Goal: Information Seeking & Learning: Learn about a topic

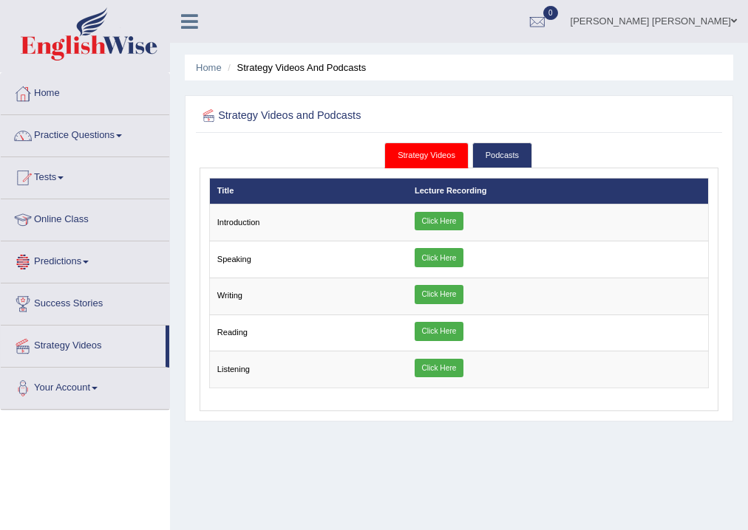
click at [64, 177] on span at bounding box center [61, 178] width 6 height 3
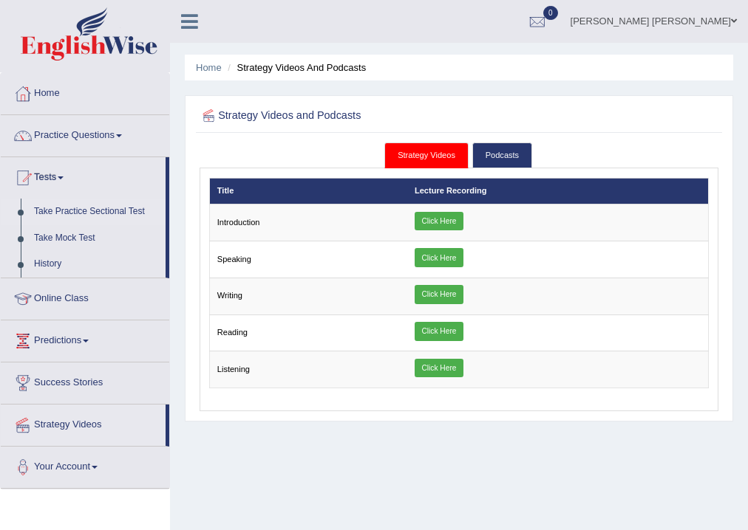
click at [102, 213] on link "Take Practice Sectional Test" at bounding box center [96, 212] width 138 height 27
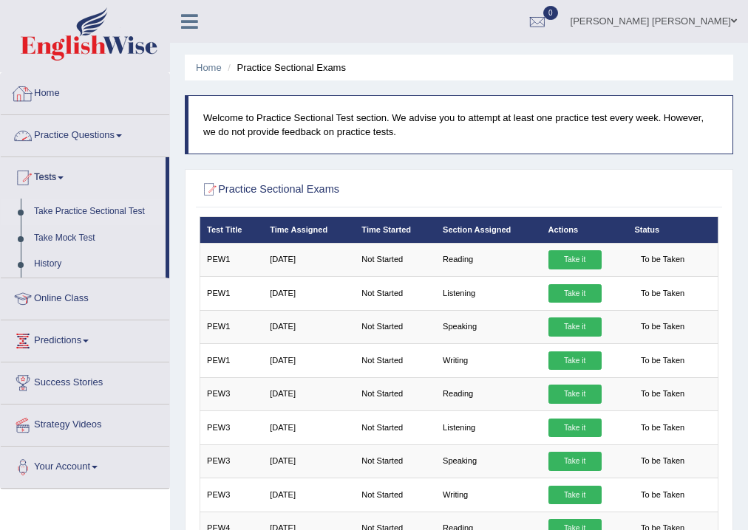
click at [69, 134] on link "Practice Questions" at bounding box center [85, 133] width 168 height 37
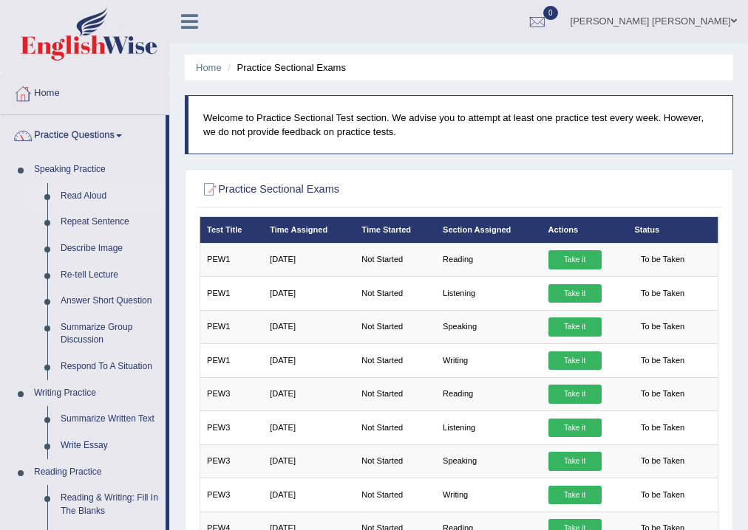
click at [83, 196] on link "Read Aloud" at bounding box center [110, 196] width 112 height 27
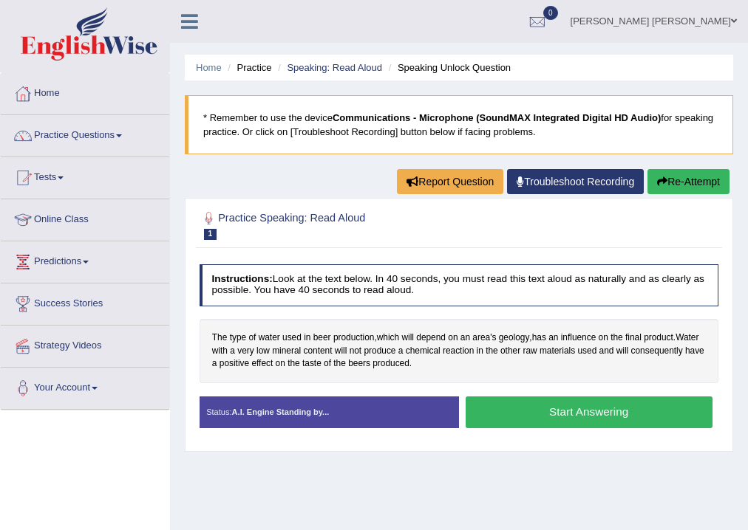
click at [539, 416] on button "Start Answering" at bounding box center [588, 413] width 247 height 32
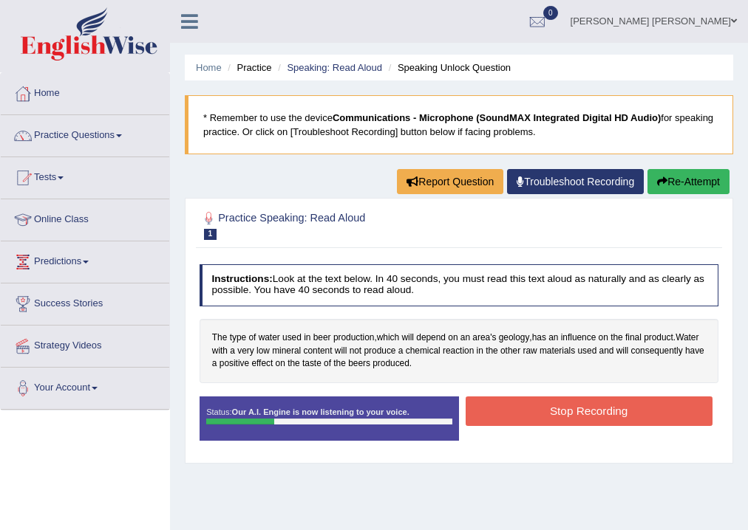
click at [499, 408] on button "Stop Recording" at bounding box center [588, 411] width 247 height 29
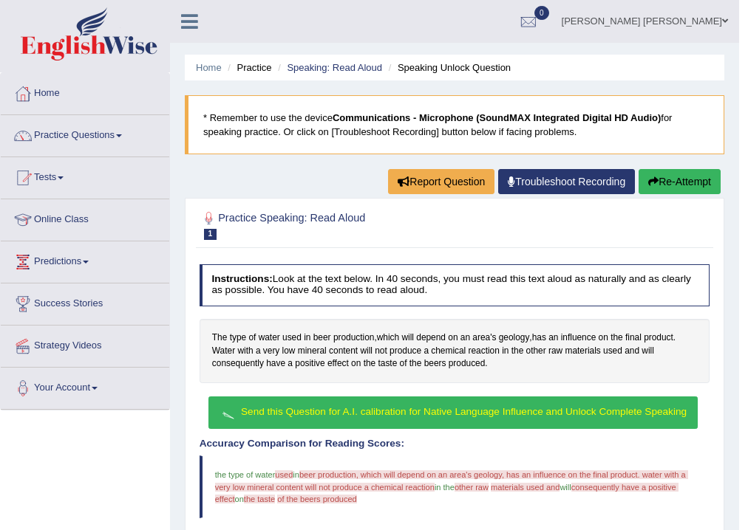
click at [417, 410] on span "Send this Question for A.I. calibration for Native Language Influence and Unloc…" at bounding box center [464, 411] width 446 height 11
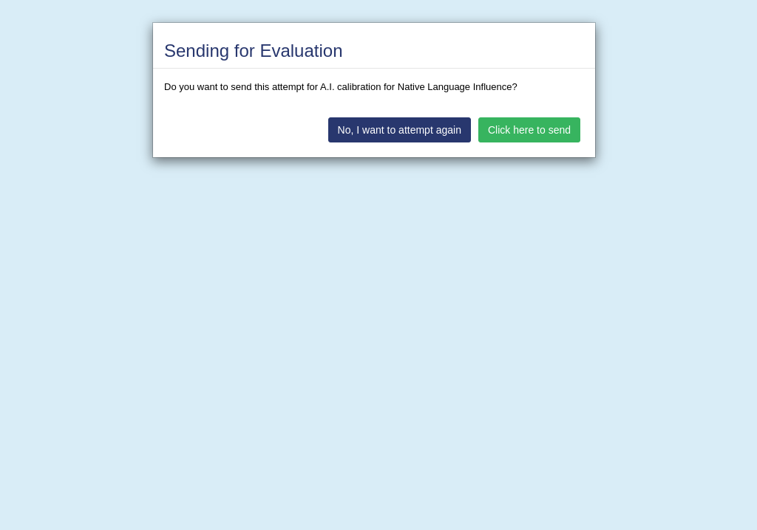
click at [540, 129] on button "Click here to send" at bounding box center [529, 129] width 102 height 25
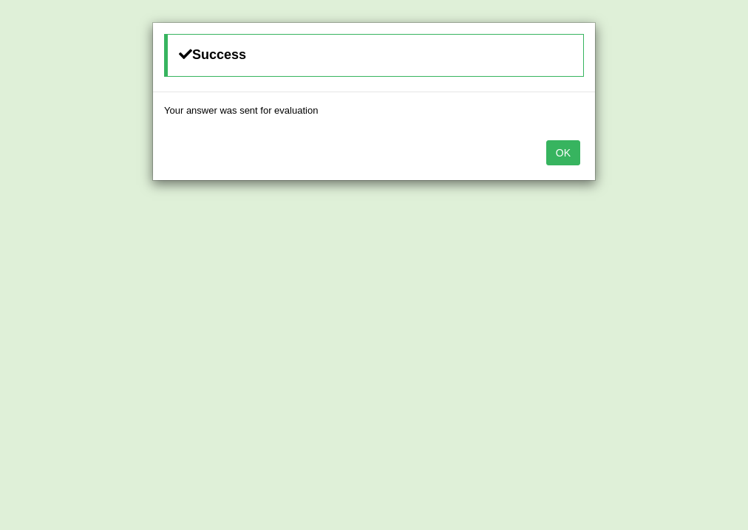
click at [570, 153] on button "OK" at bounding box center [563, 152] width 34 height 25
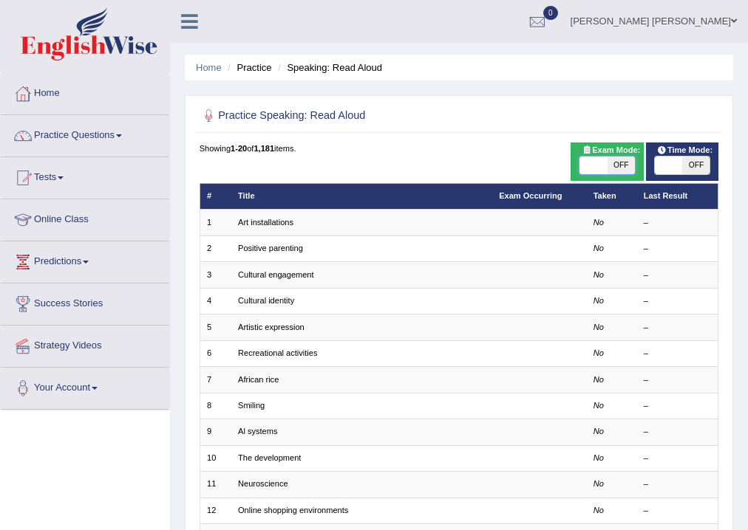
click at [600, 165] on span at bounding box center [592, 166] width 27 height 18
checkbox input "true"
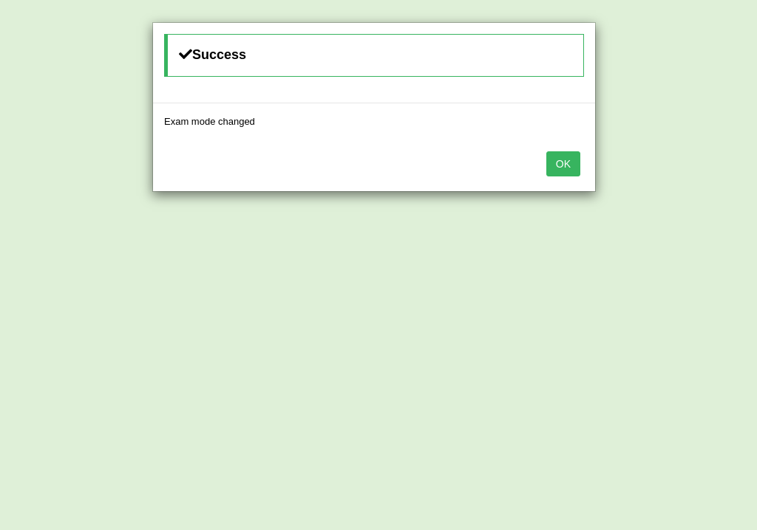
click at [574, 168] on button "OK" at bounding box center [563, 163] width 34 height 25
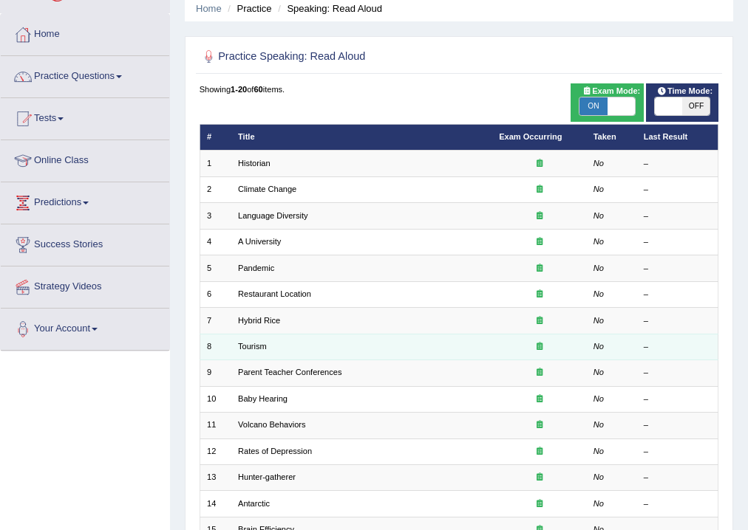
scroll to position [118, 0]
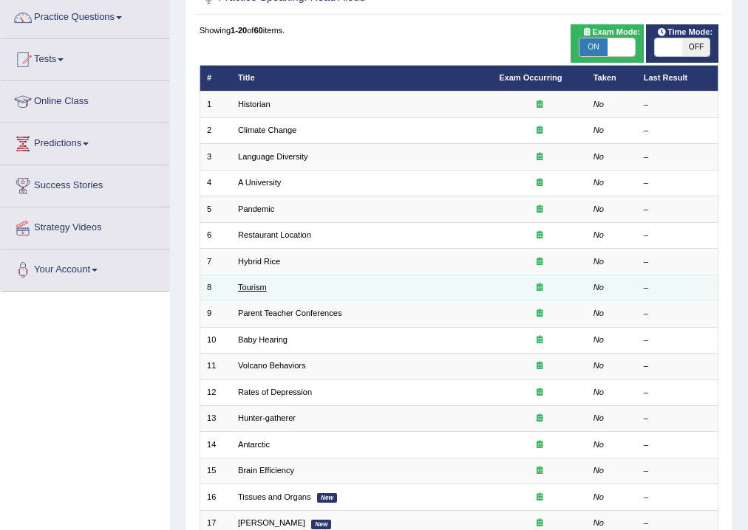
click at [252, 287] on link "Tourism" at bounding box center [252, 287] width 29 height 9
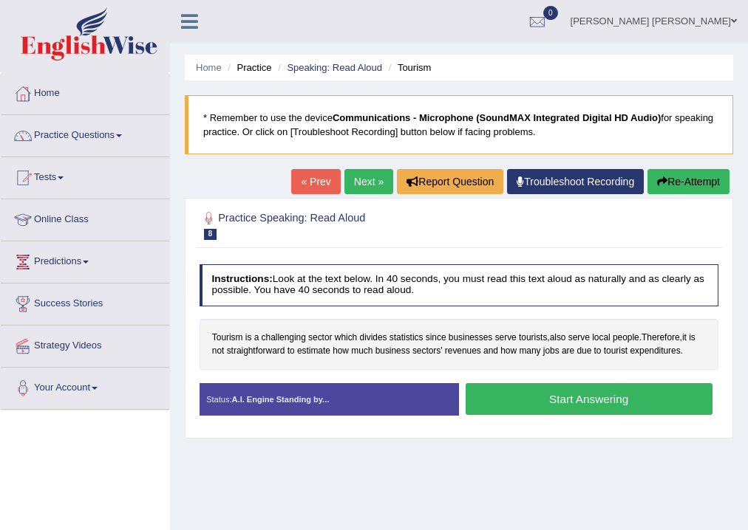
click at [358, 465] on div "Home Practice Speaking: Read Aloud Tourism * Remember to use the device Communi…" at bounding box center [459, 369] width 578 height 739
click at [400, 333] on span "statistics" at bounding box center [406, 338] width 34 height 13
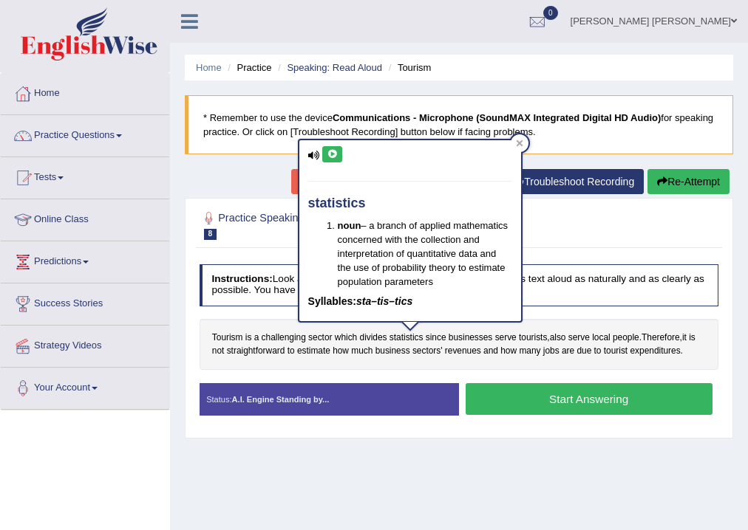
click at [332, 159] on button at bounding box center [332, 154] width 20 height 16
click at [657, 340] on span "Therefore" at bounding box center [660, 338] width 38 height 13
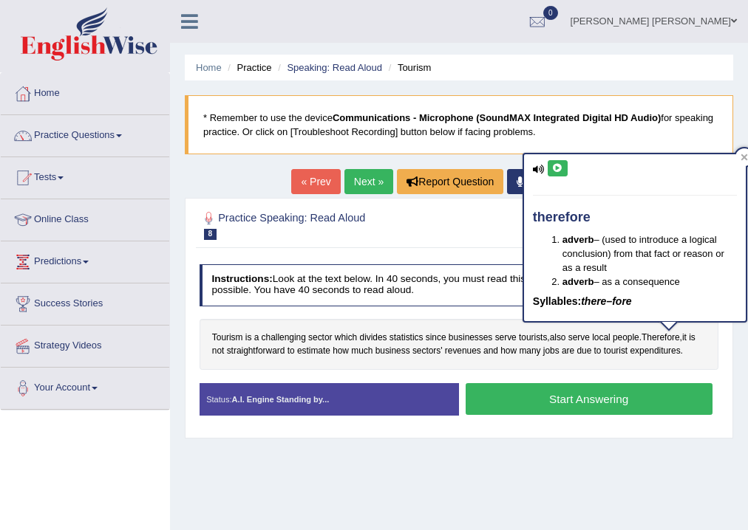
click at [559, 166] on icon at bounding box center [557, 168] width 11 height 9
click at [248, 352] on span "straightforward" at bounding box center [256, 351] width 58 height 13
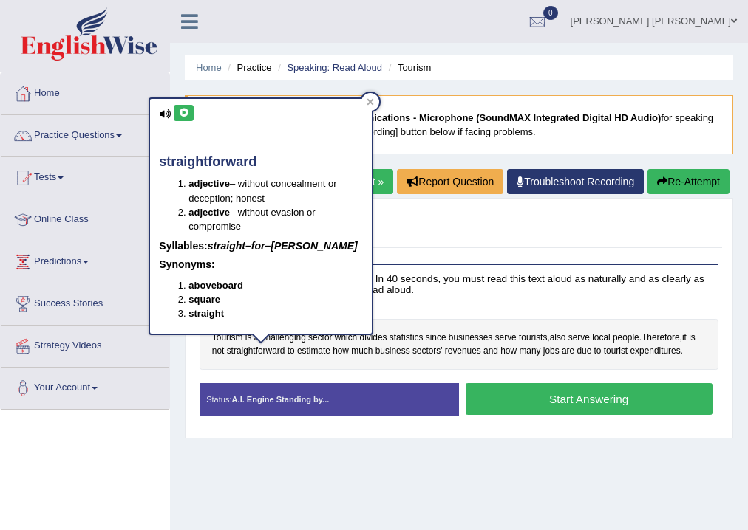
click button
click span "expenditures"
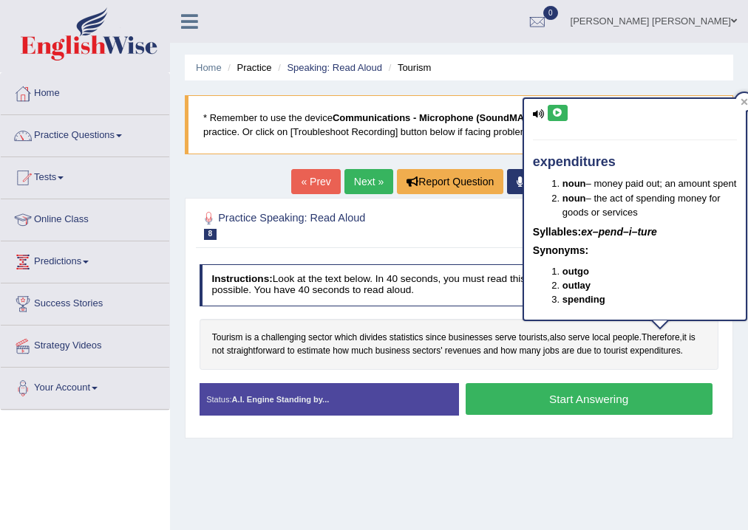
click icon
click button
click span "challenging"
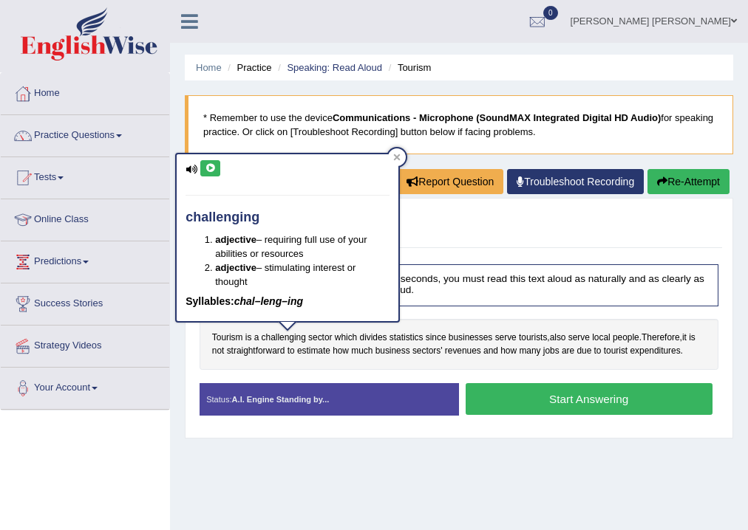
click icon
click span "statistics"
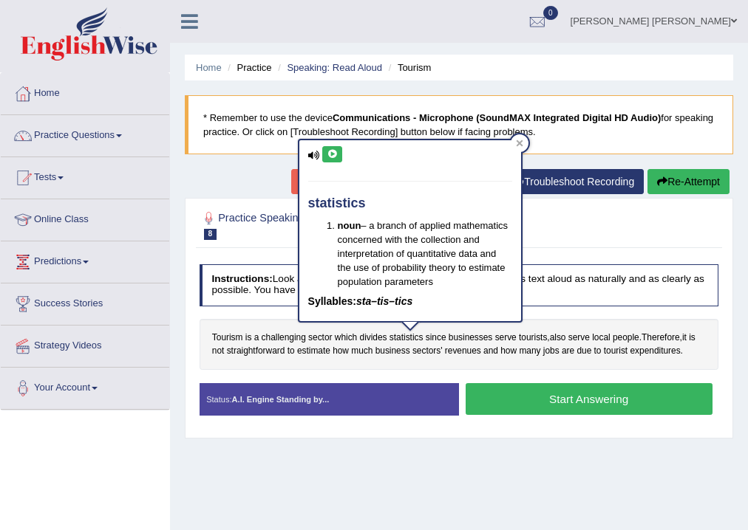
click button
click div "Tourism is a challenging sector which divides statistics since businesses serve…"
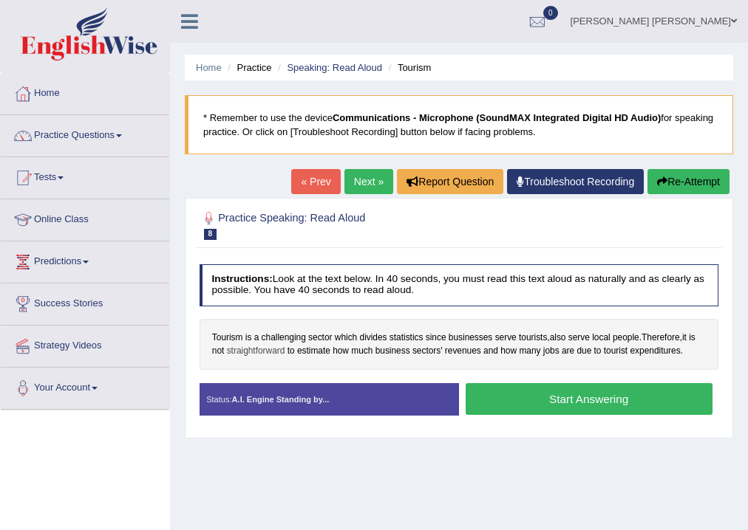
click span "straightforward"
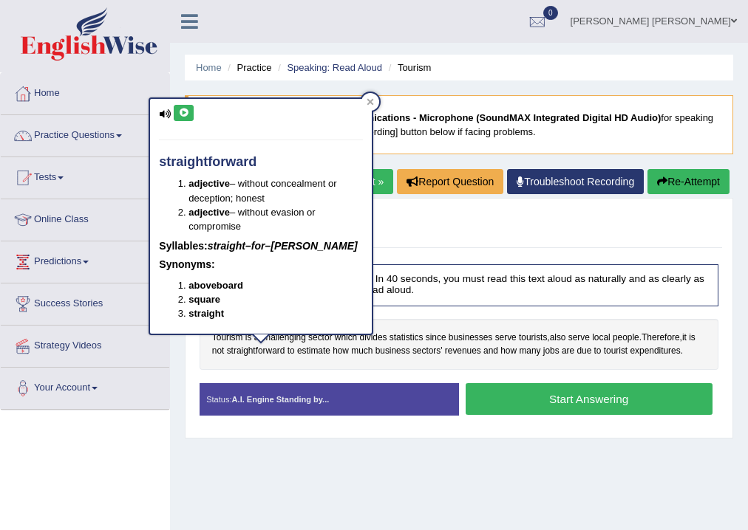
click button
click icon
click button "Start Answering"
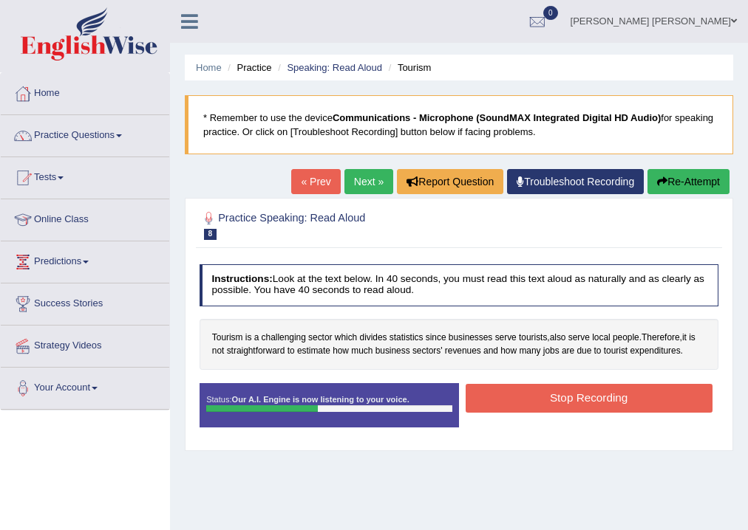
click button "Stop Recording"
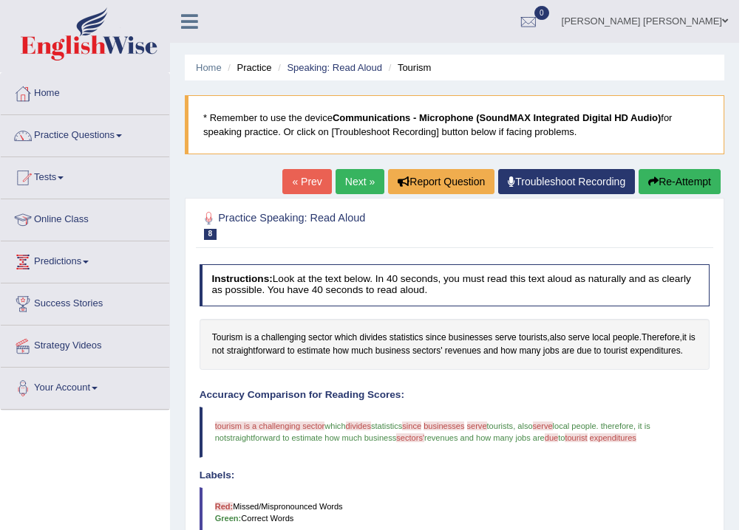
click link "Next »"
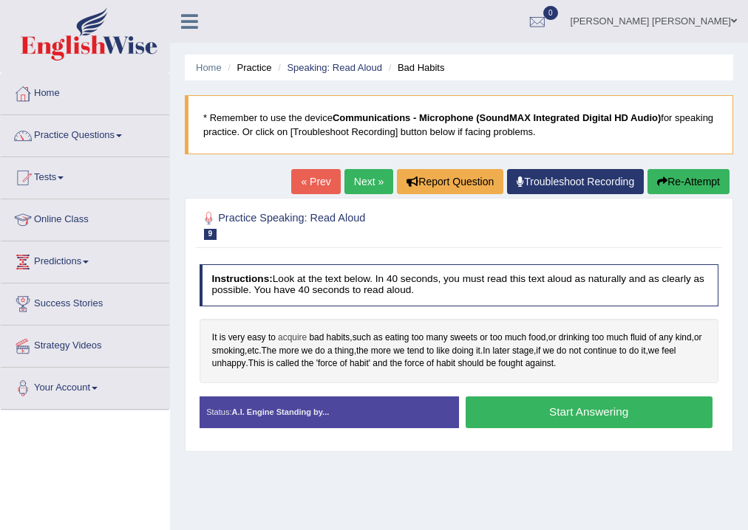
click at [295, 341] on span "acquire" at bounding box center [292, 338] width 29 height 13
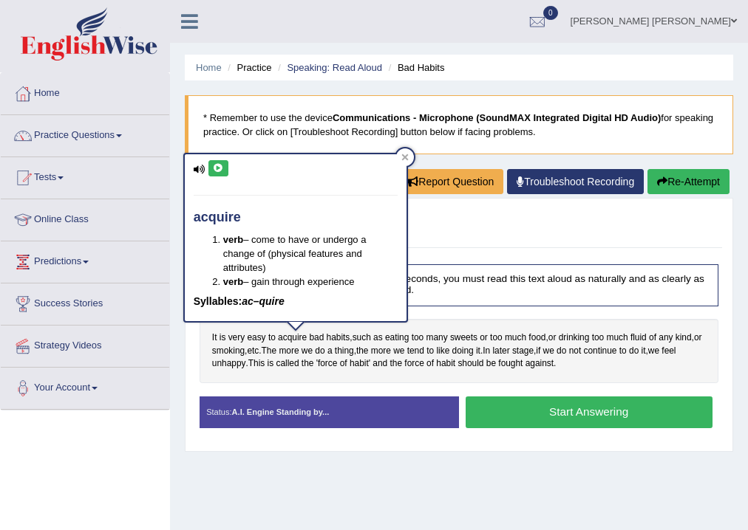
click at [213, 164] on icon at bounding box center [218, 168] width 11 height 9
click at [217, 166] on icon at bounding box center [218, 168] width 11 height 9
click at [334, 338] on span "habits" at bounding box center [339, 338] width 24 height 13
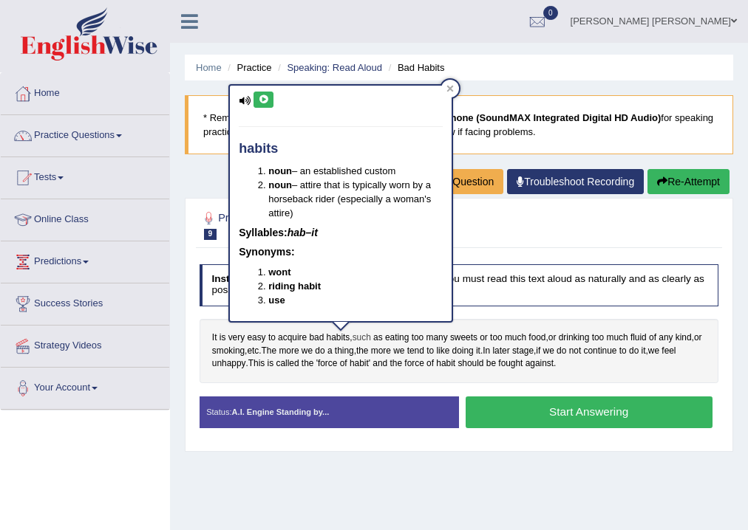
click at [368, 333] on span "such" at bounding box center [361, 338] width 18 height 13
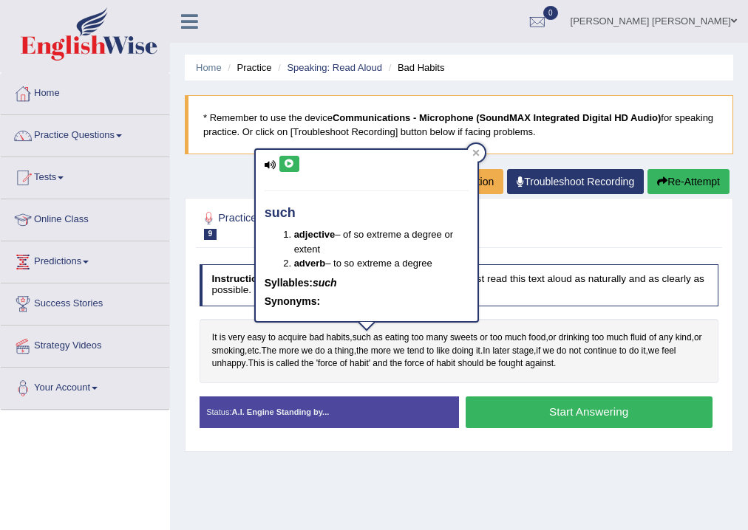
click at [290, 169] on button at bounding box center [289, 164] width 20 height 16
click at [279, 159] on button at bounding box center [289, 164] width 20 height 16
click at [567, 335] on span "drinking" at bounding box center [574, 338] width 31 height 13
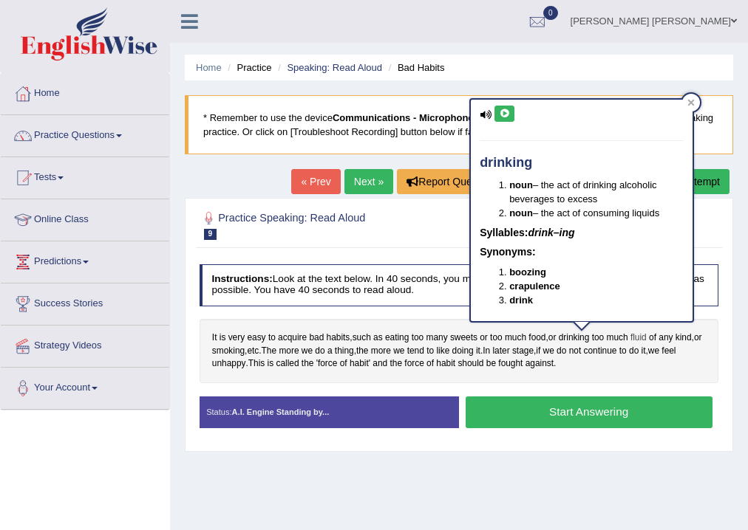
click at [641, 335] on span "fluid" at bounding box center [638, 338] width 16 height 13
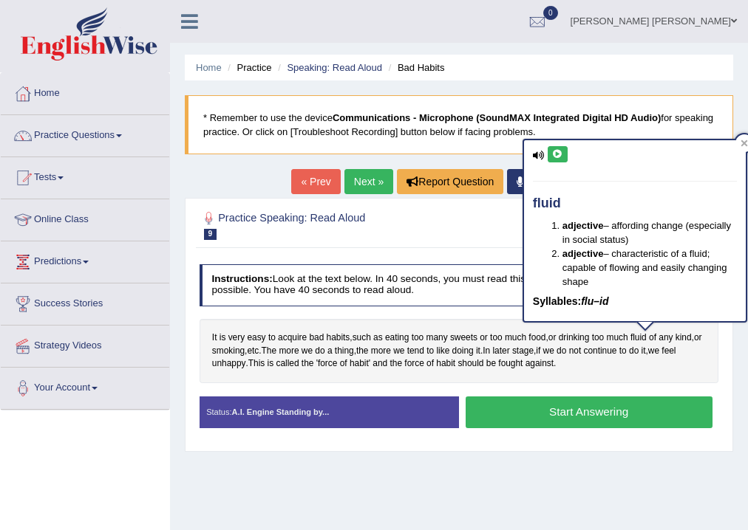
click at [555, 150] on icon at bounding box center [557, 154] width 11 height 9
click at [533, 352] on span "stage" at bounding box center [522, 351] width 21 height 13
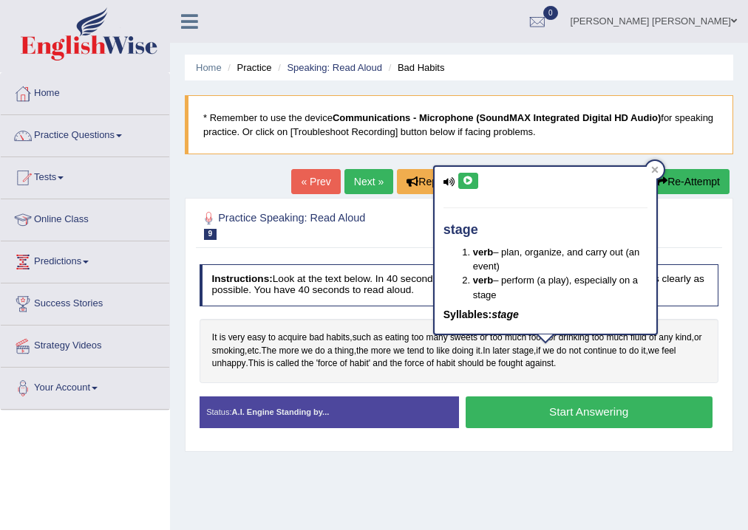
click at [474, 181] on button at bounding box center [468, 181] width 20 height 16
click at [474, 366] on span "should" at bounding box center [470, 364] width 26 height 13
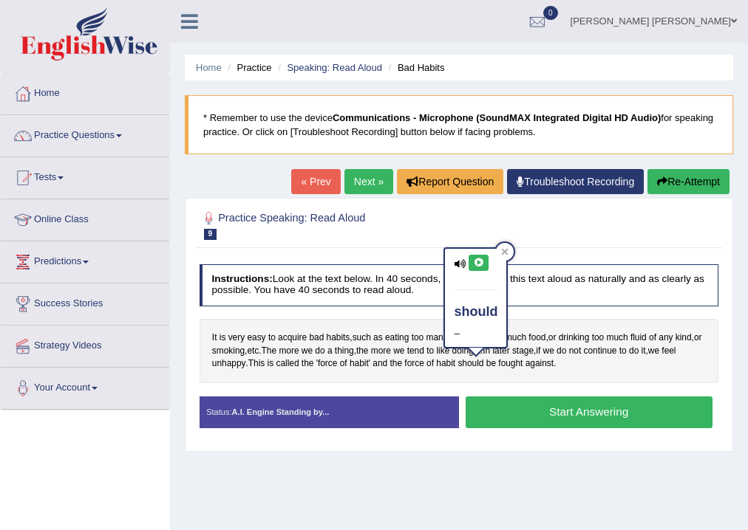
click at [481, 259] on icon at bounding box center [478, 263] width 11 height 9
click at [479, 263] on icon at bounding box center [478, 263] width 11 height 9
click at [475, 263] on icon at bounding box center [478, 263] width 11 height 9
click at [474, 263] on icon at bounding box center [478, 263] width 11 height 9
click at [518, 364] on span "fought" at bounding box center [510, 364] width 24 height 13
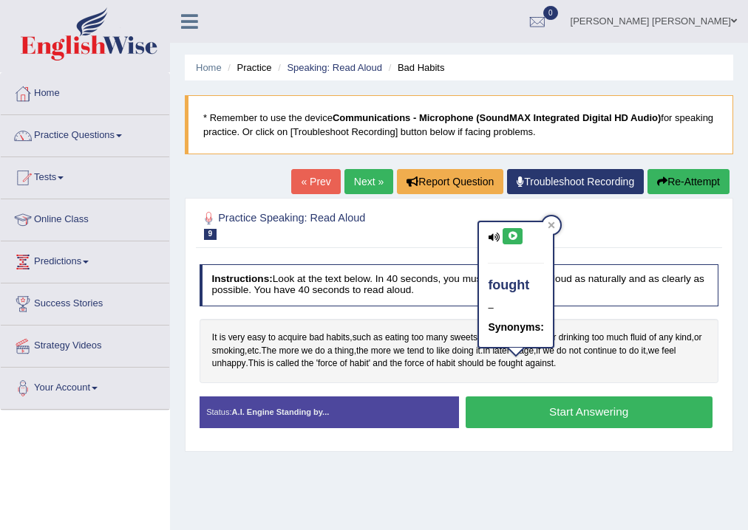
click at [512, 235] on icon at bounding box center [512, 236] width 11 height 9
click at [277, 347] on span "The" at bounding box center [270, 351] width 16 height 13
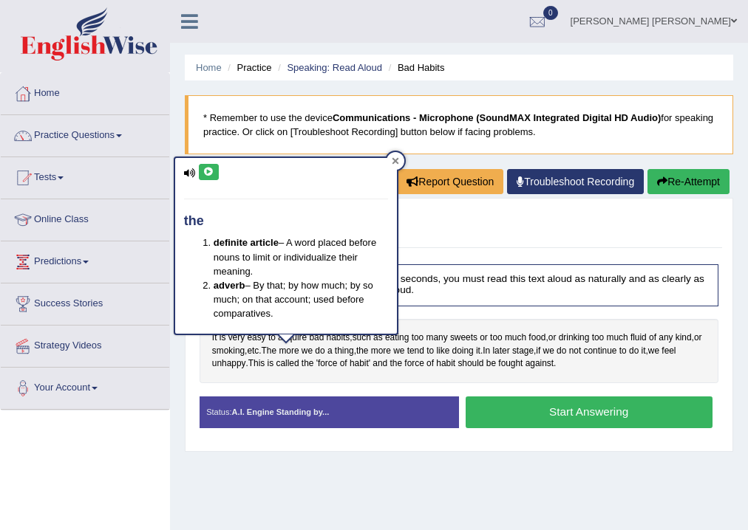
click at [390, 165] on div at bounding box center [395, 161] width 18 height 18
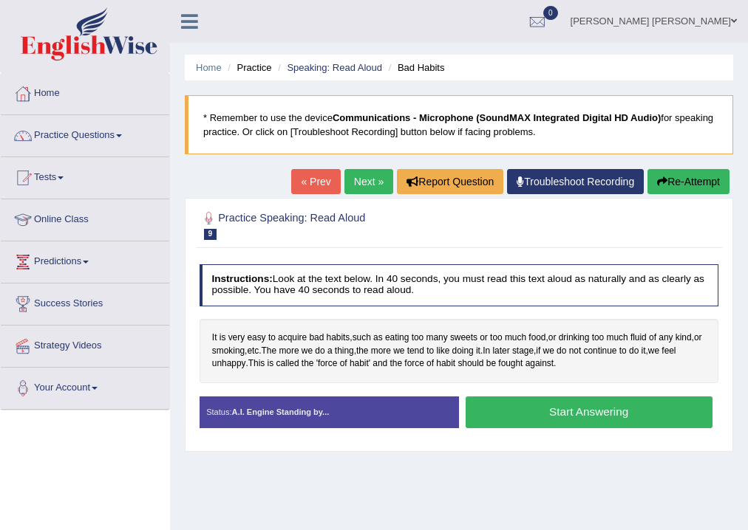
click at [516, 416] on button "Start Answering" at bounding box center [588, 413] width 247 height 32
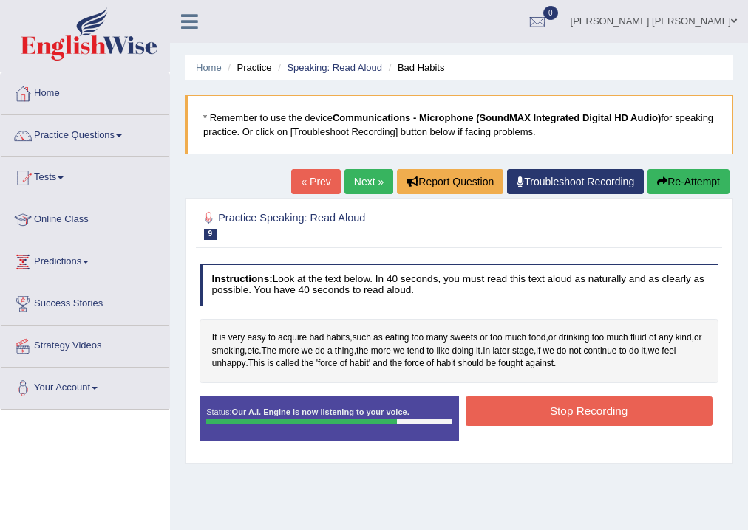
click at [535, 417] on button "Stop Recording" at bounding box center [588, 411] width 247 height 29
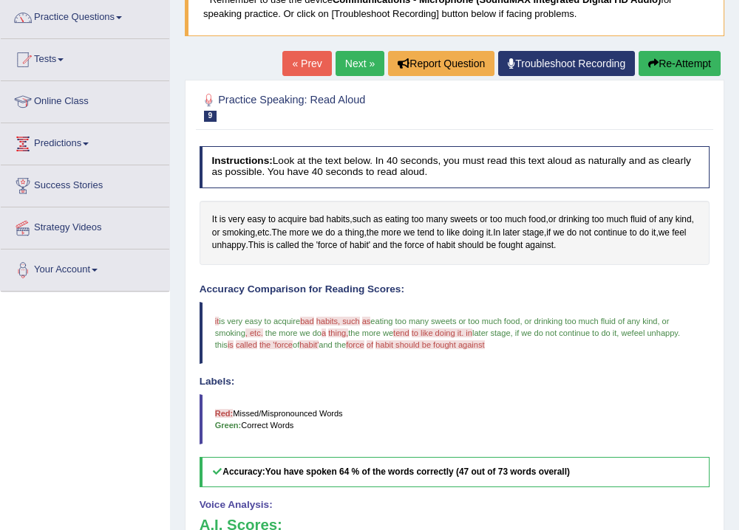
scroll to position [59, 0]
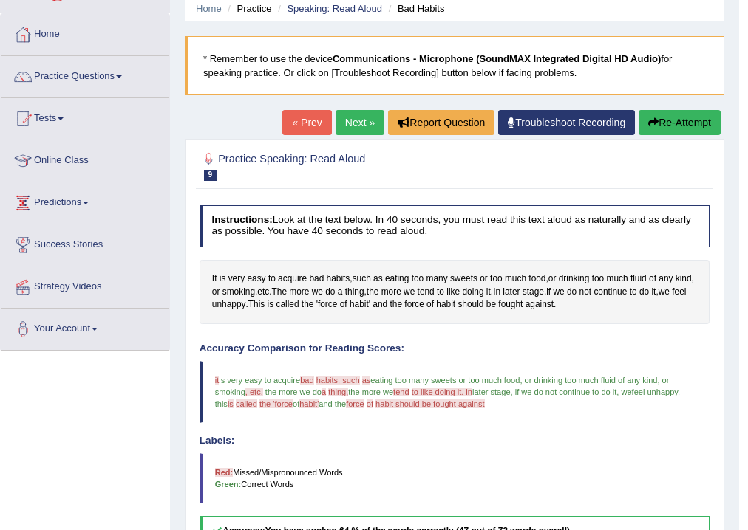
click at [358, 123] on link "Next »" at bounding box center [359, 122] width 49 height 25
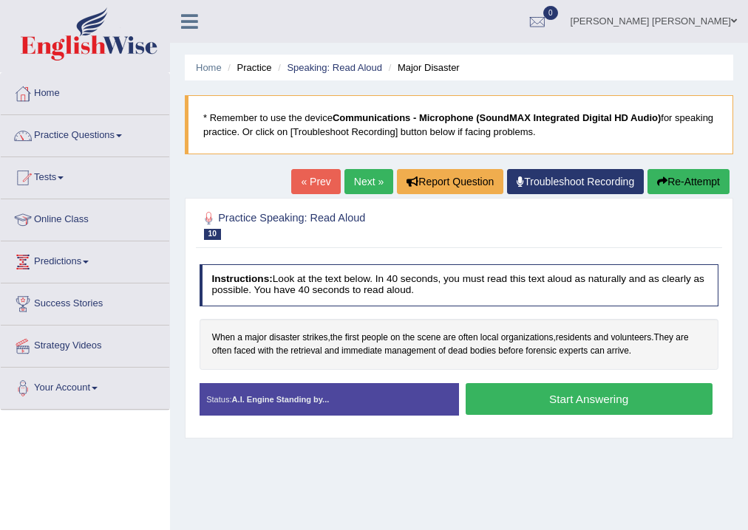
scroll to position [59, 0]
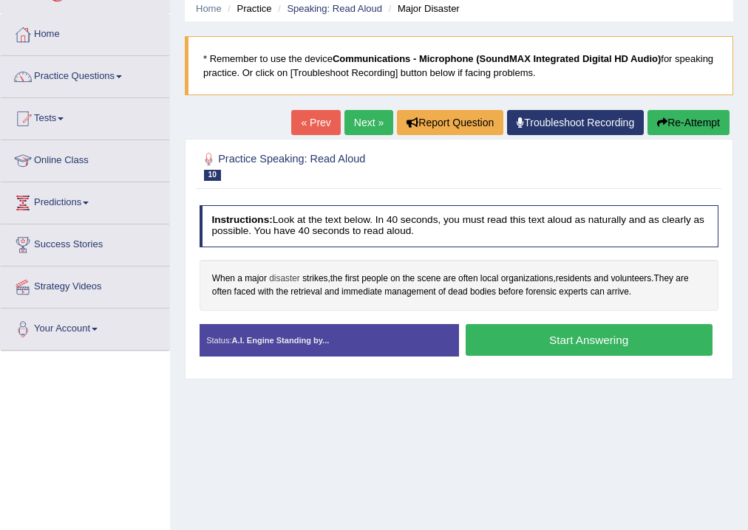
click at [282, 275] on span "disaster" at bounding box center [284, 279] width 31 height 13
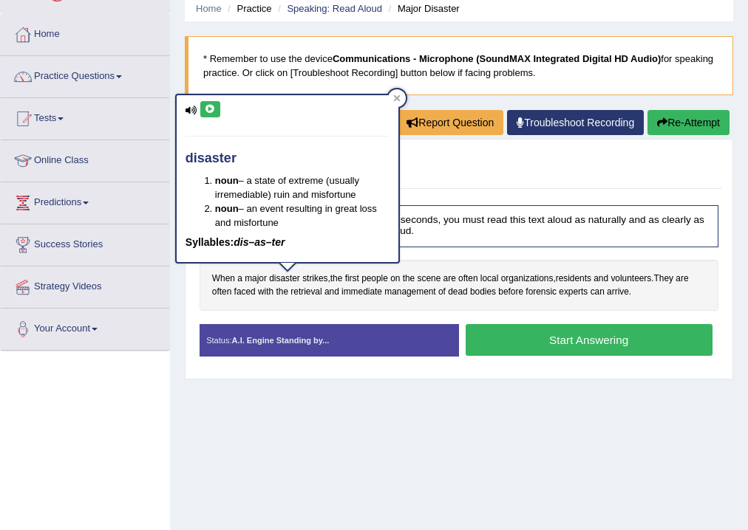
click at [208, 112] on icon at bounding box center [210, 109] width 11 height 9
click at [304, 278] on span "strikes" at bounding box center [314, 279] width 25 height 13
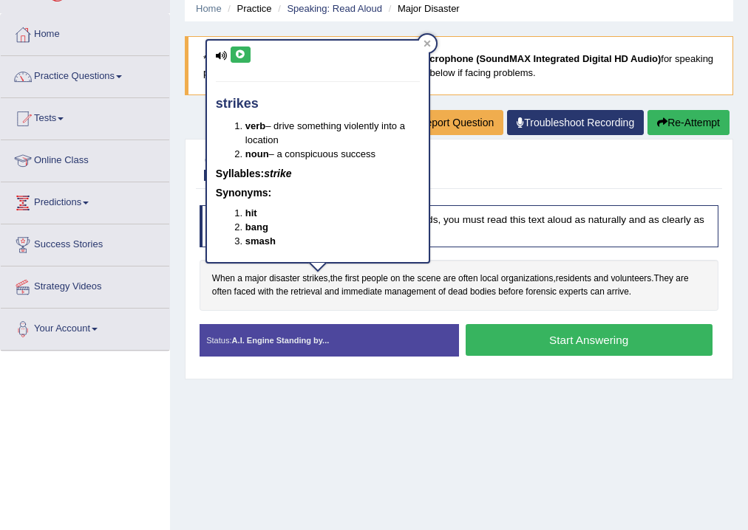
click at [235, 57] on icon at bounding box center [240, 54] width 11 height 9
click at [242, 57] on icon at bounding box center [240, 54] width 11 height 9
click at [423, 276] on span "scene" at bounding box center [429, 279] width 24 height 13
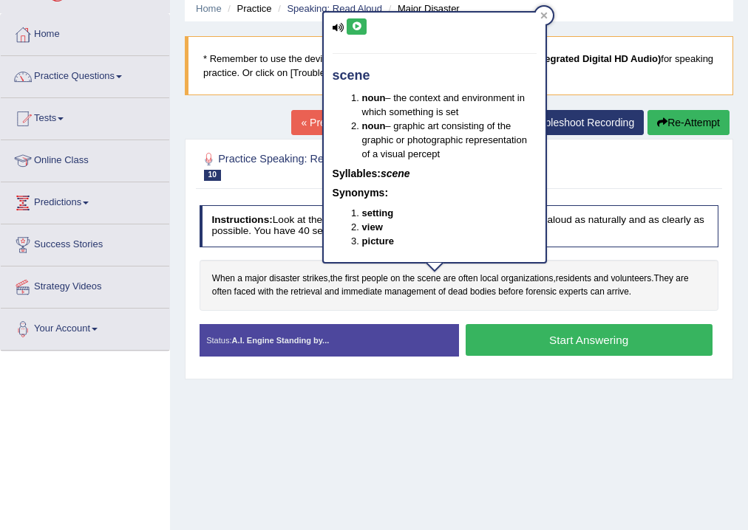
click at [355, 26] on icon at bounding box center [356, 26] width 11 height 9
click at [363, 24] on button at bounding box center [357, 26] width 20 height 16
click at [303, 294] on span "retrieval" at bounding box center [305, 292] width 31 height 13
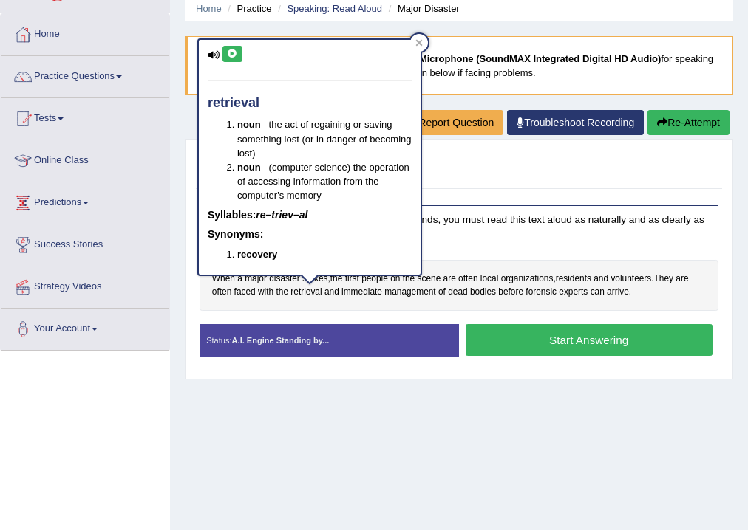
click at [235, 58] on button at bounding box center [232, 54] width 20 height 16
click at [457, 296] on span "dead" at bounding box center [457, 292] width 19 height 13
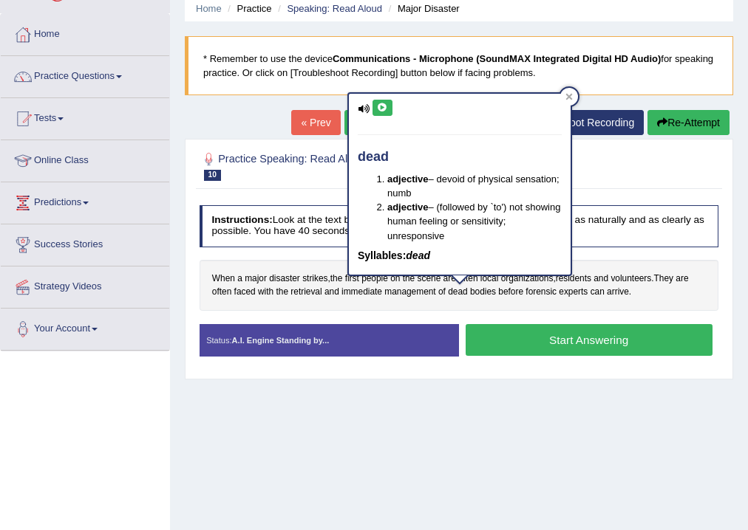
click at [379, 101] on button at bounding box center [382, 108] width 20 height 16
click at [382, 106] on icon at bounding box center [382, 107] width 11 height 9
click at [387, 103] on button at bounding box center [382, 108] width 20 height 16
click at [486, 289] on span "bodies" at bounding box center [483, 292] width 26 height 13
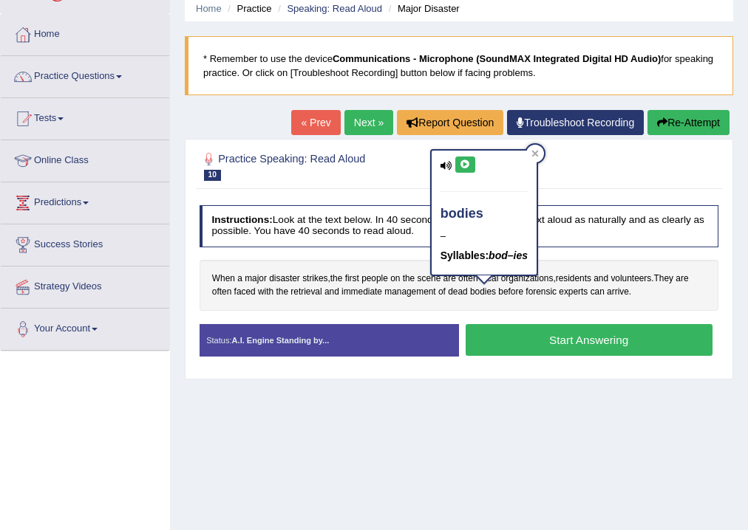
click at [470, 163] on button at bounding box center [465, 165] width 20 height 16
click at [547, 290] on span "forensic" at bounding box center [540, 292] width 31 height 13
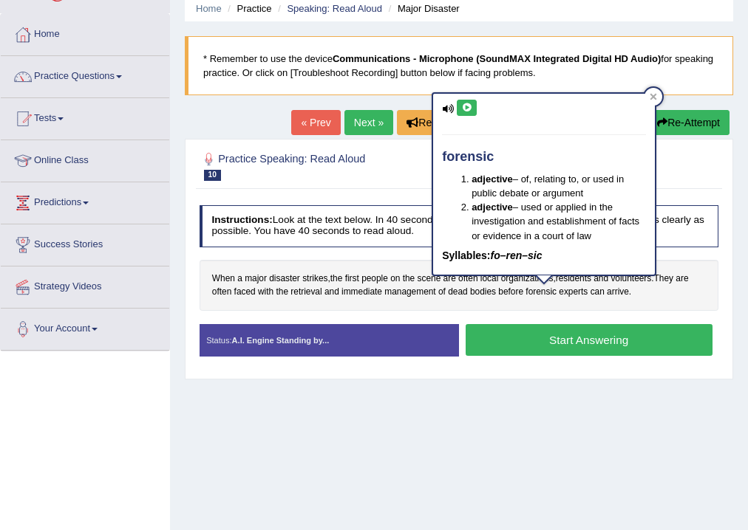
click at [463, 106] on icon at bounding box center [466, 107] width 11 height 9
click at [658, 98] on div at bounding box center [653, 97] width 18 height 18
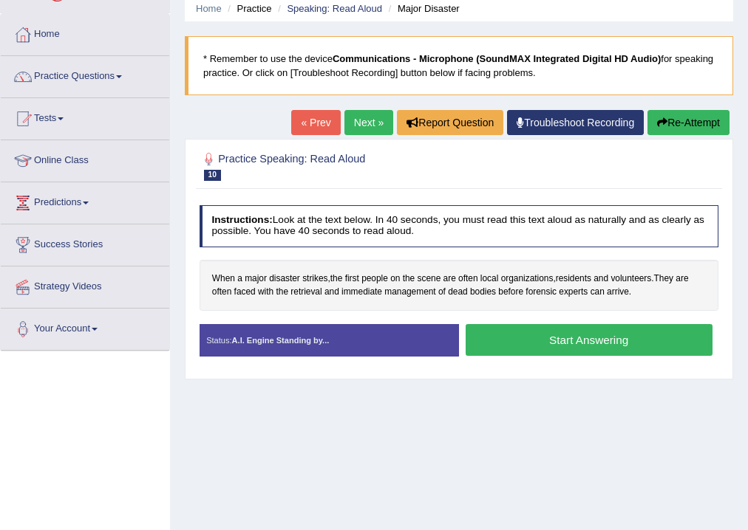
click at [619, 335] on button "Start Answering" at bounding box center [588, 340] width 247 height 32
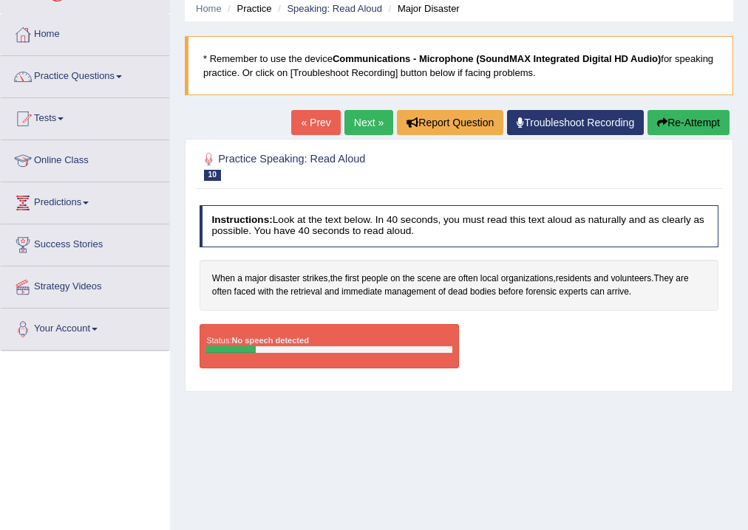
click at [304, 350] on div at bounding box center [328, 350] width 245 height 7
click at [358, 123] on link "Next »" at bounding box center [368, 122] width 49 height 25
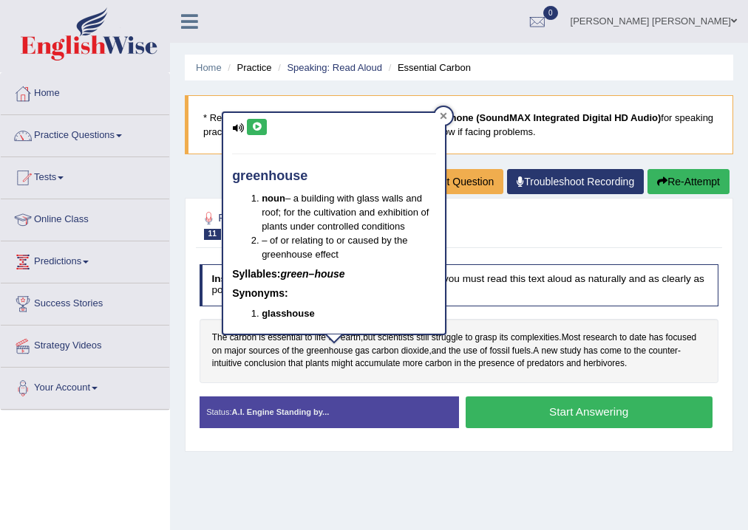
click at [444, 114] on icon at bounding box center [443, 115] width 7 height 7
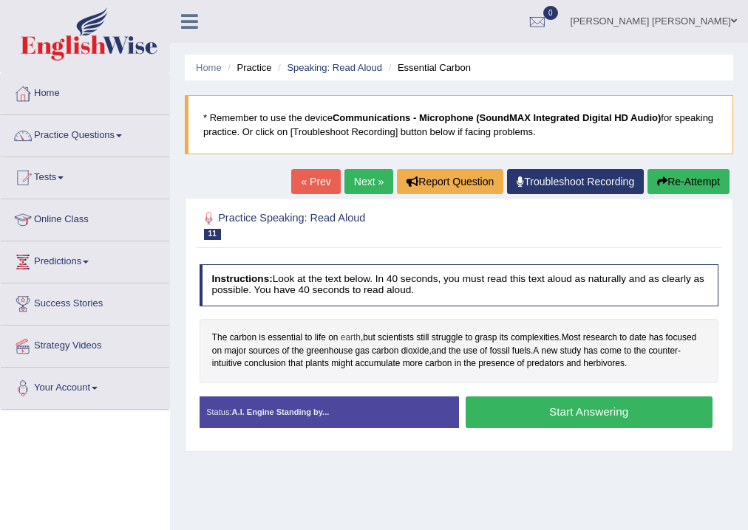
click at [352, 338] on span "earth" at bounding box center [351, 338] width 20 height 13
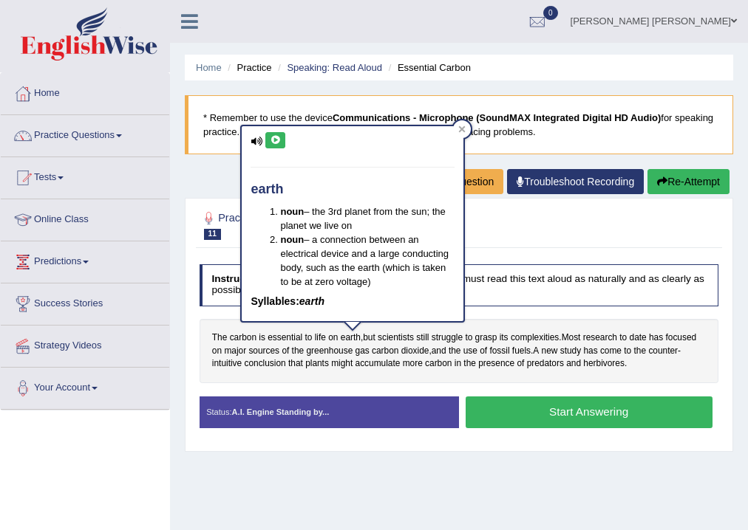
click at [278, 136] on icon at bounding box center [275, 140] width 11 height 9
click at [274, 136] on icon at bounding box center [275, 140] width 11 height 9
click at [393, 339] on span "scientists" at bounding box center [396, 338] width 36 height 13
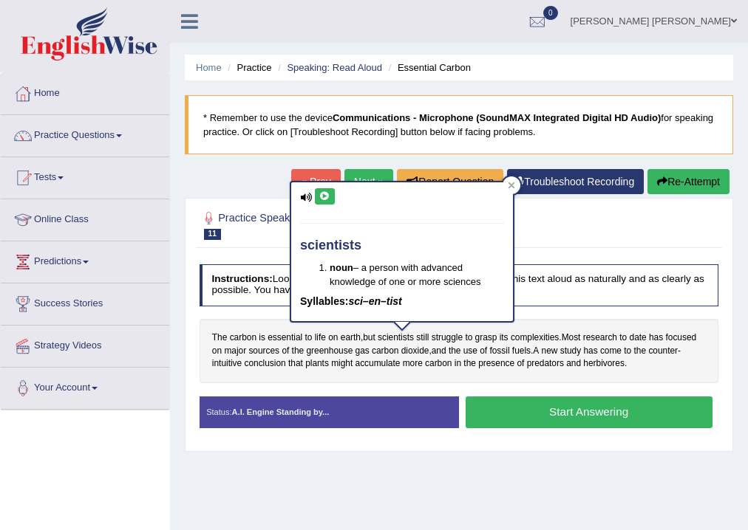
click at [322, 197] on icon at bounding box center [324, 196] width 11 height 9
click at [319, 194] on icon at bounding box center [324, 196] width 11 height 9
click at [491, 358] on span "presence" at bounding box center [496, 364] width 36 height 13
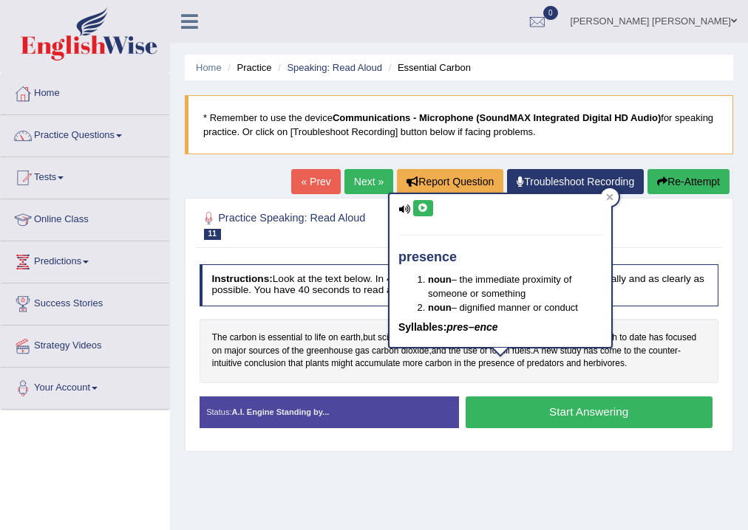
click at [426, 209] on icon at bounding box center [422, 208] width 11 height 9
click at [533, 358] on span "predators" at bounding box center [545, 364] width 37 height 13
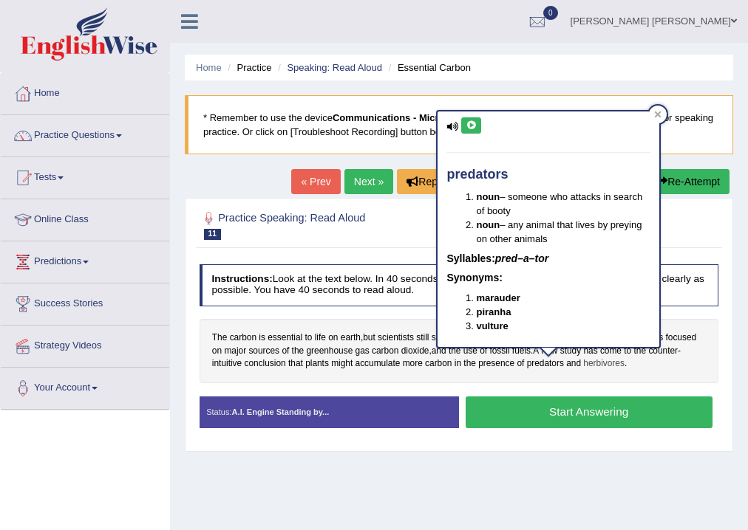
click at [610, 364] on span "herbivores" at bounding box center [603, 364] width 41 height 13
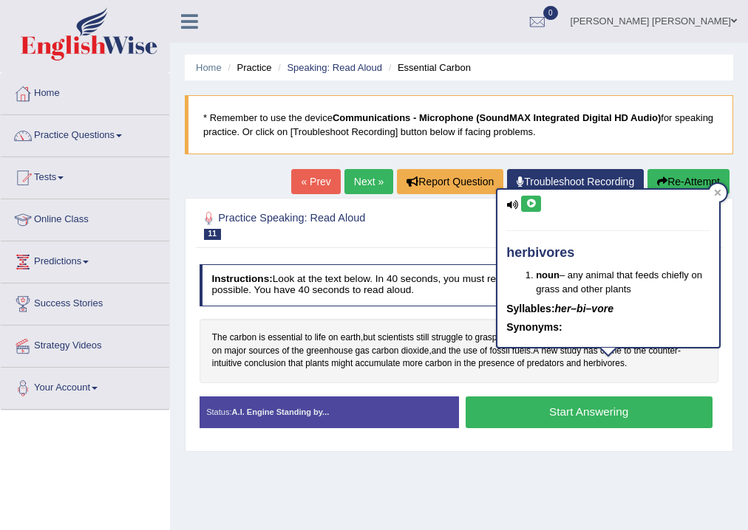
click at [536, 203] on button at bounding box center [531, 204] width 20 height 16
click at [502, 360] on span "presence" at bounding box center [496, 364] width 36 height 13
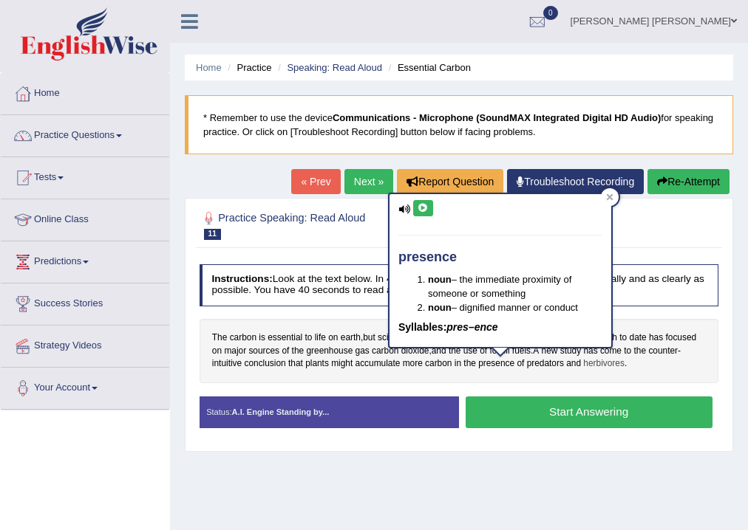
click at [598, 366] on span "herbivores" at bounding box center [603, 364] width 41 height 13
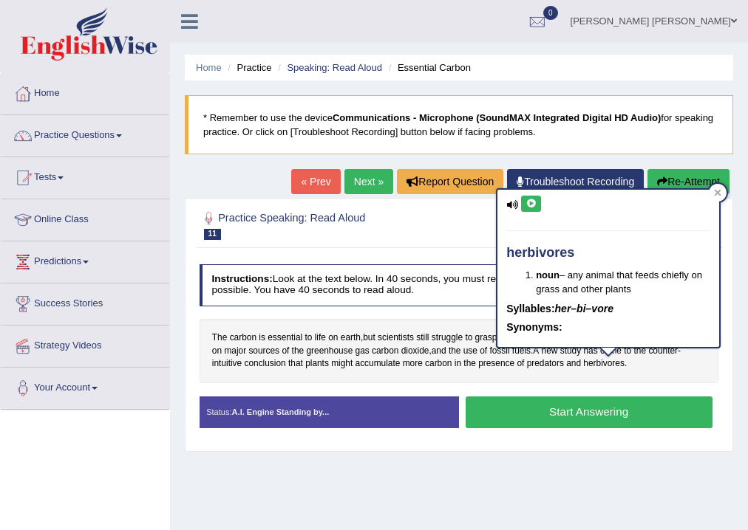
click at [533, 201] on icon at bounding box center [530, 203] width 11 height 9
click at [508, 362] on span "presence" at bounding box center [496, 364] width 36 height 13
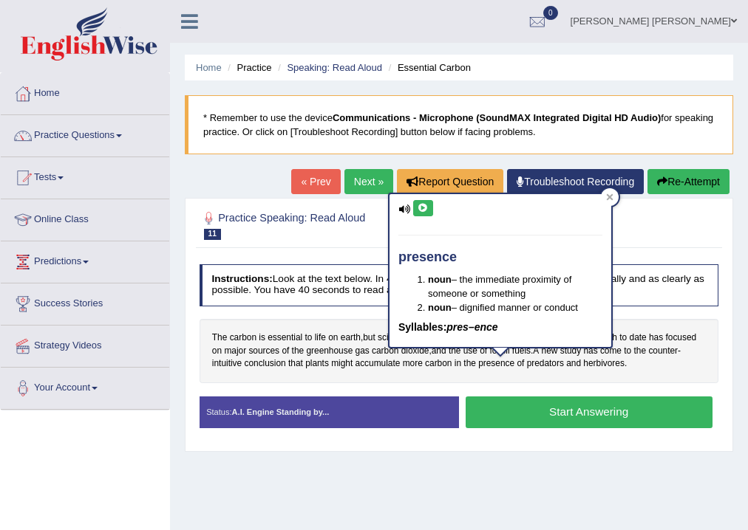
click at [409, 205] on div "presence noun – the immediate proximity of someone or something noun – dignifie…" at bounding box center [500, 270] width 222 height 153
click at [421, 206] on icon at bounding box center [422, 208] width 11 height 9
click at [566, 359] on span "and" at bounding box center [573, 364] width 15 height 13
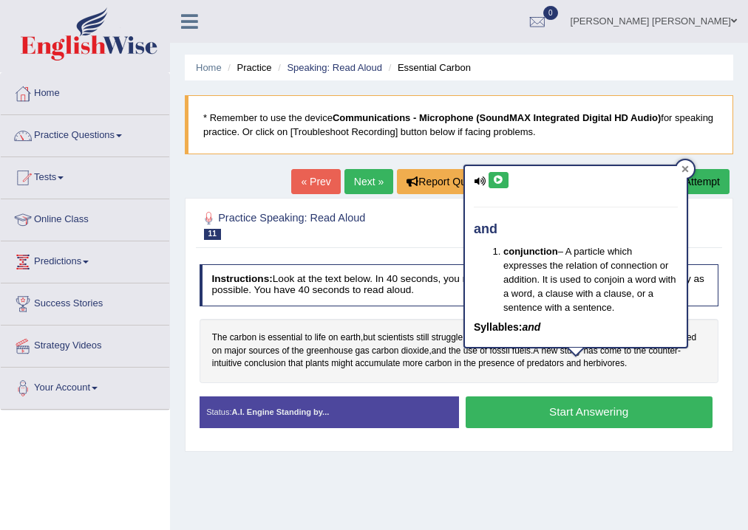
click at [677, 168] on div at bounding box center [685, 169] width 18 height 18
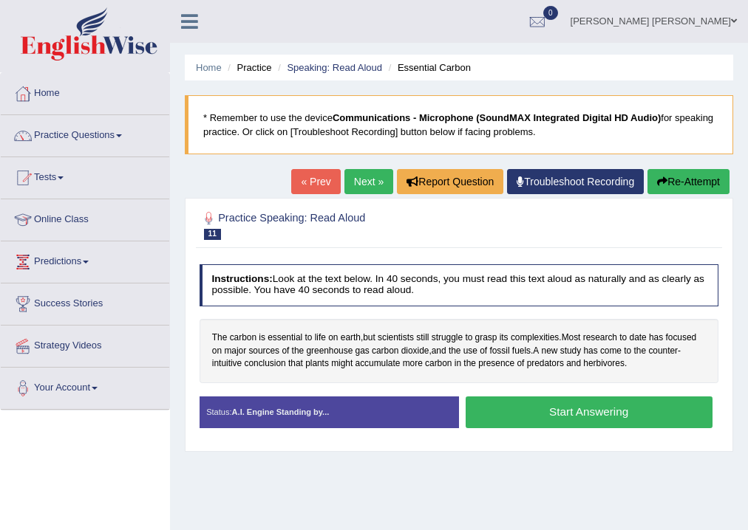
click at [564, 417] on button "Start Answering" at bounding box center [588, 413] width 247 height 32
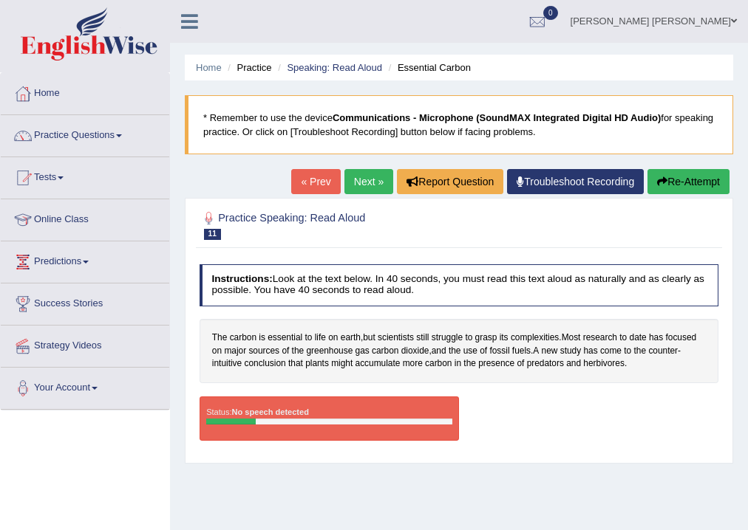
click at [313, 406] on div "Status: No speech detected" at bounding box center [328, 419] width 259 height 44
click at [541, 186] on link "Troubleshoot Recording" at bounding box center [575, 181] width 137 height 25
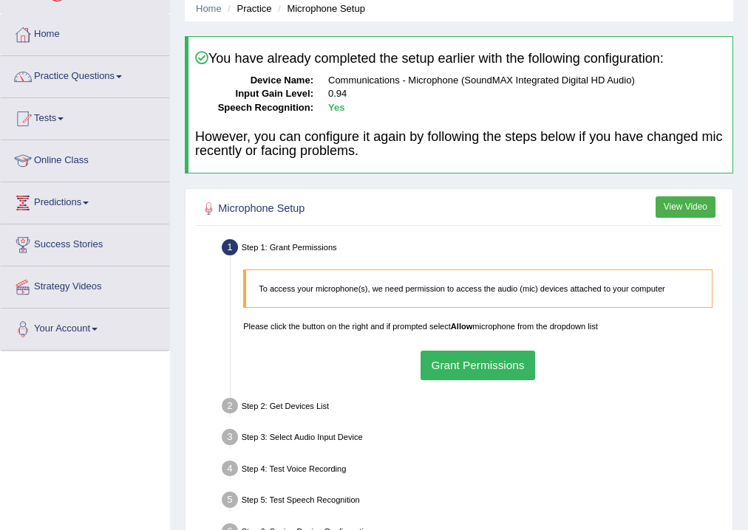
scroll to position [118, 0]
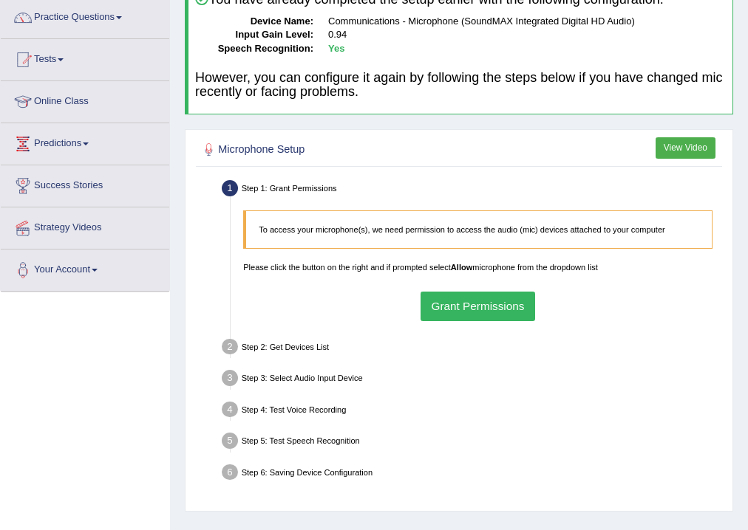
click at [476, 310] on button "Grant Permissions" at bounding box center [477, 306] width 115 height 29
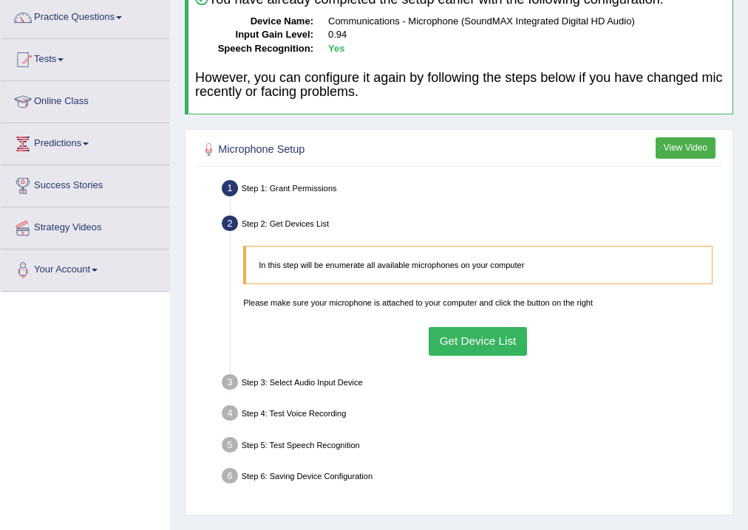
click at [461, 333] on button "Get Device List" at bounding box center [478, 341] width 98 height 29
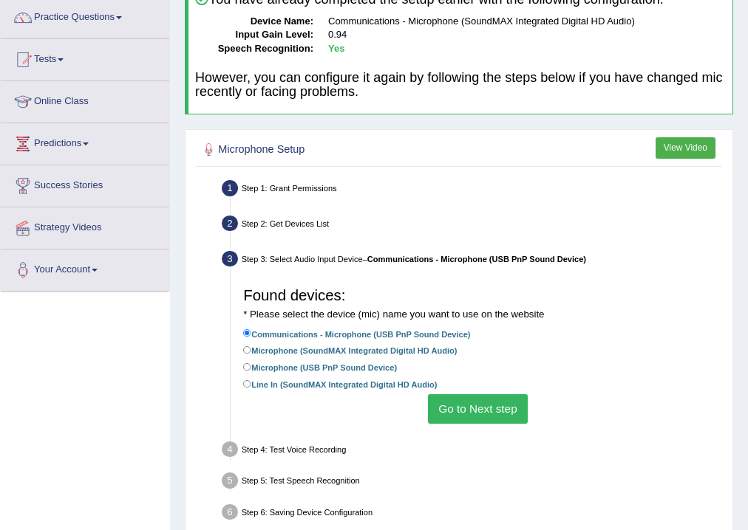
click at [278, 351] on label "Microphone (SoundMAX Integrated Digital HD Audio)" at bounding box center [350, 351] width 214 height 14
click at [251, 351] on input "Microphone (SoundMAX Integrated Digital HD Audio)" at bounding box center [247, 351] width 8 height 8
radio input "true"
click at [269, 330] on label "Communications - Microphone (USB PnP Sound Device)" at bounding box center [356, 334] width 227 height 14
click at [251, 330] on input "Communications - Microphone (USB PnP Sound Device)" at bounding box center [247, 334] width 8 height 8
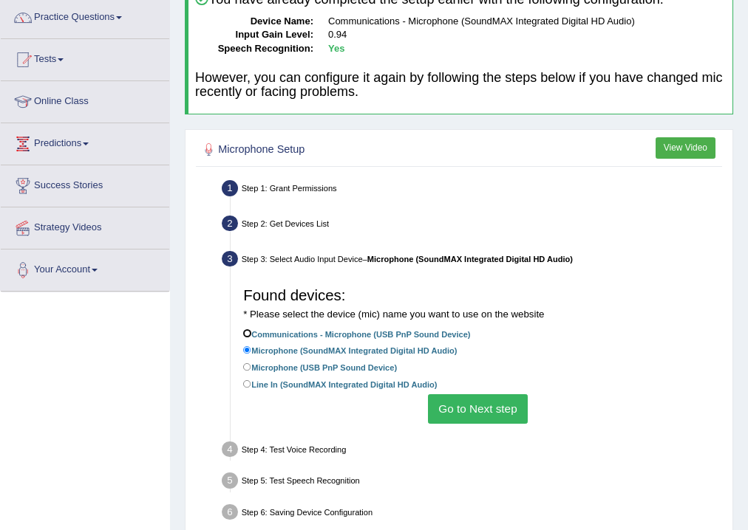
radio input "true"
click at [467, 412] on button "Go to Next step" at bounding box center [478, 409] width 100 height 29
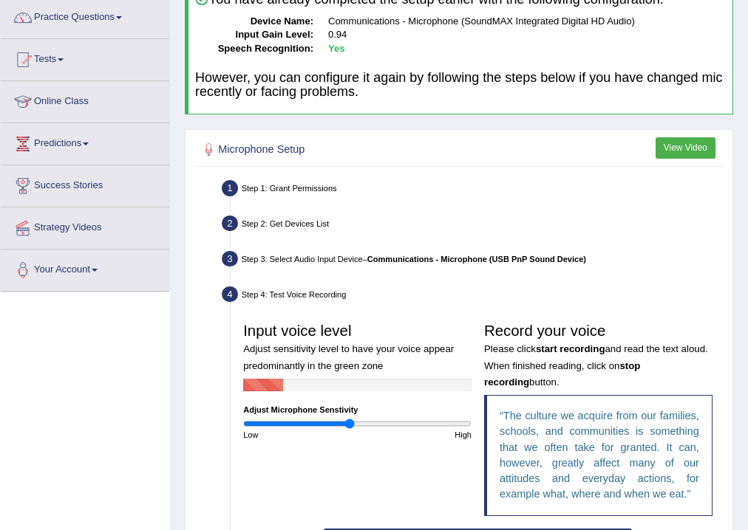
scroll to position [177, 0]
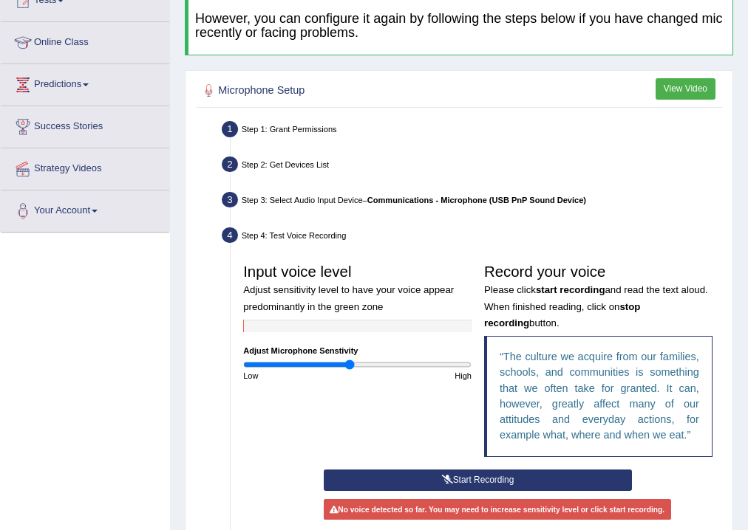
click at [508, 479] on button "Start Recording" at bounding box center [478, 480] width 308 height 21
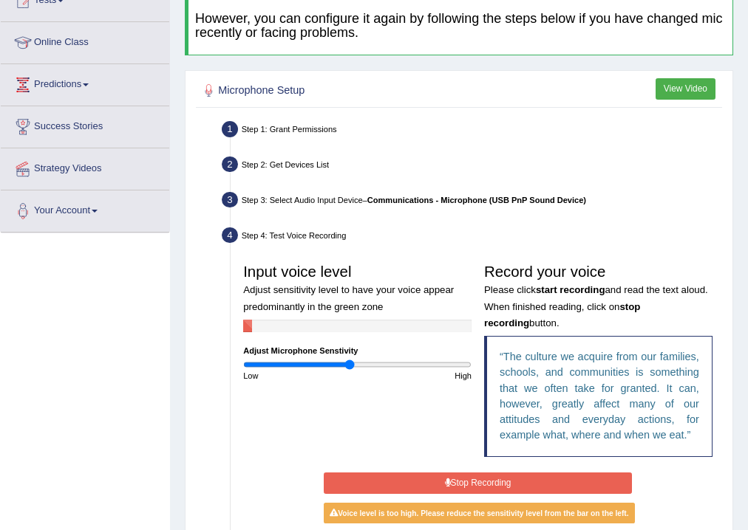
click at [508, 479] on button "Stop Recording" at bounding box center [478, 483] width 308 height 21
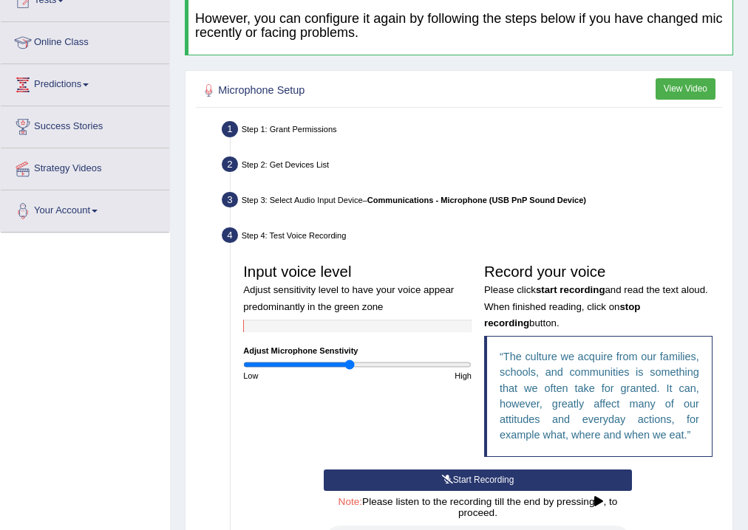
click at [522, 482] on button "Start Recording" at bounding box center [478, 480] width 308 height 21
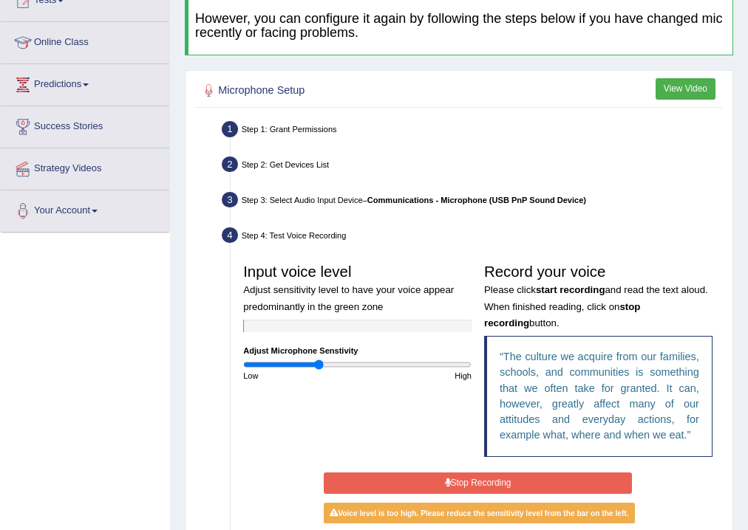
type input "0.66"
click at [319, 363] on input "range" at bounding box center [357, 365] width 228 height 10
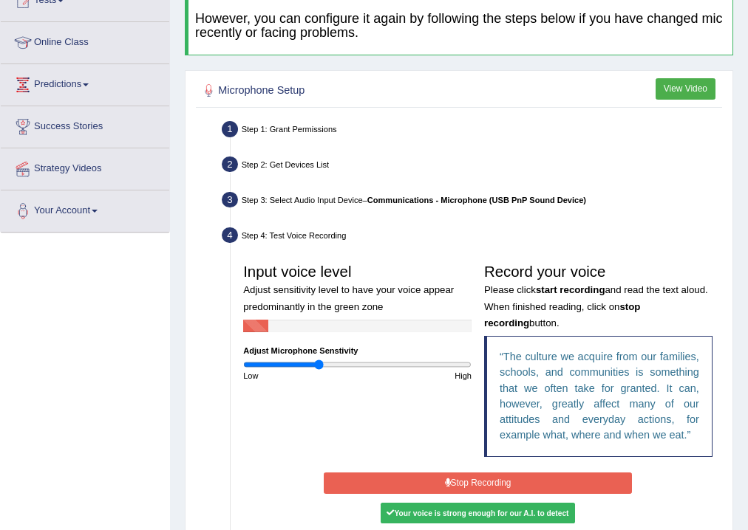
click at [410, 475] on button "Stop Recording" at bounding box center [478, 483] width 308 height 21
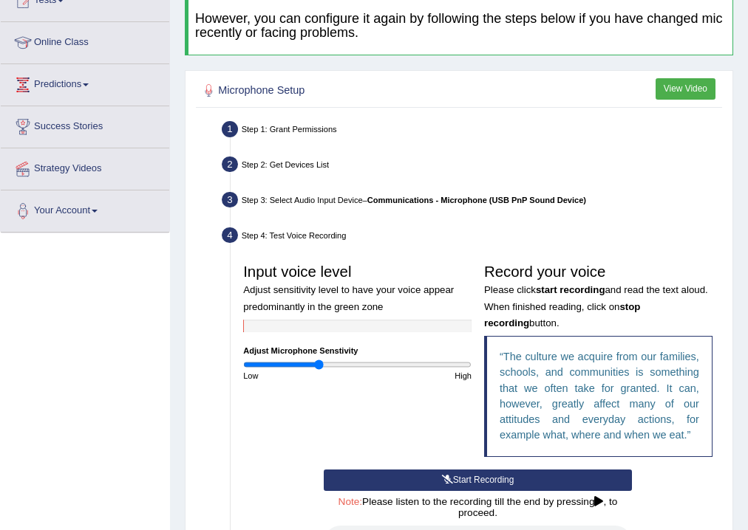
scroll to position [355, 0]
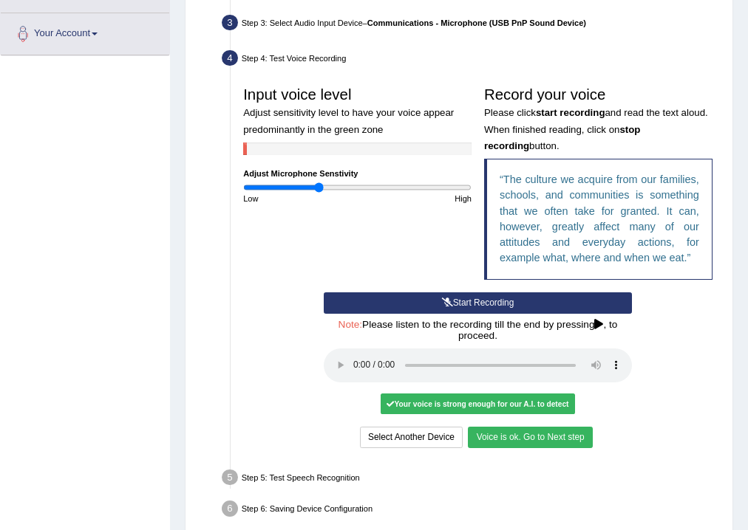
click at [523, 437] on button "Voice is ok. Go to Next step" at bounding box center [530, 437] width 124 height 21
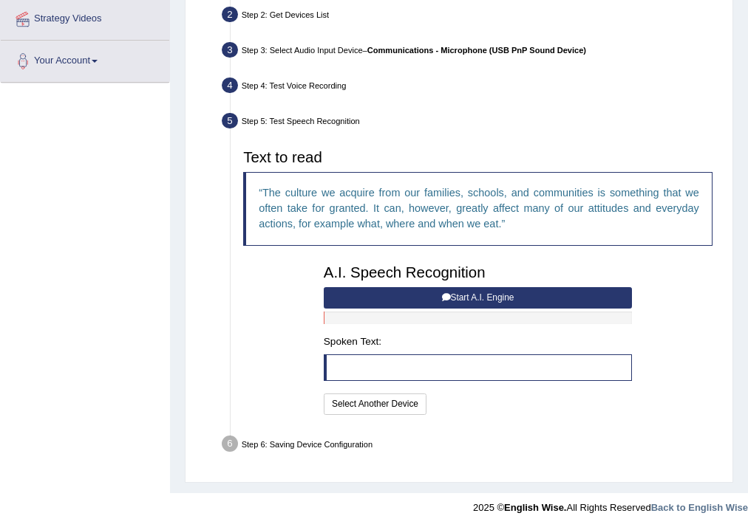
scroll to position [325, 0]
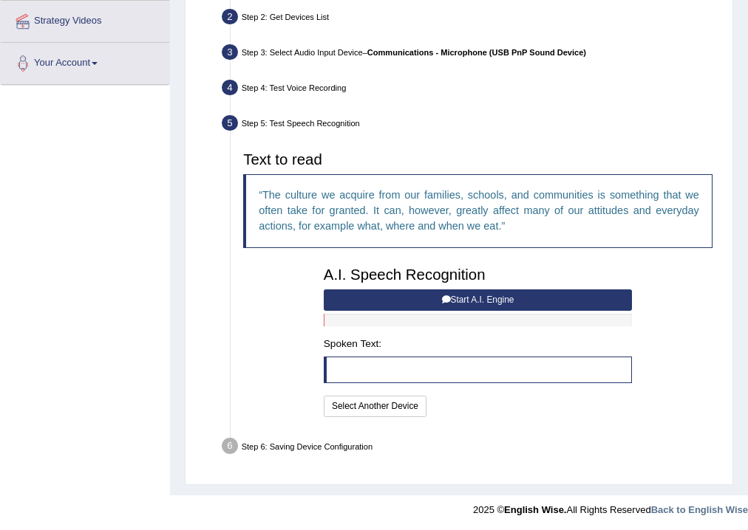
click at [495, 299] on button "Start A.I. Engine" at bounding box center [478, 300] width 308 height 21
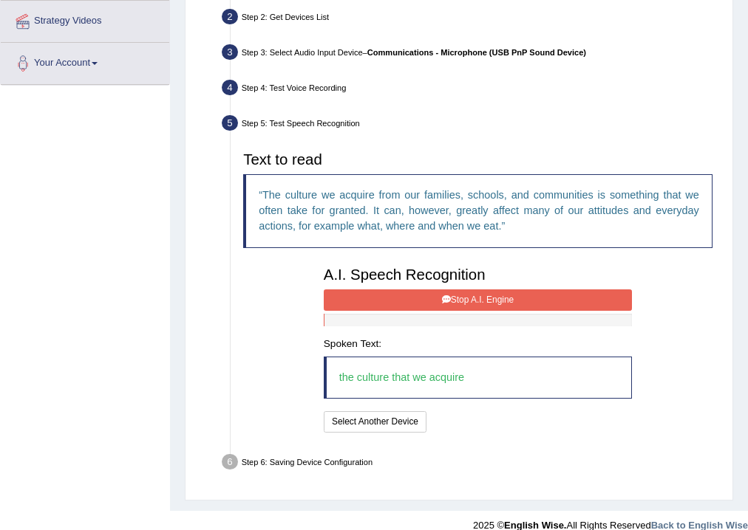
click at [482, 301] on button "Stop A.I. Engine" at bounding box center [478, 300] width 308 height 21
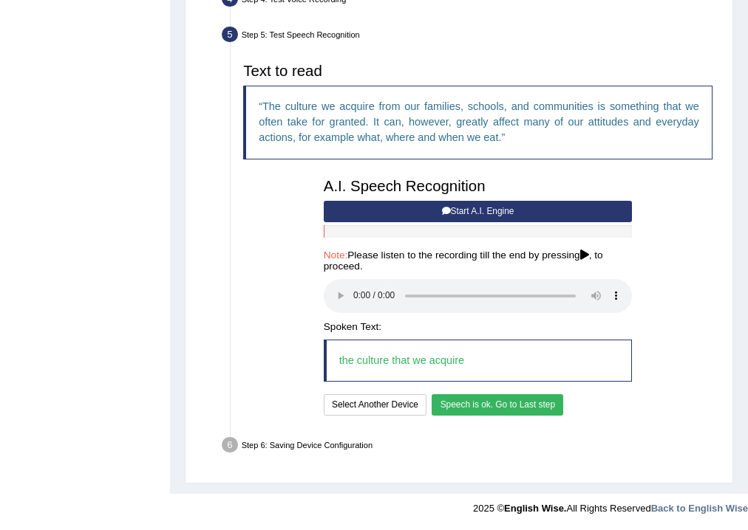
click at [488, 399] on button "Speech is ok. Go to Last step" at bounding box center [497, 405] width 132 height 21
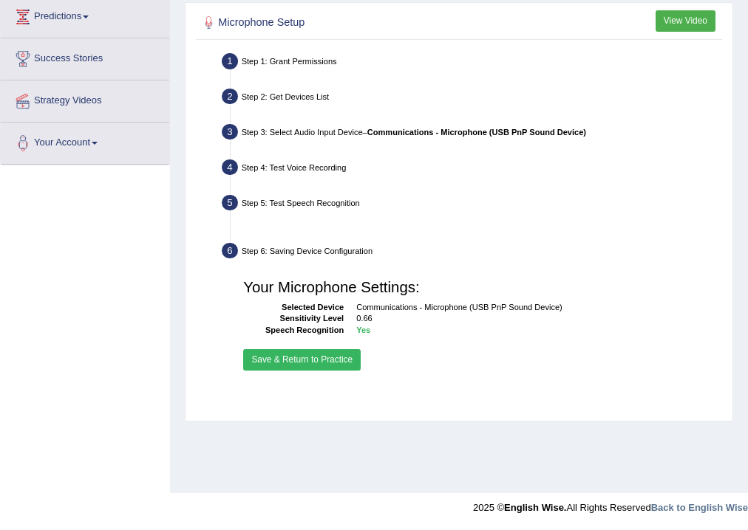
scroll to position [245, 0]
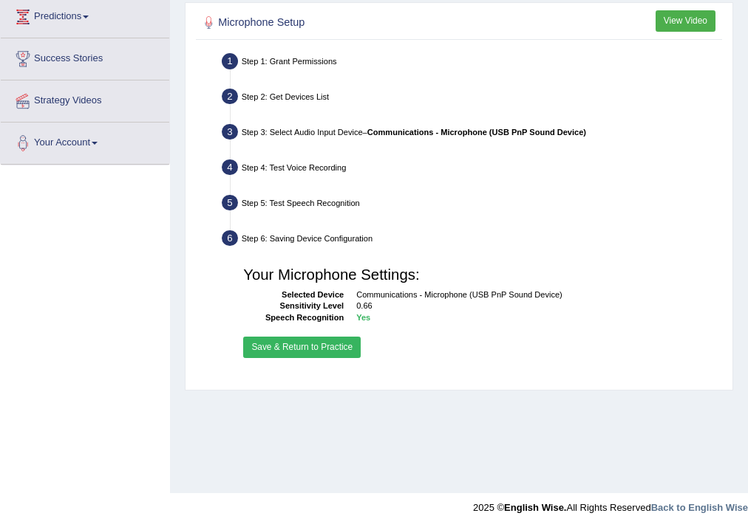
drag, startPoint x: 357, startPoint y: 339, endPoint x: 370, endPoint y: 340, distance: 13.3
click at [355, 340] on button "Save & Return to Practice" at bounding box center [301, 347] width 117 height 21
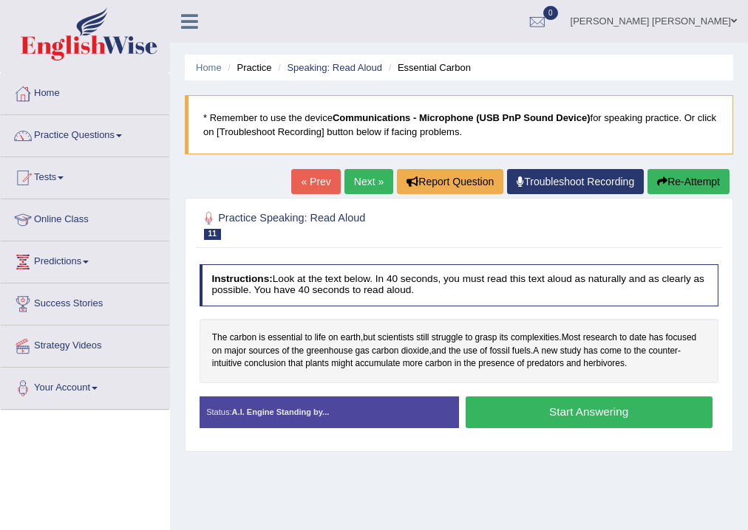
click at [292, 330] on div "The carbon is essential to life on earth , but scientists still struggle to gra…" at bounding box center [458, 351] width 519 height 64
click at [290, 333] on span "essential" at bounding box center [284, 338] width 35 height 13
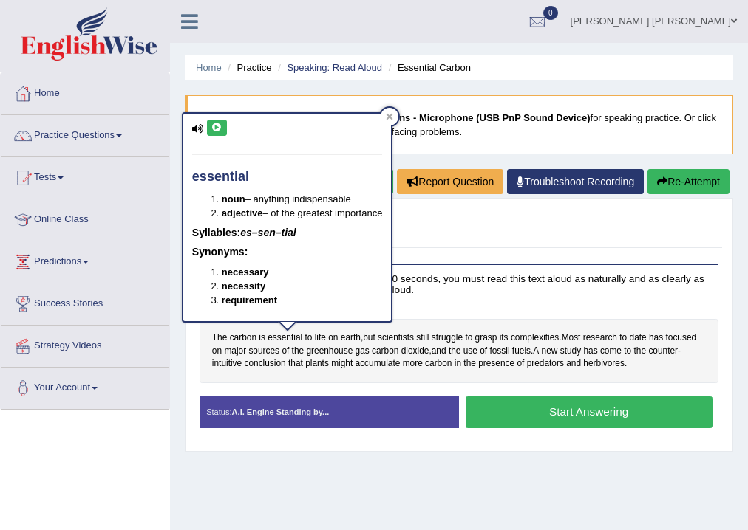
click at [216, 129] on icon at bounding box center [216, 127] width 11 height 9
click at [394, 340] on span "scientists" at bounding box center [396, 338] width 36 height 13
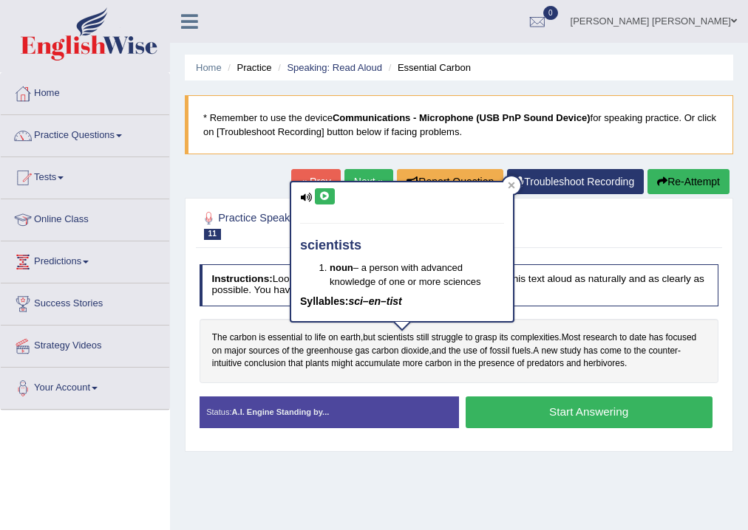
click at [326, 194] on icon at bounding box center [324, 196] width 11 height 9
click at [460, 335] on span "struggle" at bounding box center [446, 338] width 31 height 13
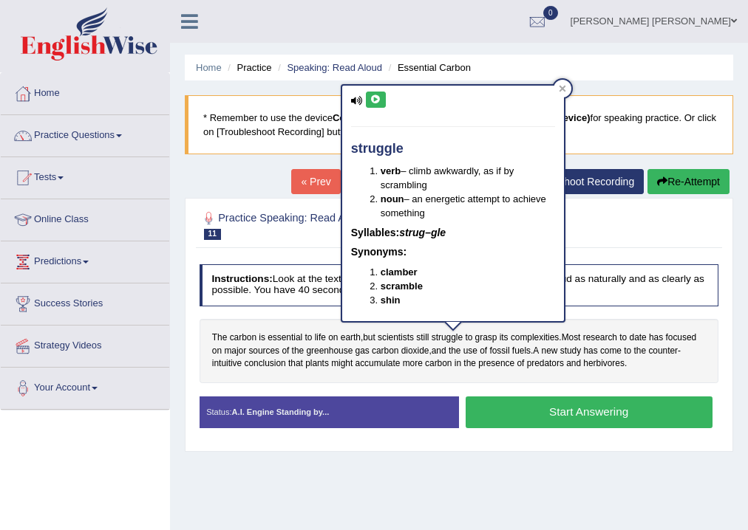
click at [375, 95] on icon at bounding box center [375, 99] width 11 height 9
click at [539, 339] on span "complexities" at bounding box center [535, 338] width 48 height 13
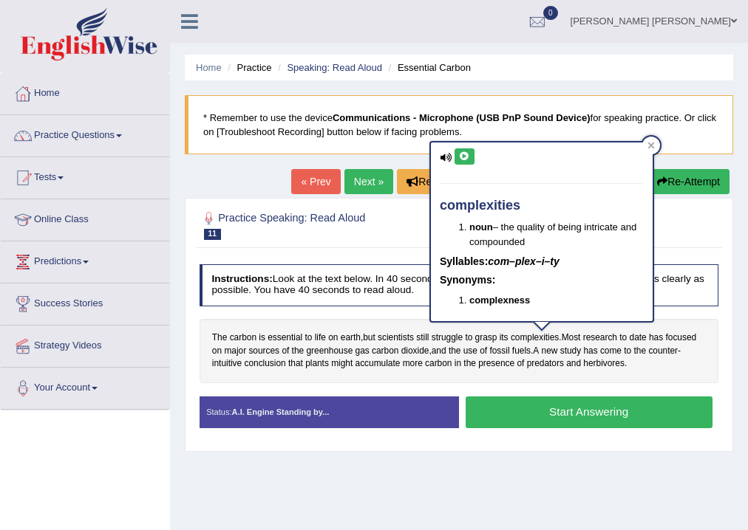
click at [464, 158] on icon at bounding box center [464, 156] width 11 height 9
click at [395, 340] on span "scientists" at bounding box center [396, 338] width 36 height 13
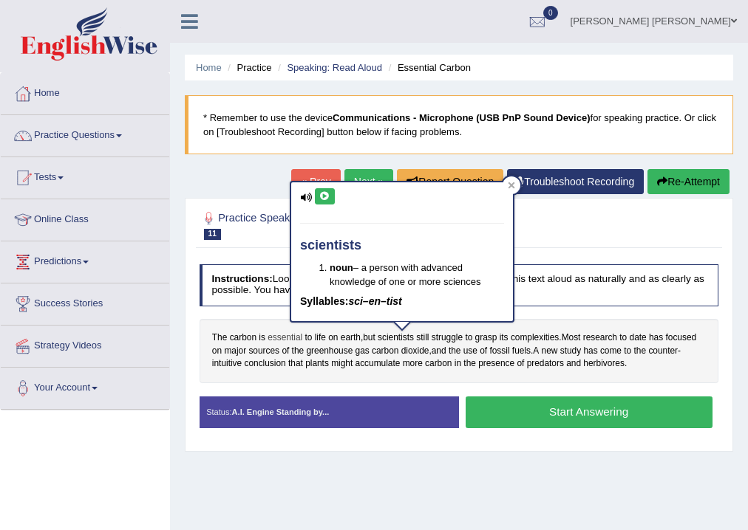
click at [287, 335] on span "essential" at bounding box center [284, 338] width 35 height 13
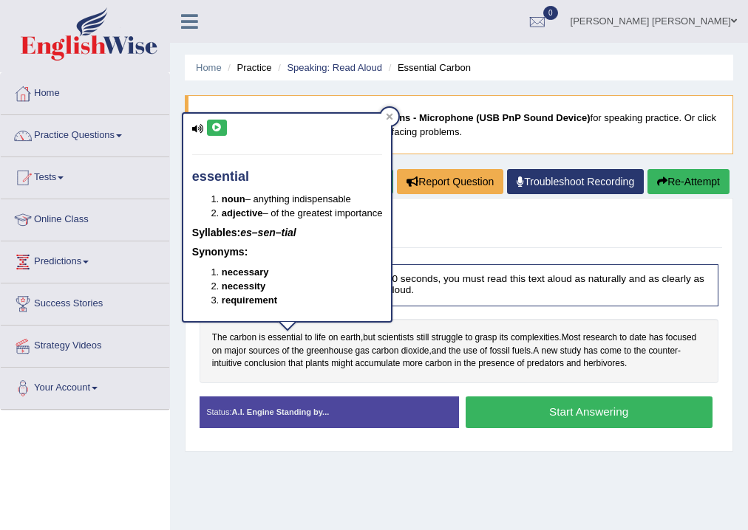
click at [544, 405] on button "Start Answering" at bounding box center [588, 413] width 247 height 32
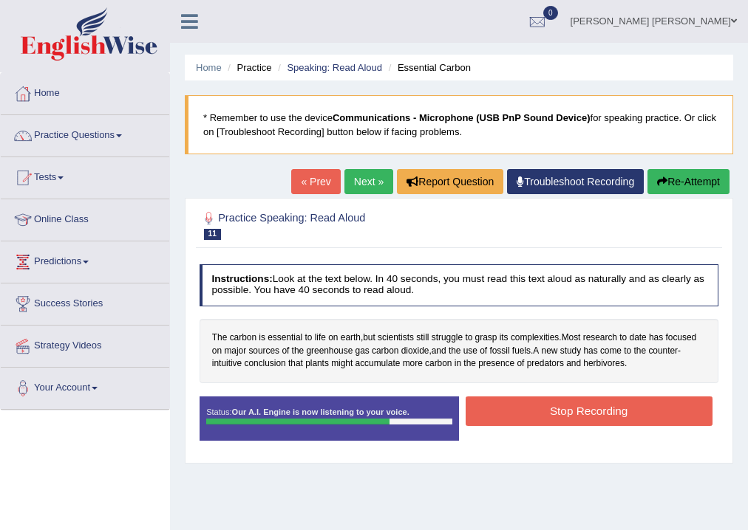
click at [564, 408] on button "Stop Recording" at bounding box center [588, 411] width 247 height 29
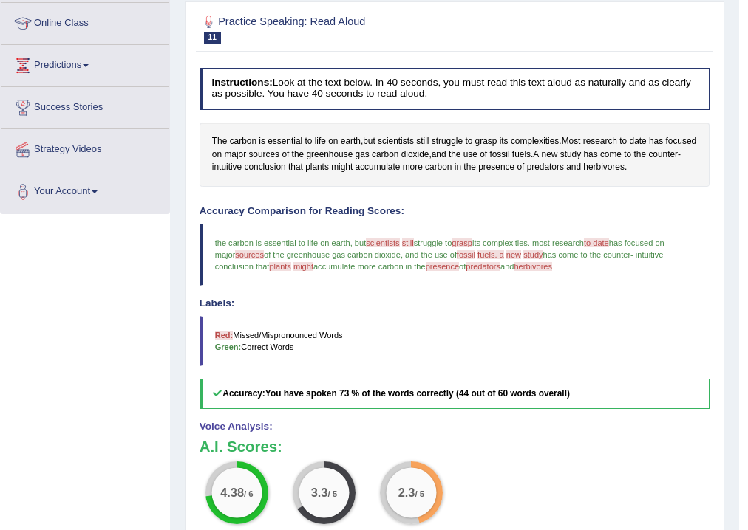
scroll to position [137, 0]
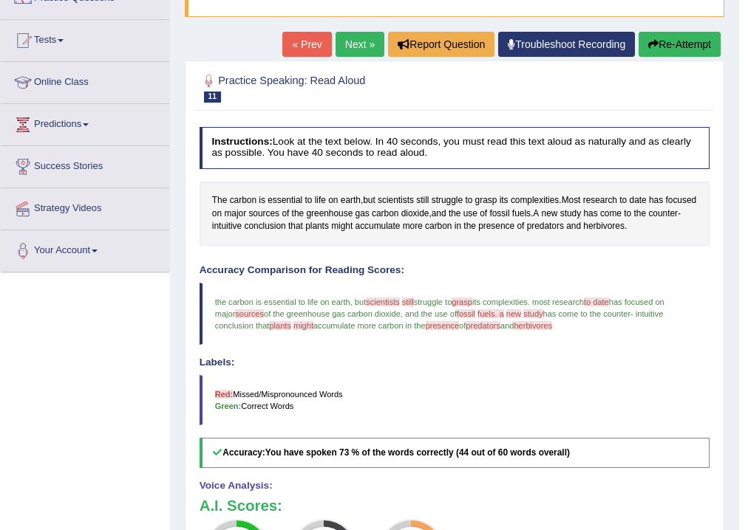
click at [357, 43] on link "Next »" at bounding box center [359, 44] width 49 height 25
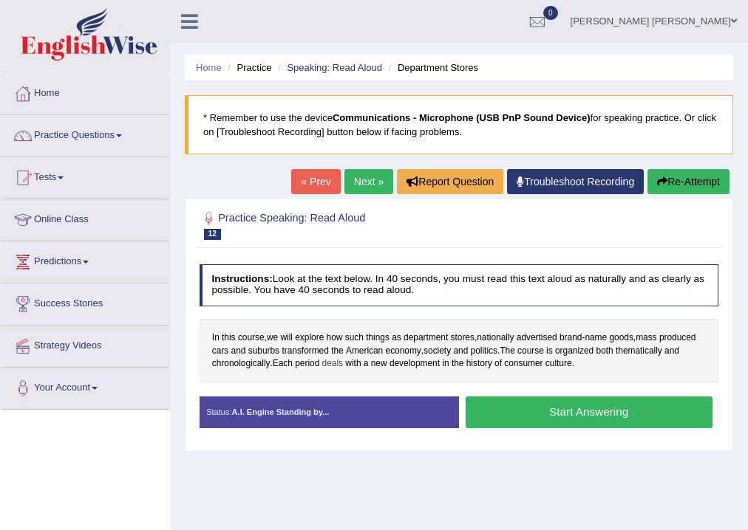
click at [336, 363] on span "deals" at bounding box center [332, 364] width 21 height 13
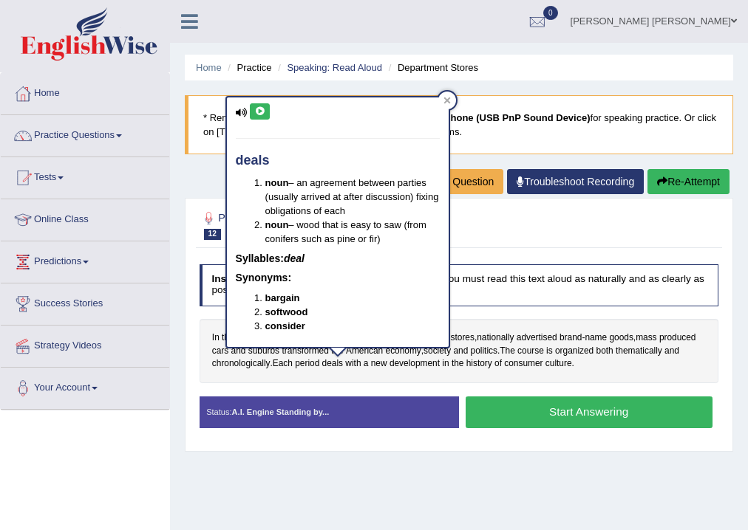
click at [356, 337] on div "deals noun – an agreement between parties (usually arrived at after discussion)…" at bounding box center [338, 222] width 222 height 249
click at [359, 360] on span "with" at bounding box center [353, 364] width 16 height 13
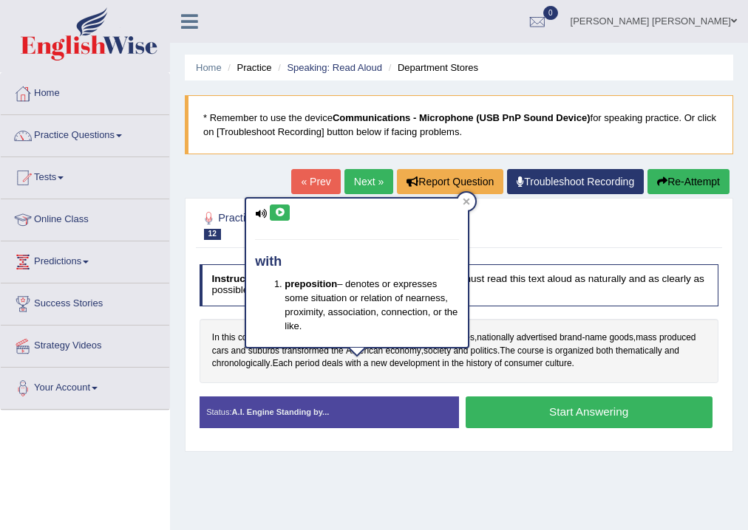
click at [404, 379] on div "In this course , we will explore how such things as department stores , nationa…" at bounding box center [458, 351] width 519 height 64
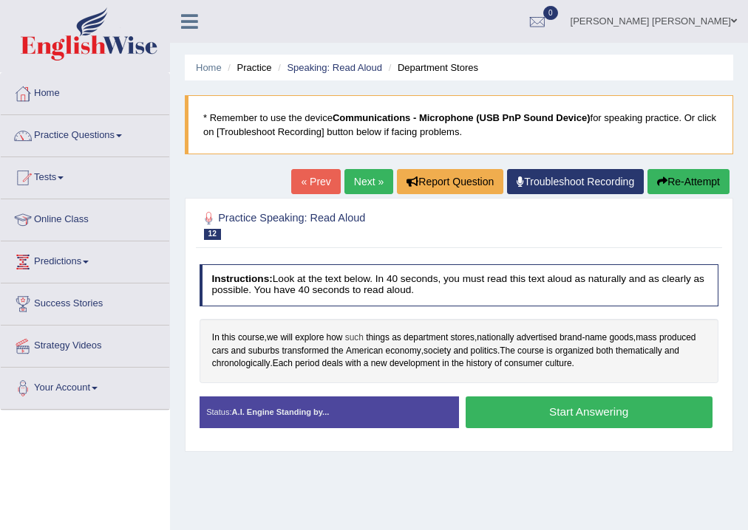
click at [355, 338] on span "such" at bounding box center [354, 338] width 18 height 13
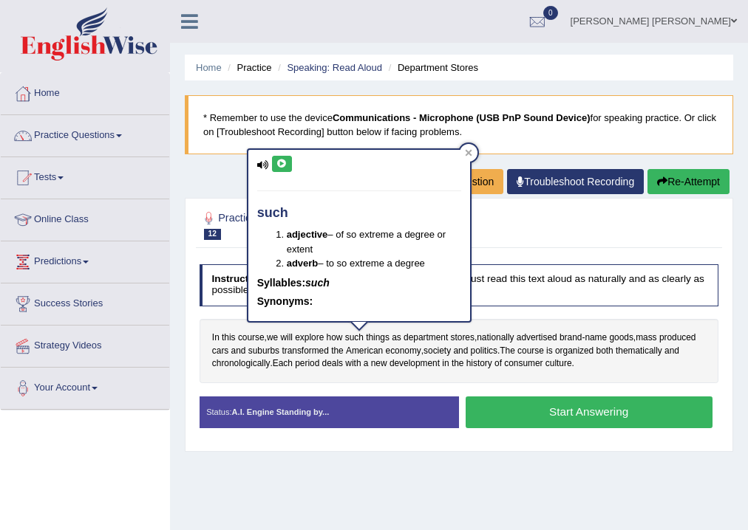
drag, startPoint x: 332, startPoint y: 151, endPoint x: 300, endPoint y: 160, distance: 33.9
click at [303, 160] on div "such adjective – of so extreme a degree or extent adverb – to so extreme a degr…" at bounding box center [359, 235] width 222 height 171
click at [280, 165] on icon at bounding box center [281, 164] width 11 height 9
click at [539, 338] on span "advertised" at bounding box center [536, 338] width 41 height 13
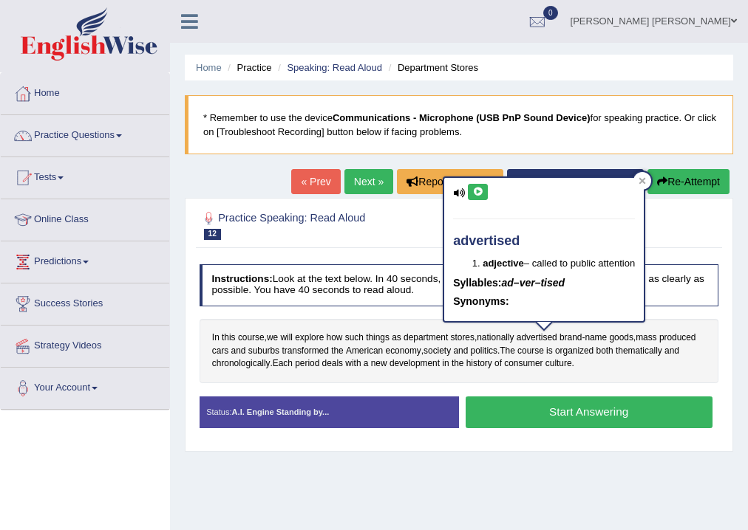
click at [480, 194] on icon at bounding box center [477, 192] width 11 height 9
drag, startPoint x: 643, startPoint y: 180, endPoint x: 610, endPoint y: 185, distance: 33.5
click at [642, 180] on icon at bounding box center [641, 180] width 7 height 7
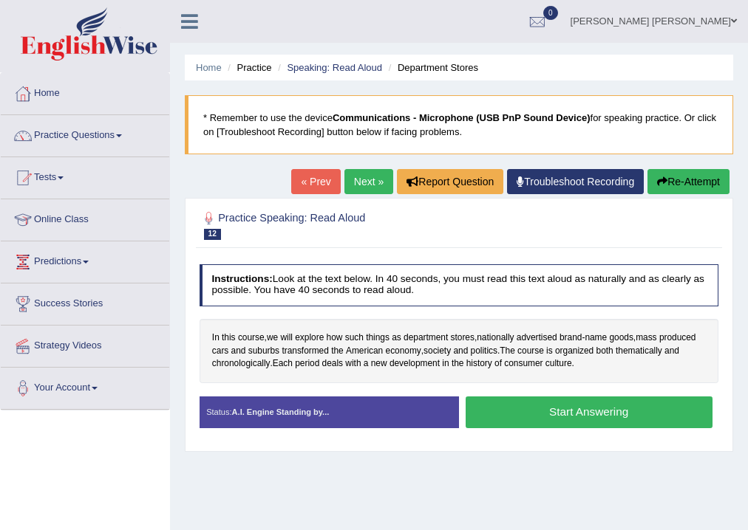
click at [549, 422] on button "Start Answering" at bounding box center [588, 413] width 247 height 32
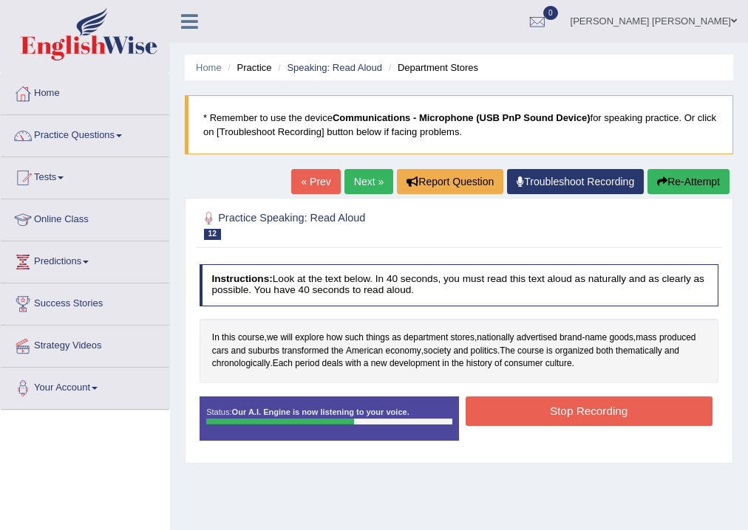
click at [554, 407] on button "Stop Recording" at bounding box center [588, 411] width 247 height 29
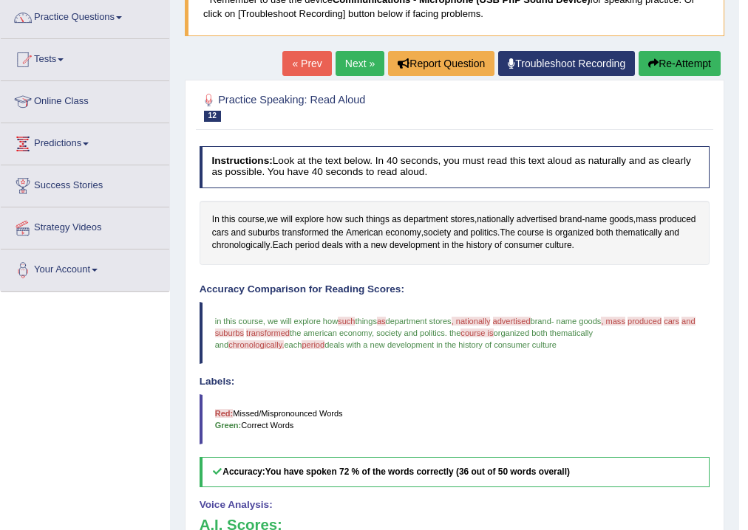
scroll to position [236, 0]
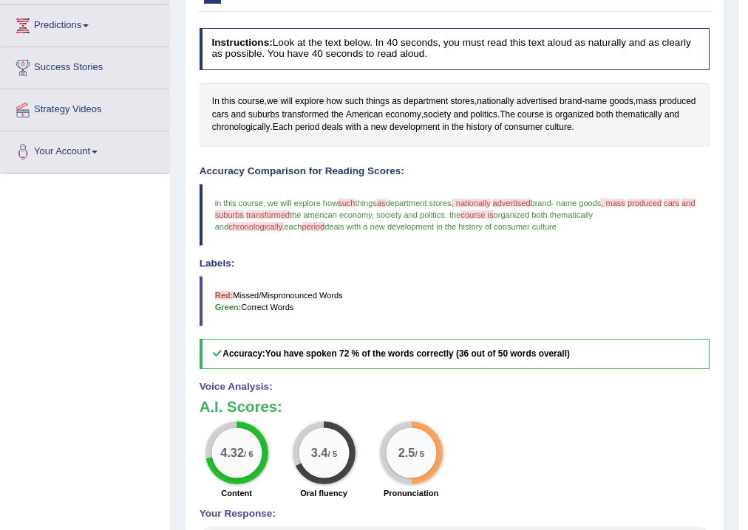
click at [414, 300] on blockquote "Red: Missed/Mispronounced Words Green: Correct Words" at bounding box center [454, 301] width 511 height 50
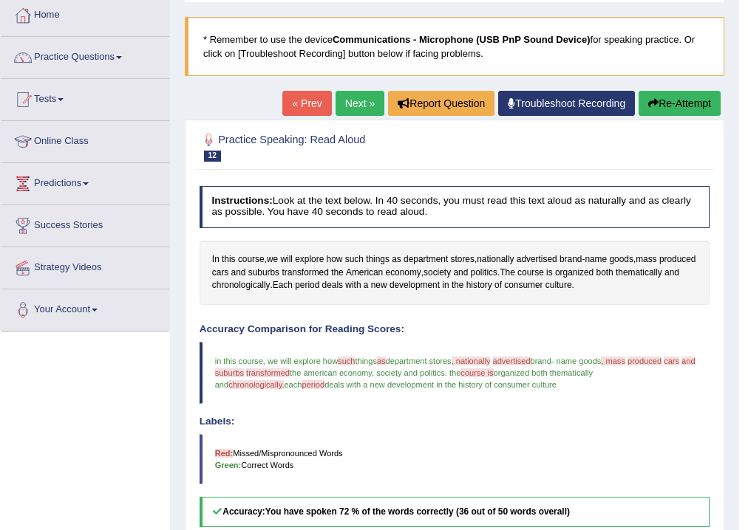
scroll to position [0, 0]
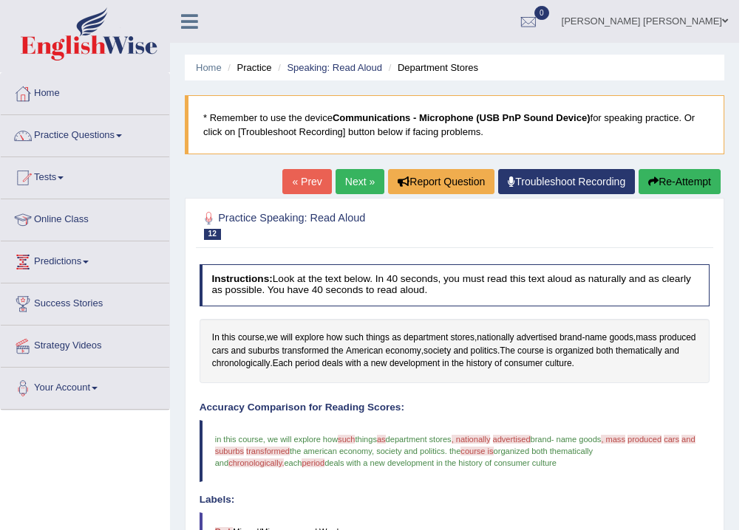
click at [365, 180] on link "Next »" at bounding box center [359, 181] width 49 height 25
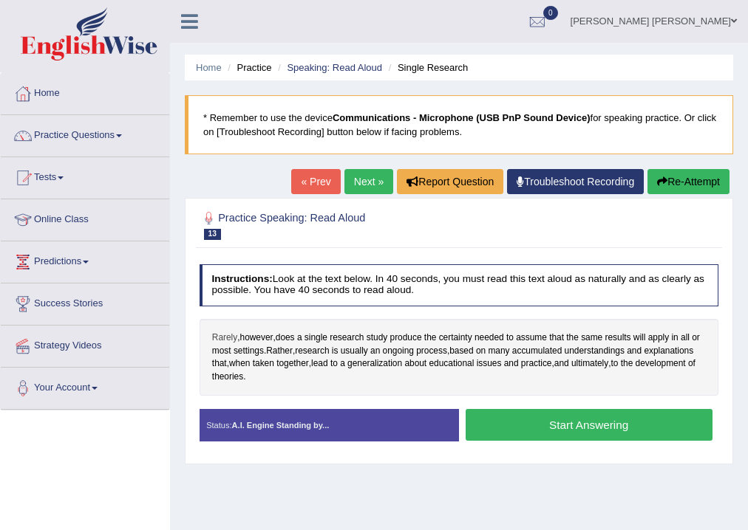
click at [225, 340] on span "Rarely" at bounding box center [224, 338] width 25 height 13
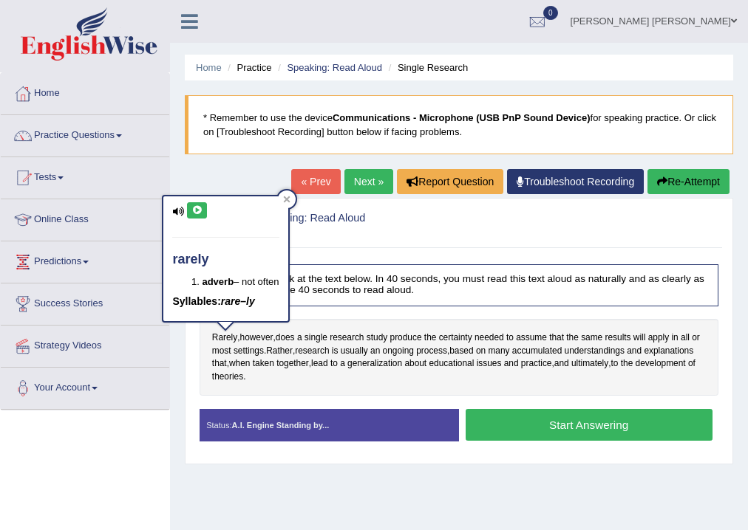
click at [197, 210] on icon at bounding box center [196, 210] width 11 height 9
click at [198, 210] on icon at bounding box center [196, 210] width 11 height 9
click at [172, 210] on icon at bounding box center [178, 212] width 12 height 10
click at [201, 213] on icon at bounding box center [196, 210] width 11 height 9
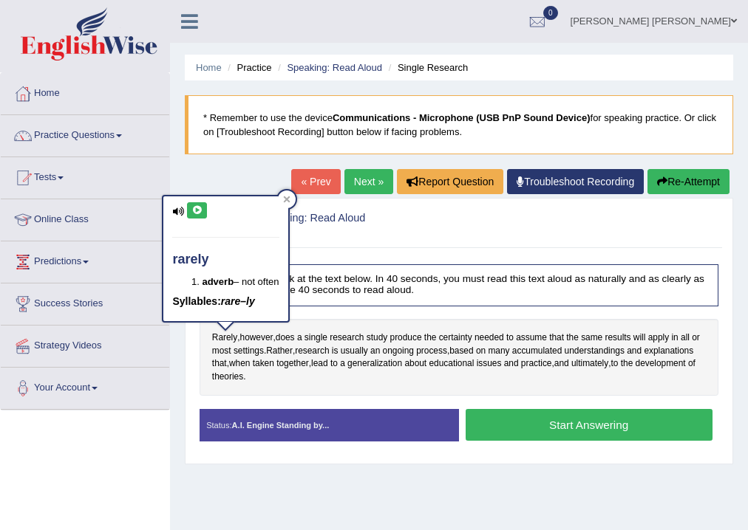
click at [201, 213] on icon at bounding box center [196, 210] width 11 height 9
click at [287, 196] on icon at bounding box center [286, 199] width 7 height 7
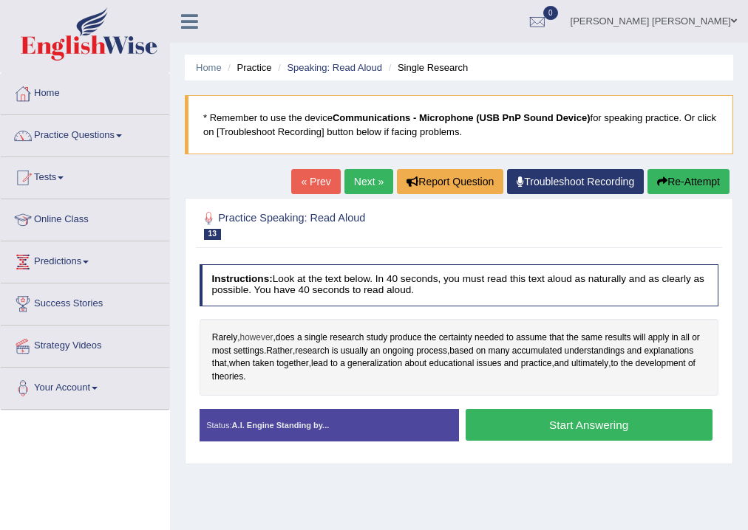
click at [267, 337] on span "however" at bounding box center [256, 338] width 33 height 13
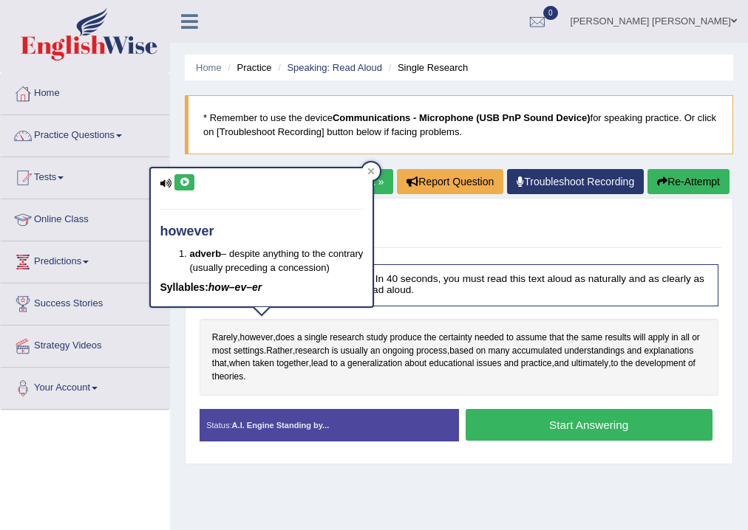
click at [180, 182] on icon at bounding box center [184, 182] width 11 height 9
click at [186, 190] on div "however adverb – despite anything to the contrary (usually preceding a concessi…" at bounding box center [262, 237] width 222 height 138
click at [183, 184] on icon at bounding box center [184, 182] width 11 height 9
click at [225, 342] on span "Rarely" at bounding box center [224, 338] width 25 height 13
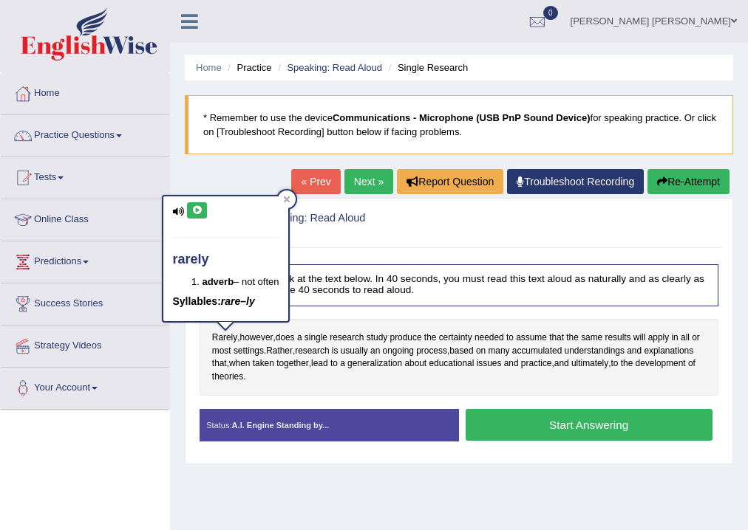
click at [201, 211] on icon at bounding box center [196, 210] width 11 height 9
click at [194, 217] on button at bounding box center [197, 210] width 20 height 16
click at [349, 336] on span "research" at bounding box center [347, 338] width 34 height 13
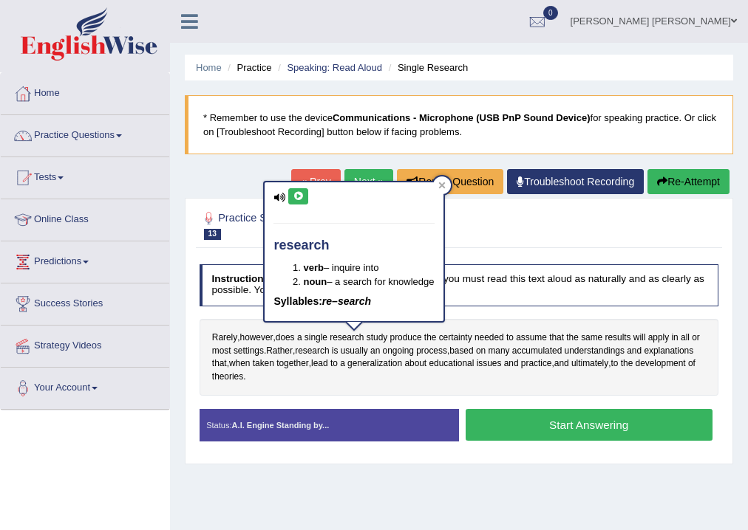
click at [298, 196] on icon at bounding box center [298, 196] width 11 height 9
click at [547, 341] on span "assume" at bounding box center [531, 338] width 31 height 13
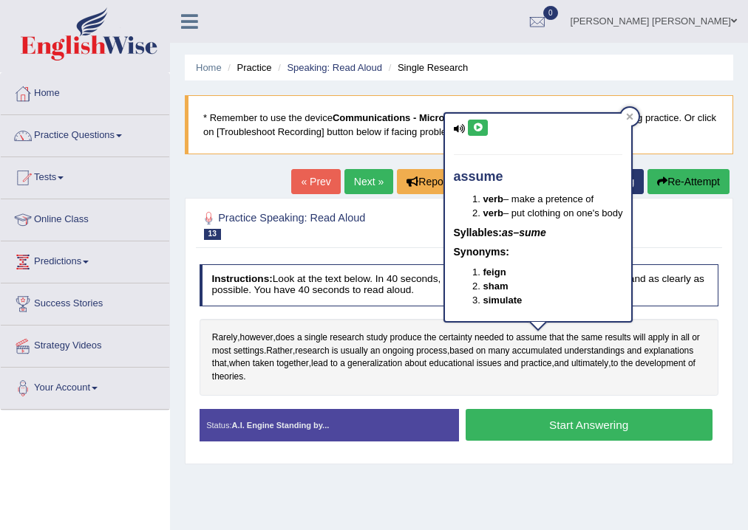
click at [477, 127] on icon at bounding box center [477, 127] width 11 height 9
click at [318, 351] on span "research" at bounding box center [312, 351] width 34 height 13
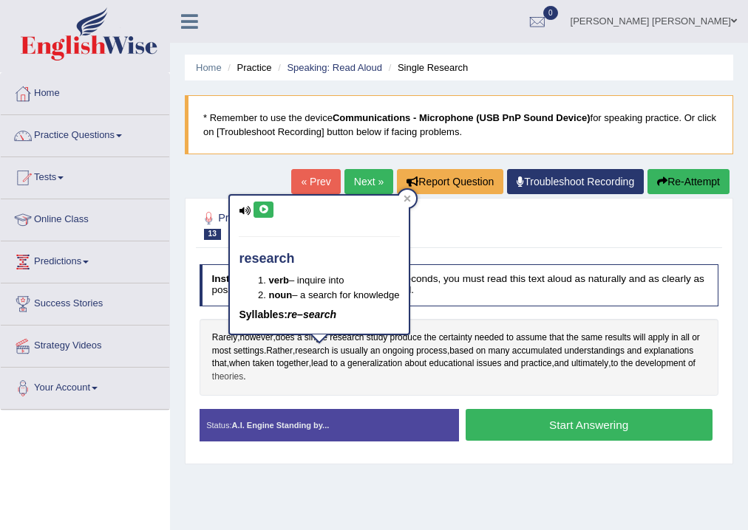
click at [239, 372] on span "theories" at bounding box center [227, 377] width 31 height 13
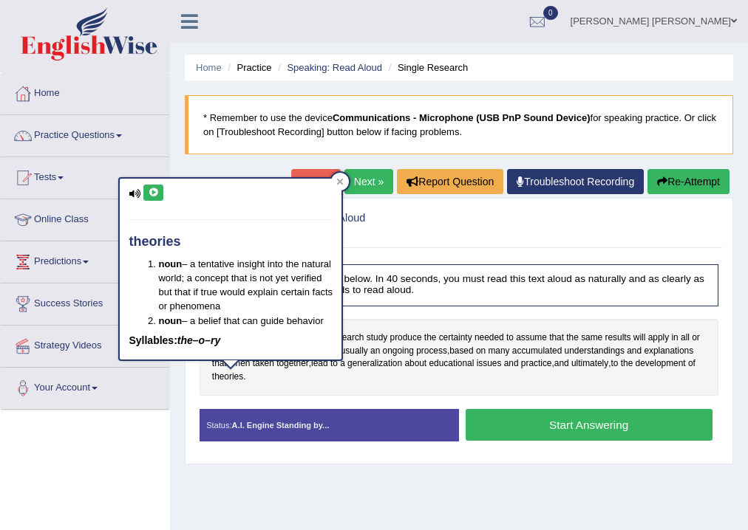
click at [149, 195] on icon at bounding box center [153, 192] width 11 height 9
click at [155, 194] on icon at bounding box center [153, 192] width 11 height 9
click at [562, 417] on button "Start Answering" at bounding box center [588, 425] width 247 height 32
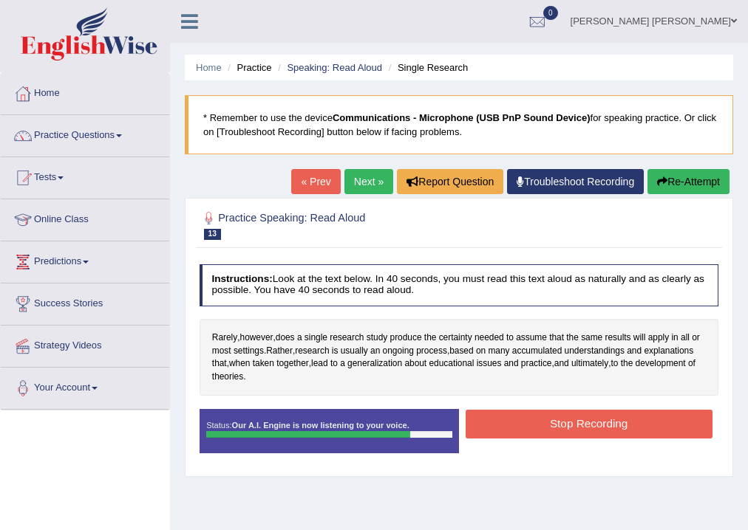
click at [604, 417] on button "Stop Recording" at bounding box center [588, 424] width 247 height 29
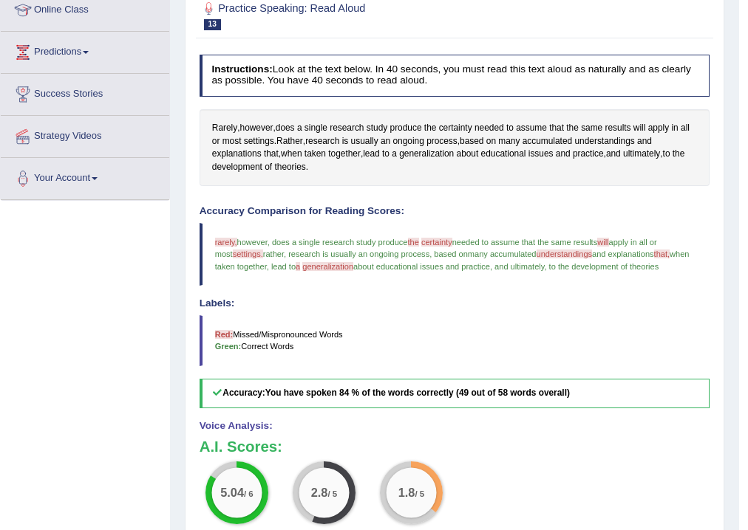
scroll to position [151, 0]
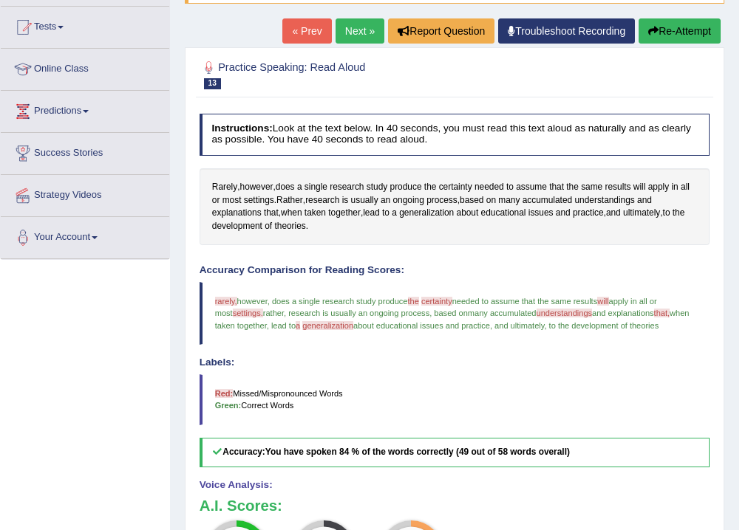
click at [426, 391] on blockquote "Red: Missed/Mispronounced Words Green: Correct Words" at bounding box center [454, 400] width 511 height 50
click at [348, 22] on link "Next »" at bounding box center [359, 30] width 49 height 25
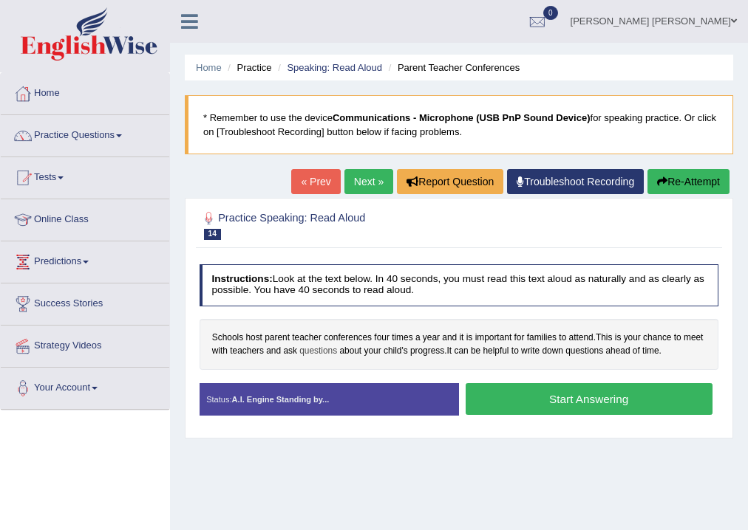
scroll to position [59, 0]
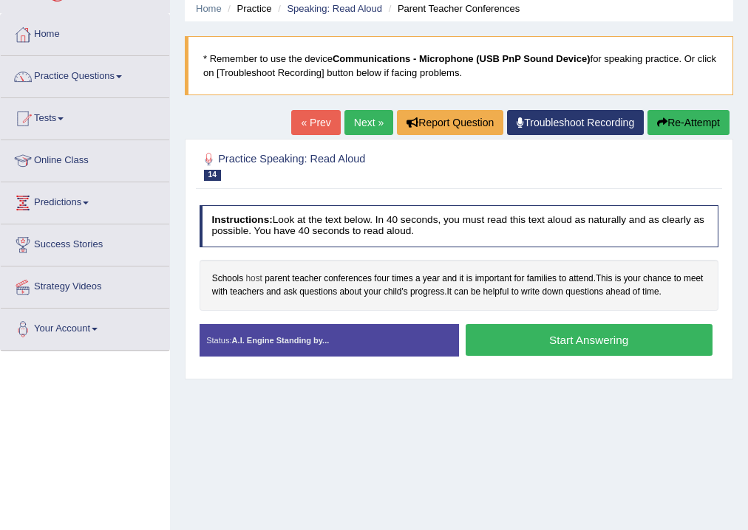
click at [253, 279] on span "host" at bounding box center [253, 279] width 16 height 13
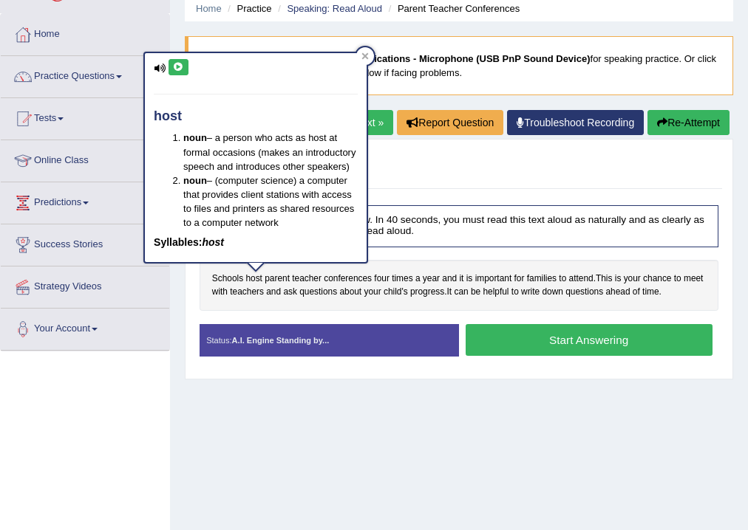
click at [179, 63] on icon at bounding box center [178, 67] width 11 height 9
click at [593, 336] on button "Start Answering" at bounding box center [588, 340] width 247 height 32
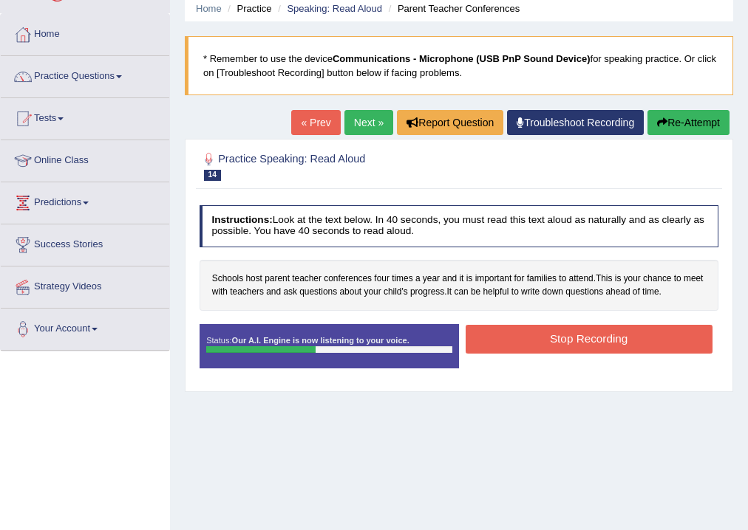
click at [637, 330] on button "Stop Recording" at bounding box center [588, 339] width 247 height 29
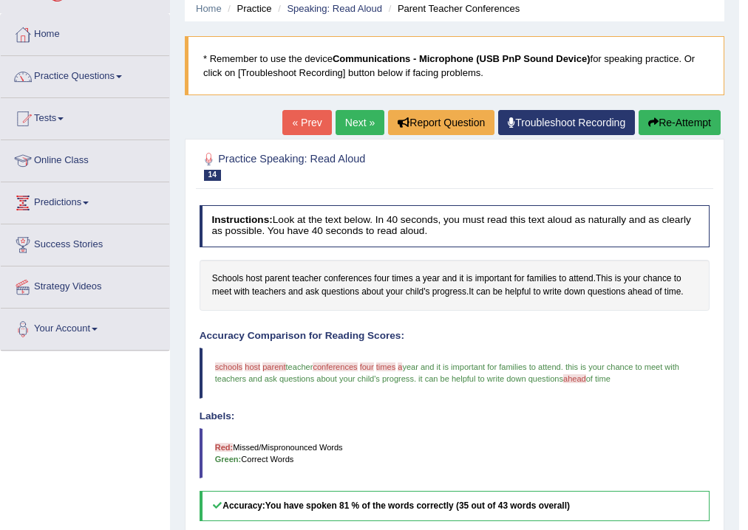
click at [366, 125] on link "Next »" at bounding box center [359, 122] width 49 height 25
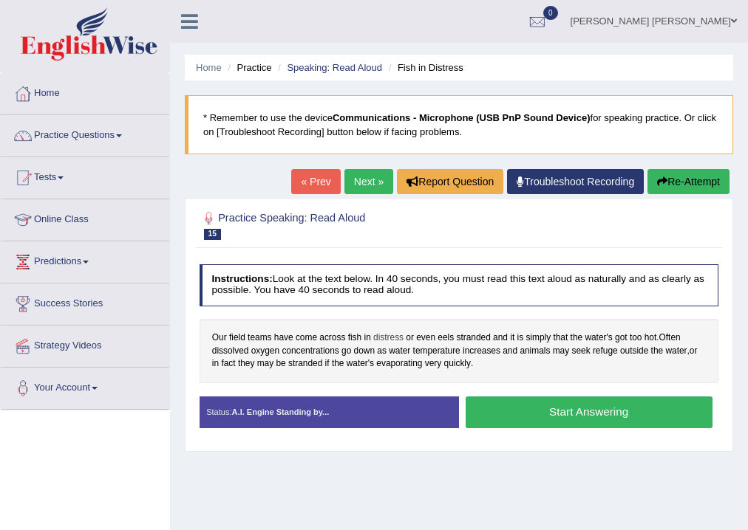
click at [384, 338] on span "distress" at bounding box center [388, 338] width 30 height 13
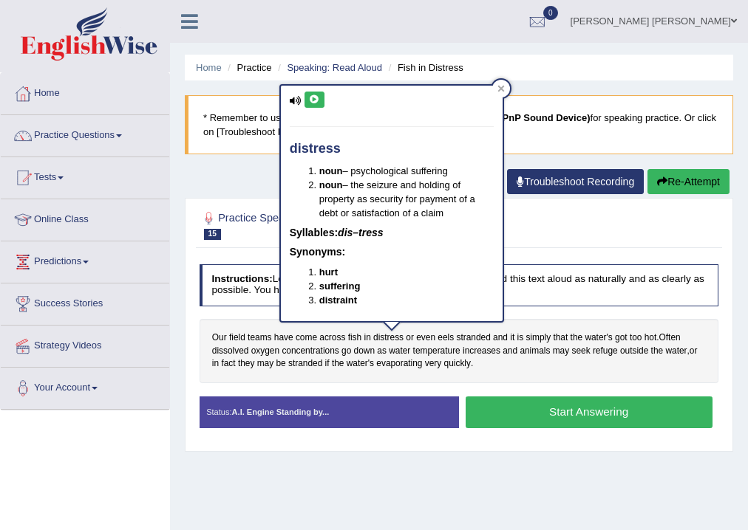
click at [315, 103] on icon at bounding box center [314, 99] width 11 height 9
click at [446, 337] on span "eels" at bounding box center [445, 338] width 16 height 13
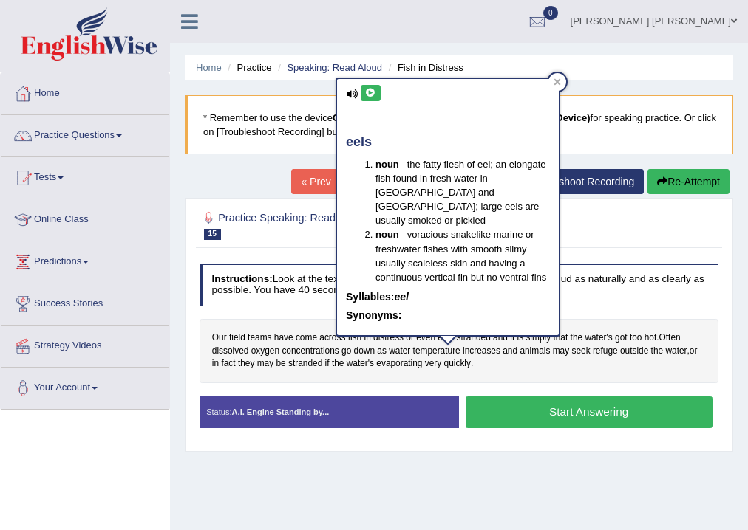
click at [369, 92] on icon at bounding box center [370, 93] width 11 height 9
click at [465, 334] on span "stranded" at bounding box center [473, 338] width 34 height 13
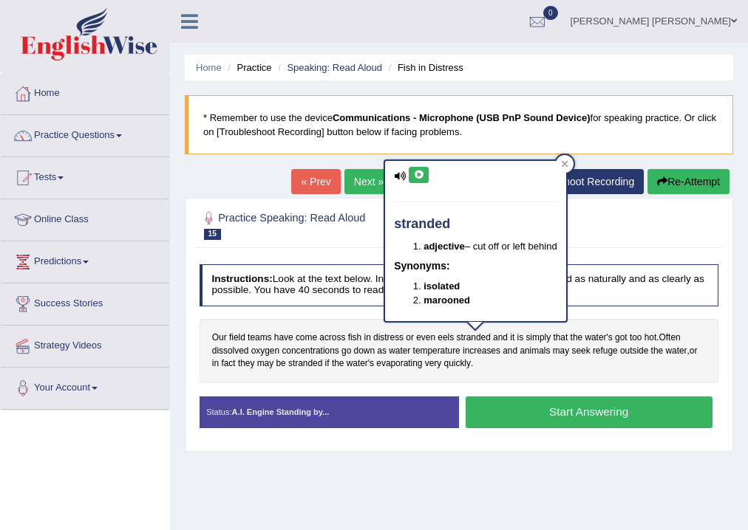
click at [420, 179] on button at bounding box center [419, 175] width 20 height 16
click at [605, 339] on span "water's" at bounding box center [597, 338] width 27 height 13
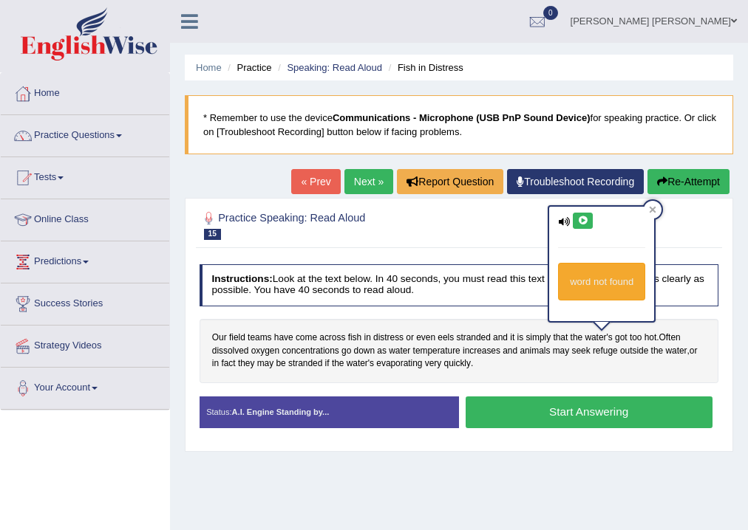
click at [584, 219] on icon at bounding box center [582, 220] width 11 height 9
click at [648, 337] on span "hot" at bounding box center [650, 338] width 13 height 13
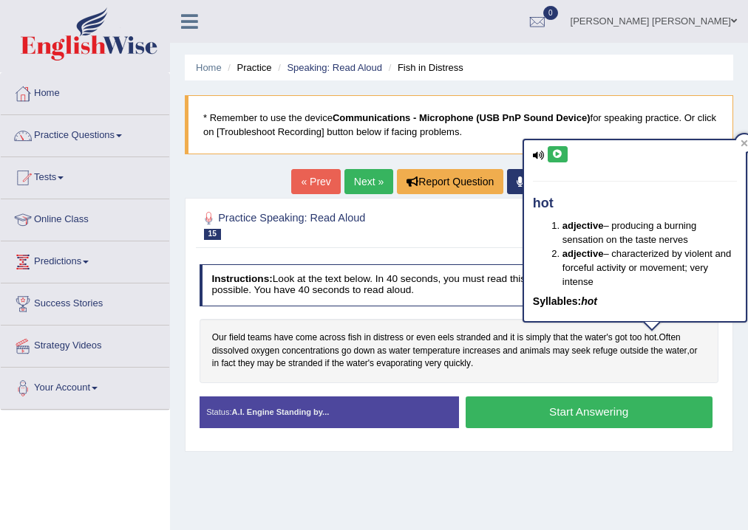
click at [564, 151] on button at bounding box center [557, 154] width 20 height 16
click at [559, 152] on icon at bounding box center [557, 154] width 11 height 9
click at [234, 347] on span "dissolved" at bounding box center [230, 351] width 37 height 13
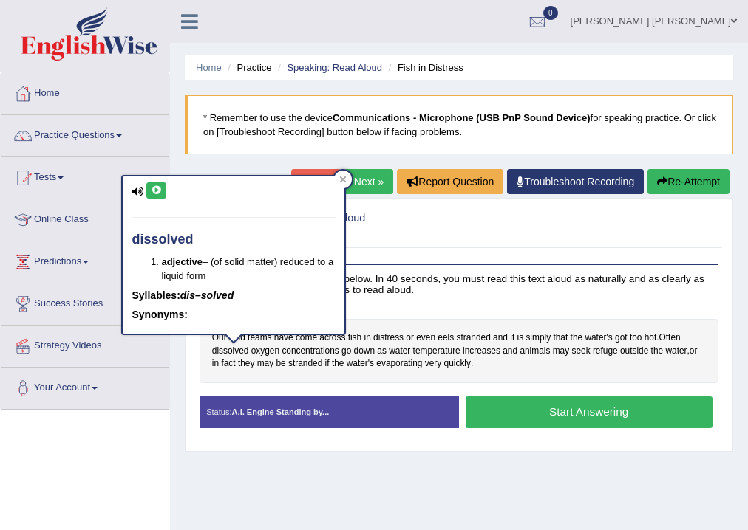
click at [151, 192] on icon at bounding box center [156, 190] width 11 height 9
click at [337, 180] on div at bounding box center [343, 180] width 18 height 18
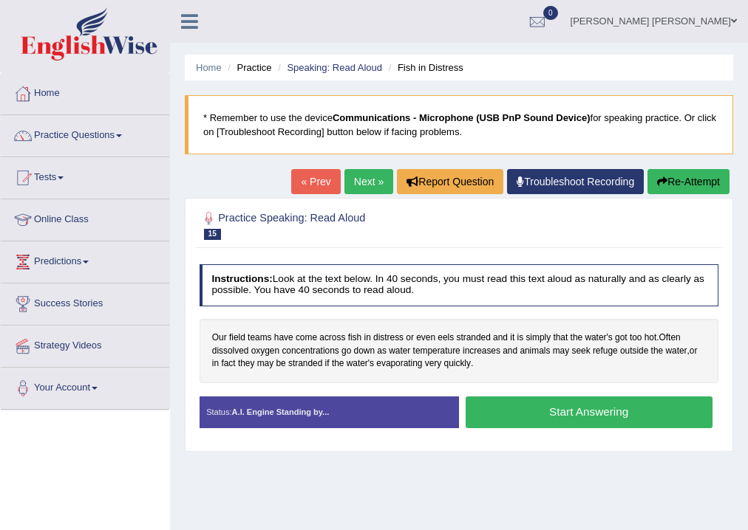
click at [612, 414] on button "Start Answering" at bounding box center [588, 413] width 247 height 32
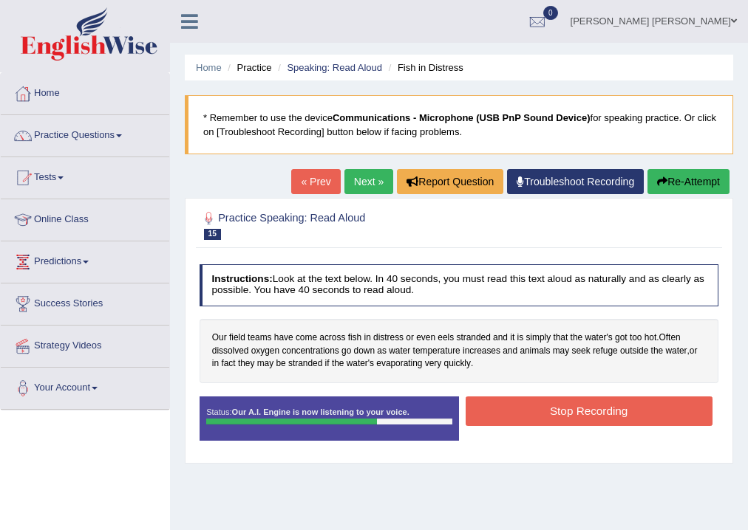
click at [612, 414] on button "Stop Recording" at bounding box center [588, 411] width 247 height 29
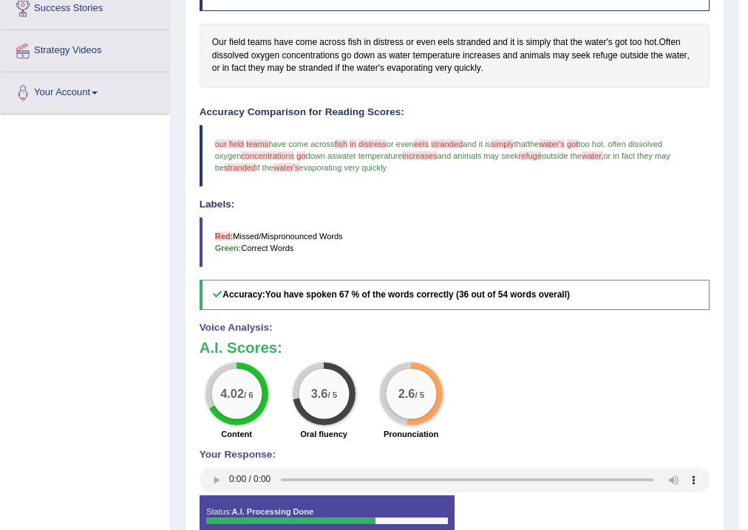
scroll to position [59, 0]
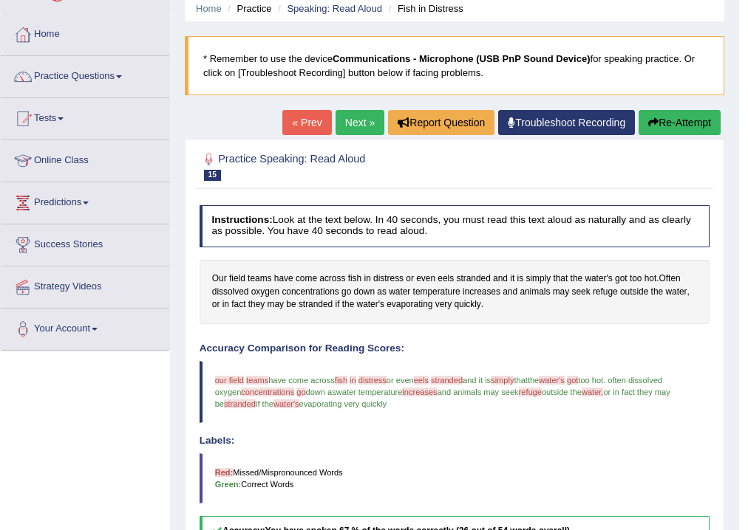
click at [359, 118] on link "Next »" at bounding box center [359, 122] width 49 height 25
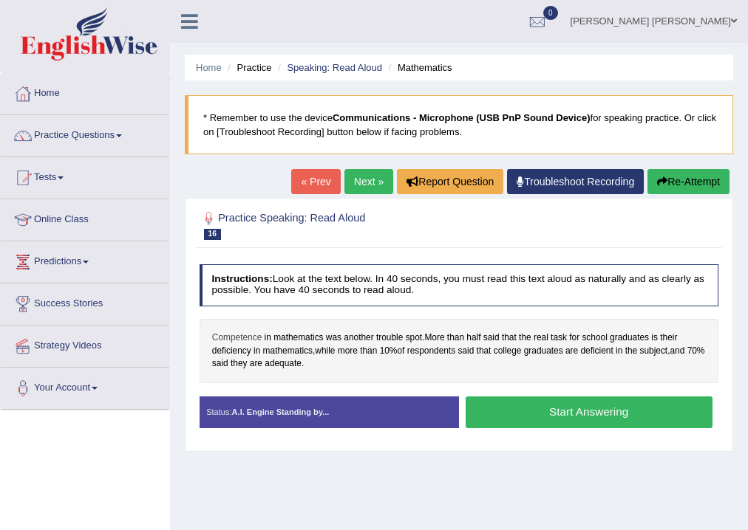
click at [250, 334] on span "Competence" at bounding box center [237, 338] width 50 height 13
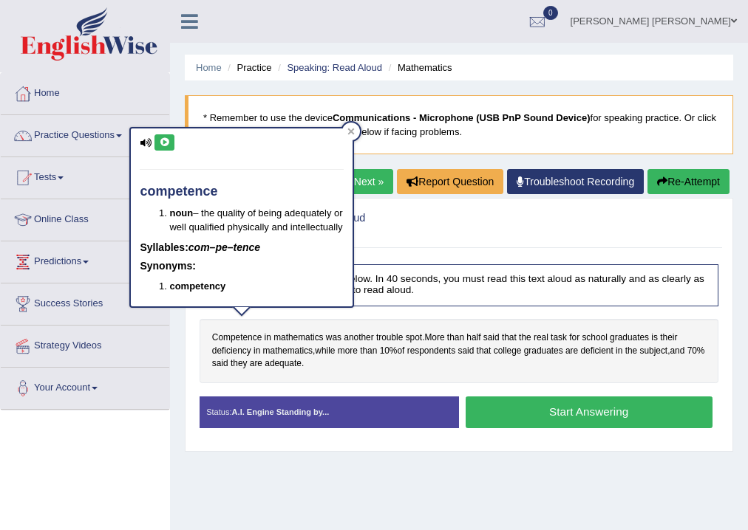
click at [163, 138] on icon at bounding box center [164, 142] width 11 height 9
click at [151, 138] on icon at bounding box center [146, 143] width 12 height 10
click at [160, 142] on icon at bounding box center [164, 142] width 11 height 9
click at [318, 337] on span "mathematics" at bounding box center [298, 338] width 50 height 13
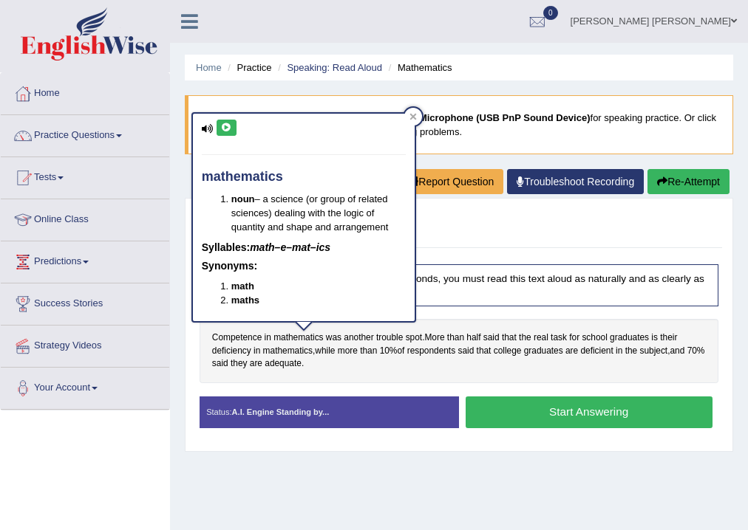
click at [228, 130] on icon at bounding box center [226, 127] width 11 height 9
click at [234, 353] on span "deficiency" at bounding box center [231, 351] width 39 height 13
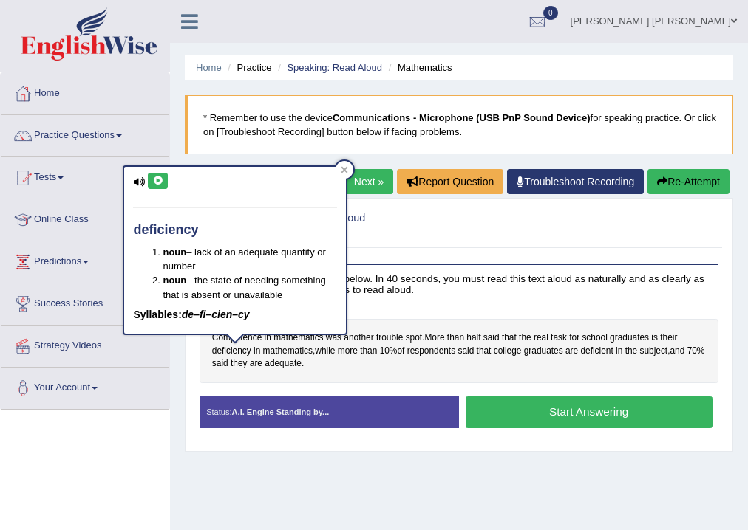
click at [154, 180] on icon at bounding box center [157, 181] width 11 height 9
click at [697, 352] on span "70" at bounding box center [692, 351] width 10 height 13
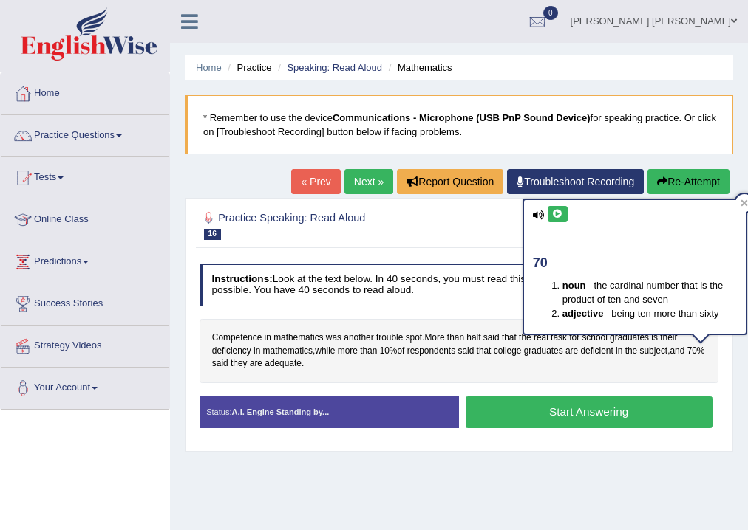
click at [552, 210] on icon at bounding box center [557, 214] width 11 height 9
click at [556, 213] on icon at bounding box center [557, 214] width 11 height 9
click at [745, 201] on icon at bounding box center [743, 203] width 7 height 7
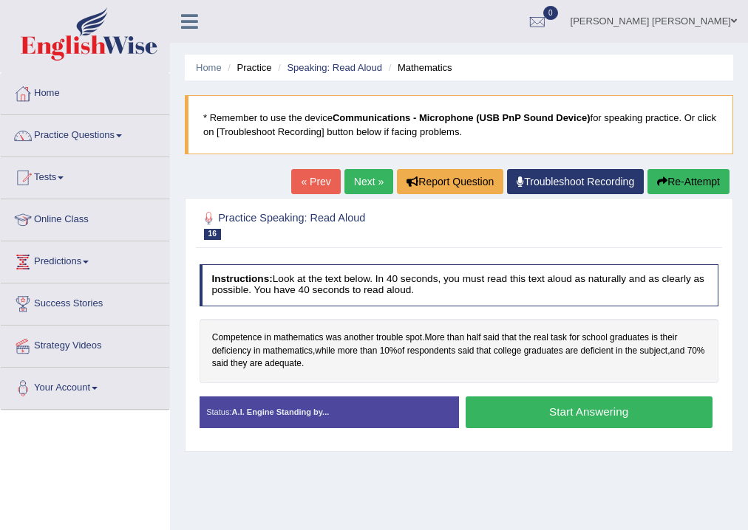
click at [613, 414] on button "Start Answering" at bounding box center [588, 413] width 247 height 32
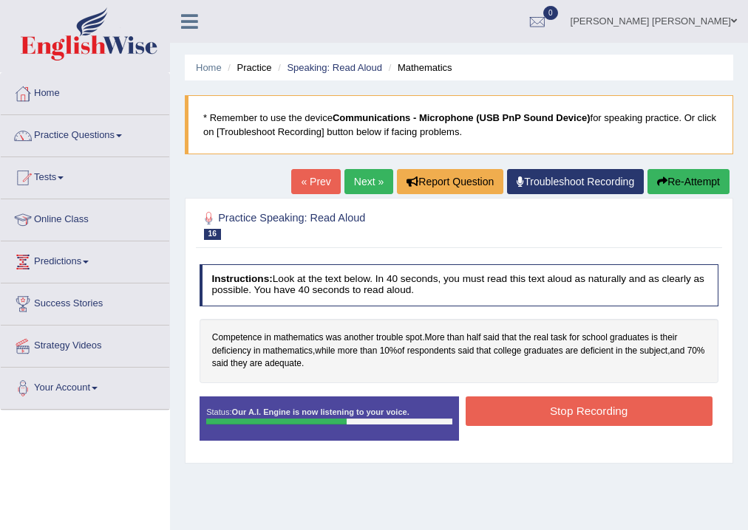
click at [622, 411] on button "Stop Recording" at bounding box center [588, 411] width 247 height 29
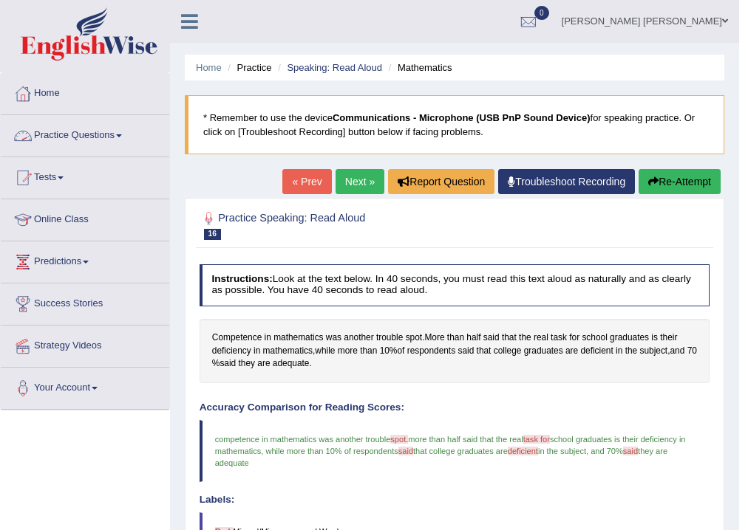
click at [122, 136] on span at bounding box center [119, 135] width 6 height 3
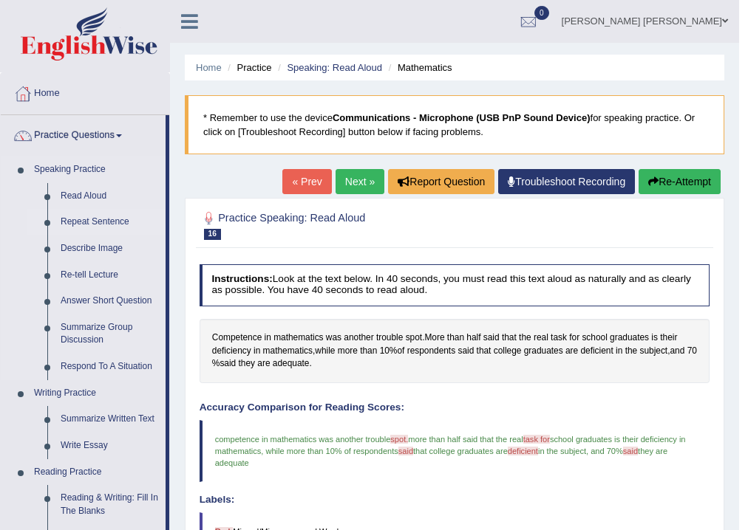
click at [104, 221] on link "Repeat Sentence" at bounding box center [110, 222] width 112 height 27
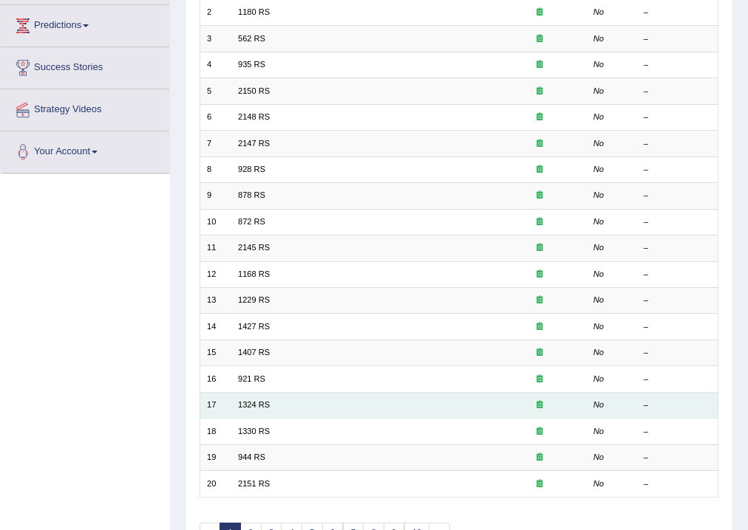
scroll to position [320, 0]
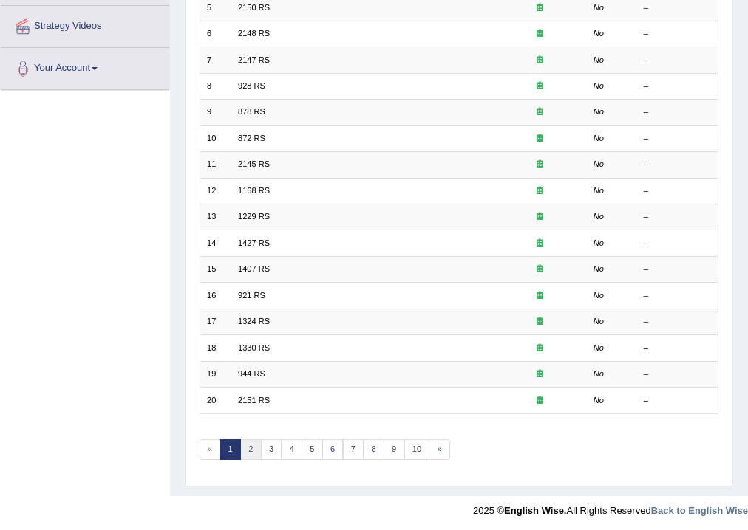
click at [245, 446] on link "2" at bounding box center [250, 450] width 21 height 21
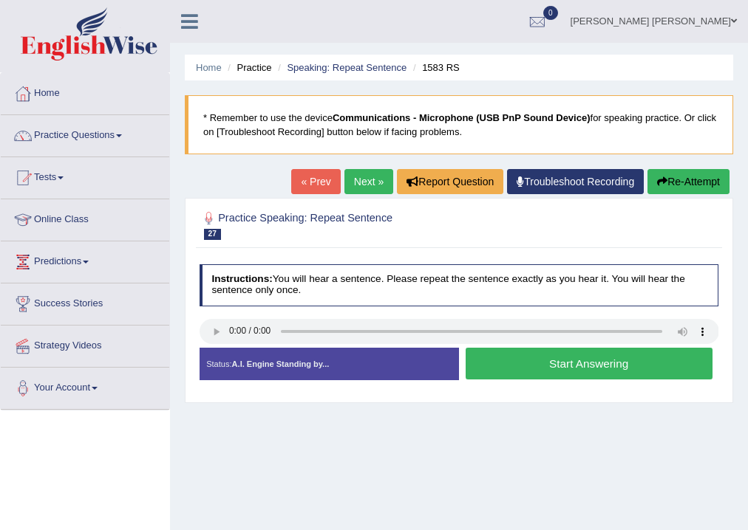
click at [581, 365] on button "Start Answering" at bounding box center [588, 364] width 247 height 32
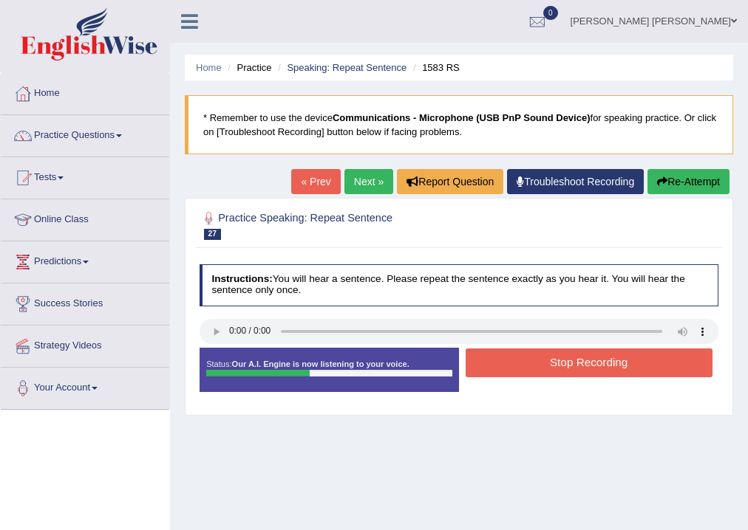
click at [581, 365] on button "Stop Recording" at bounding box center [588, 363] width 247 height 29
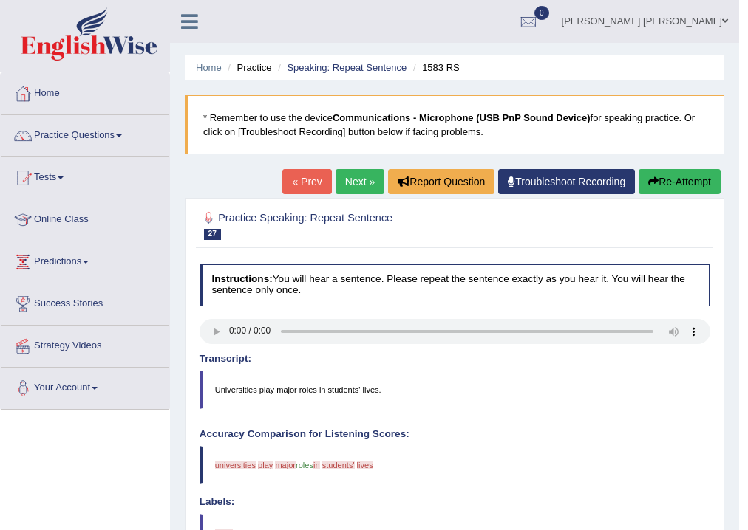
click at [355, 183] on link "Next »" at bounding box center [359, 181] width 49 height 25
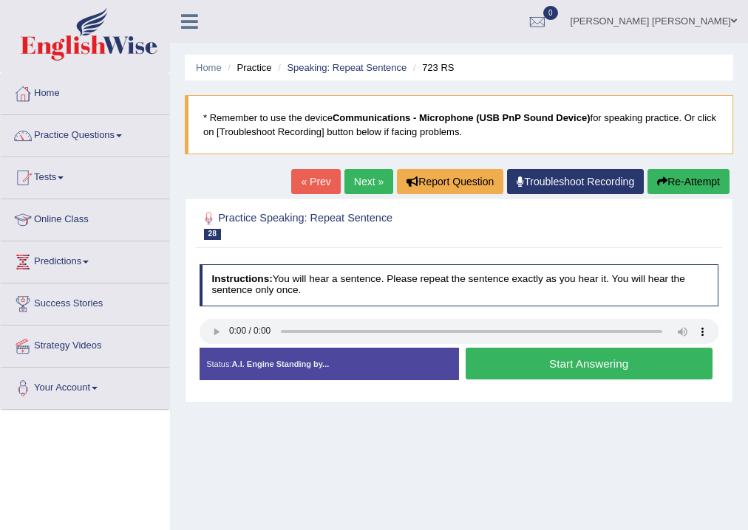
click at [559, 435] on div "Home Practice Speaking: Repeat Sentence 723 RS * Remember to use the device Com…" at bounding box center [459, 369] width 578 height 739
click at [564, 366] on button "Start Answering" at bounding box center [588, 364] width 247 height 32
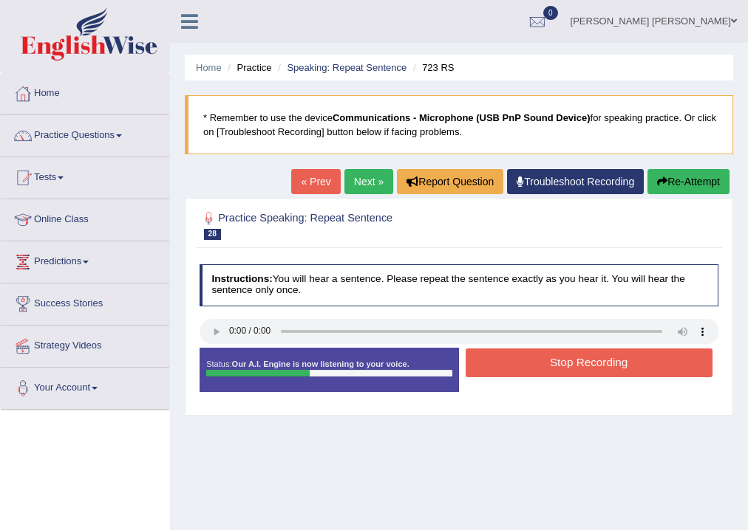
click at [539, 368] on button "Stop Recording" at bounding box center [588, 363] width 247 height 29
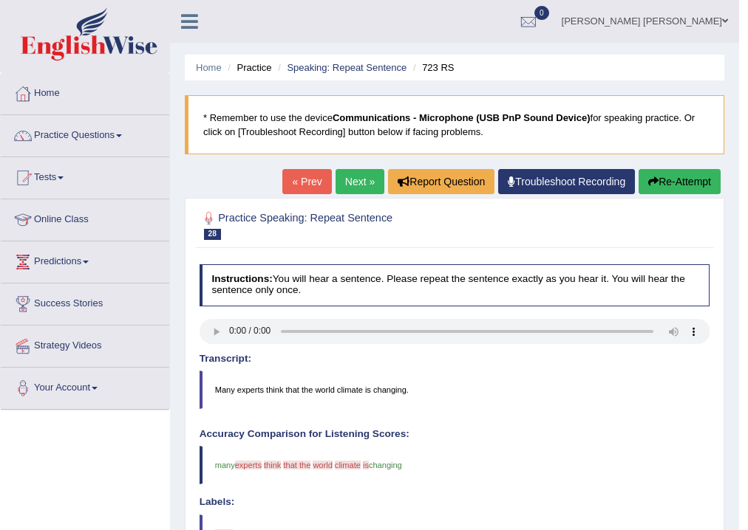
click at [358, 183] on link "Next »" at bounding box center [359, 181] width 49 height 25
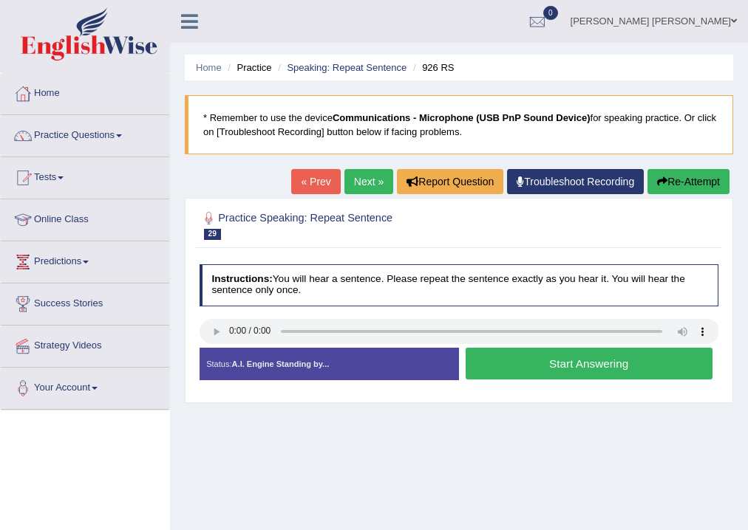
click at [582, 369] on button "Start Answering" at bounding box center [588, 364] width 247 height 32
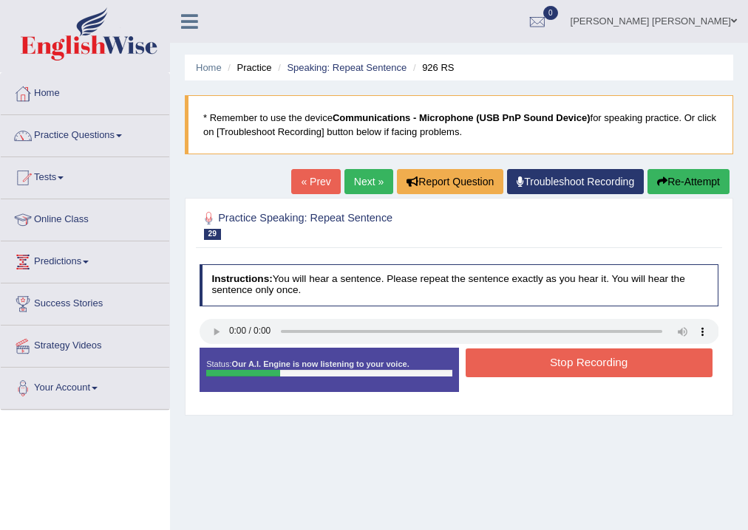
click at [570, 363] on button "Stop Recording" at bounding box center [588, 363] width 247 height 29
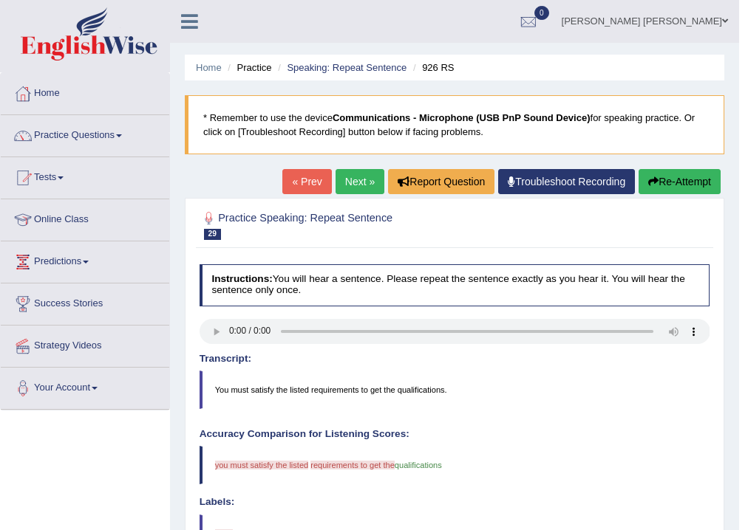
click at [355, 180] on link "Next »" at bounding box center [359, 181] width 49 height 25
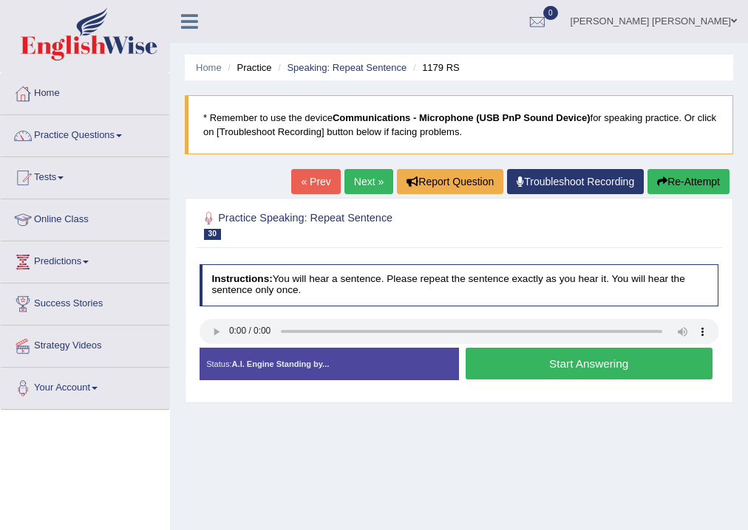
click at [549, 355] on button "Start Answering" at bounding box center [588, 364] width 247 height 32
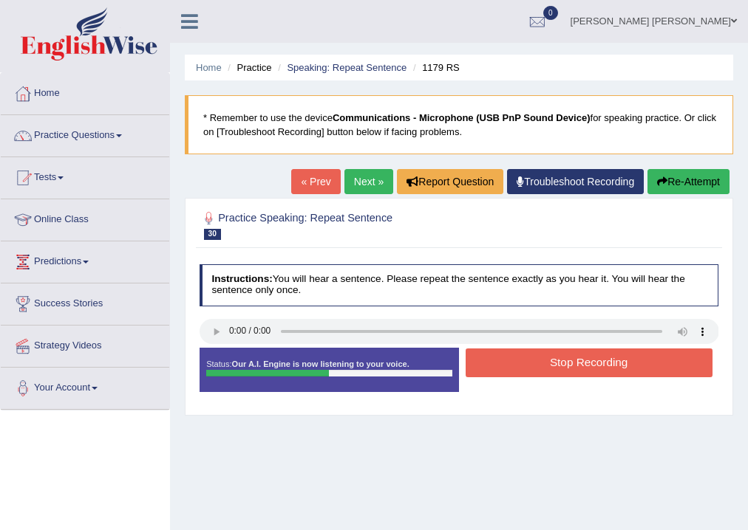
click at [559, 368] on button "Stop Recording" at bounding box center [588, 363] width 247 height 29
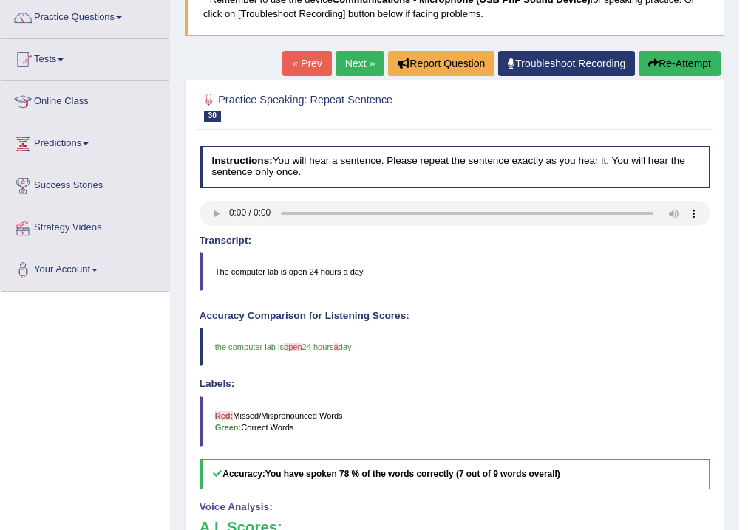
scroll to position [59, 0]
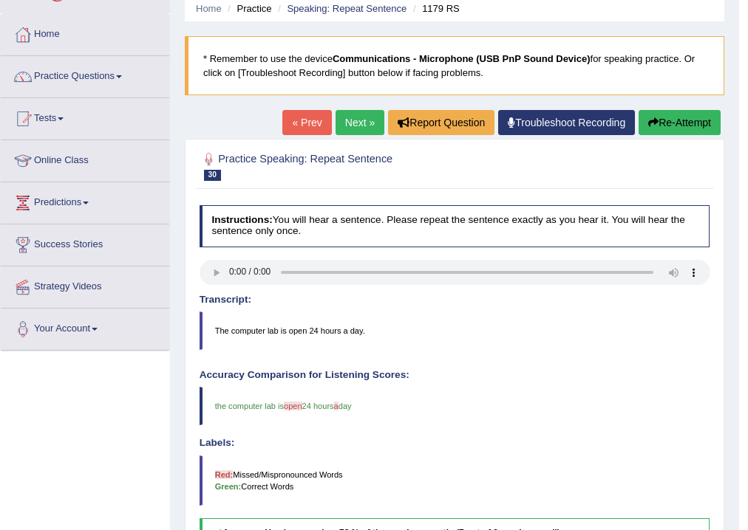
click at [352, 126] on link "Next »" at bounding box center [359, 122] width 49 height 25
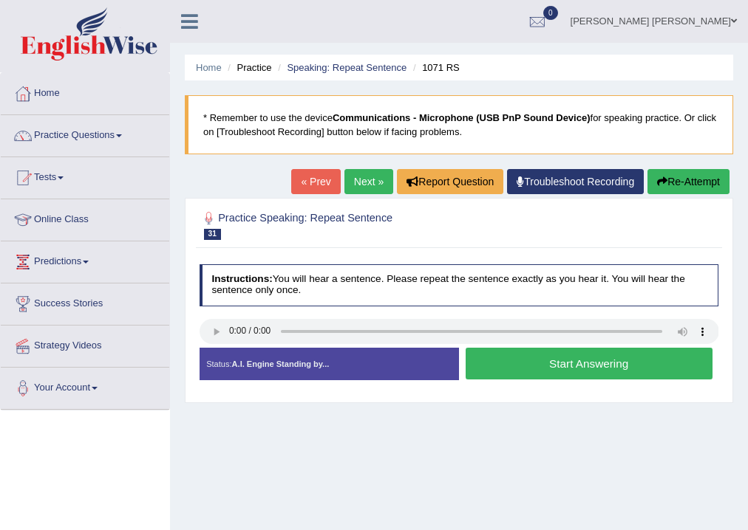
click at [522, 372] on button "Start Answering" at bounding box center [588, 364] width 247 height 32
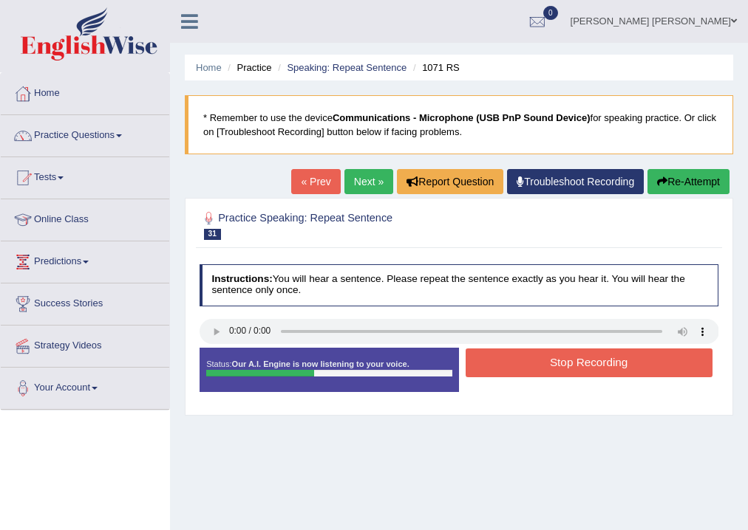
click at [522, 372] on button "Stop Recording" at bounding box center [588, 363] width 247 height 29
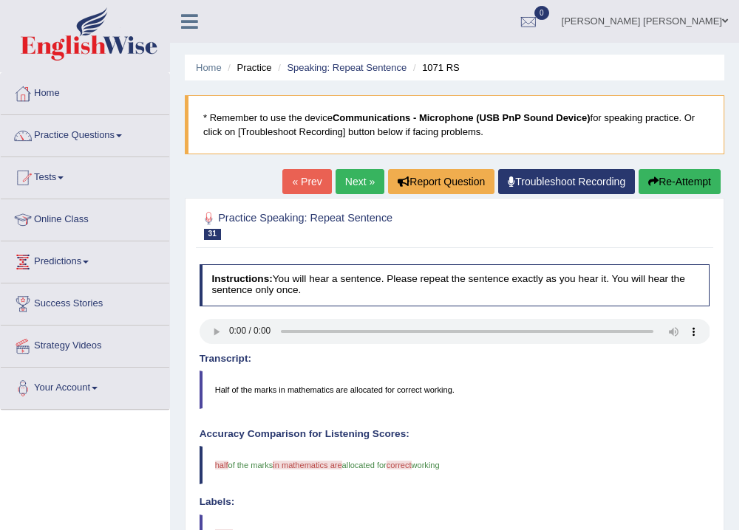
click at [339, 183] on link "Next »" at bounding box center [359, 181] width 49 height 25
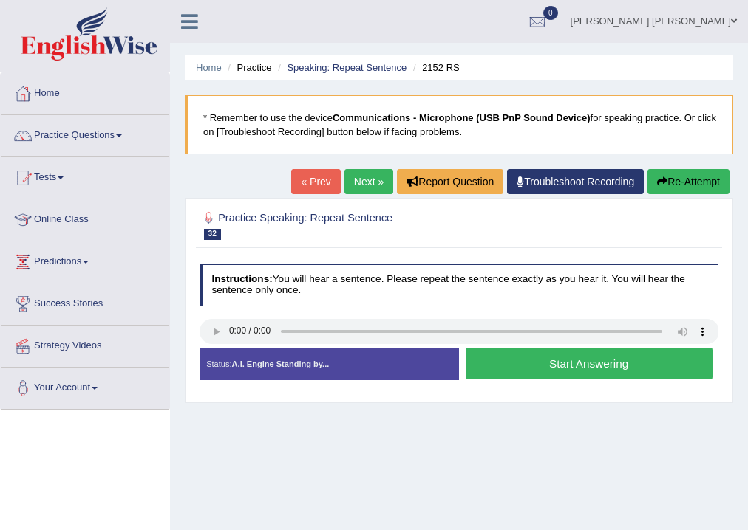
click at [530, 369] on button "Start Answering" at bounding box center [588, 364] width 247 height 32
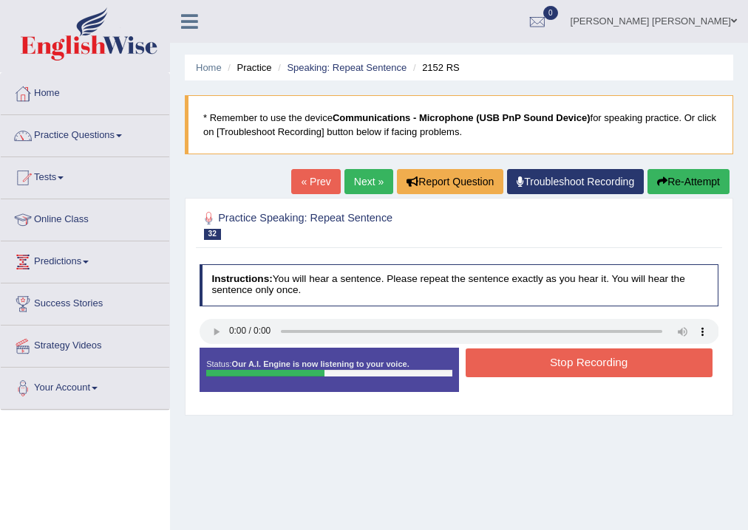
click at [531, 368] on button "Stop Recording" at bounding box center [588, 363] width 247 height 29
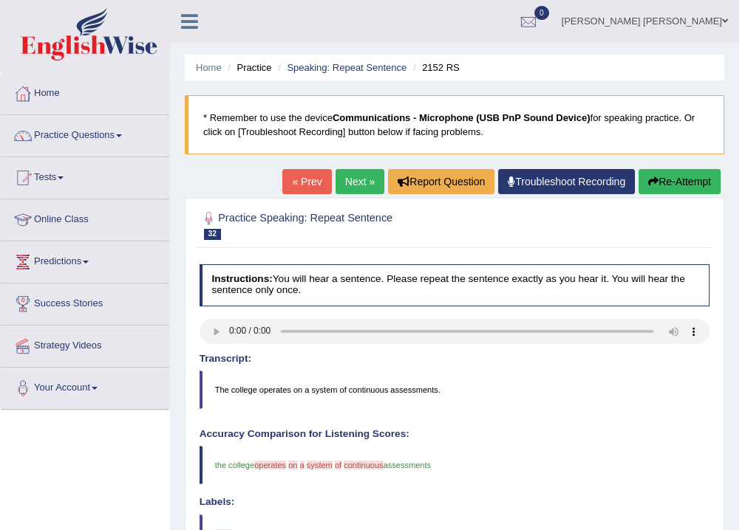
click at [348, 177] on link "Next »" at bounding box center [359, 181] width 49 height 25
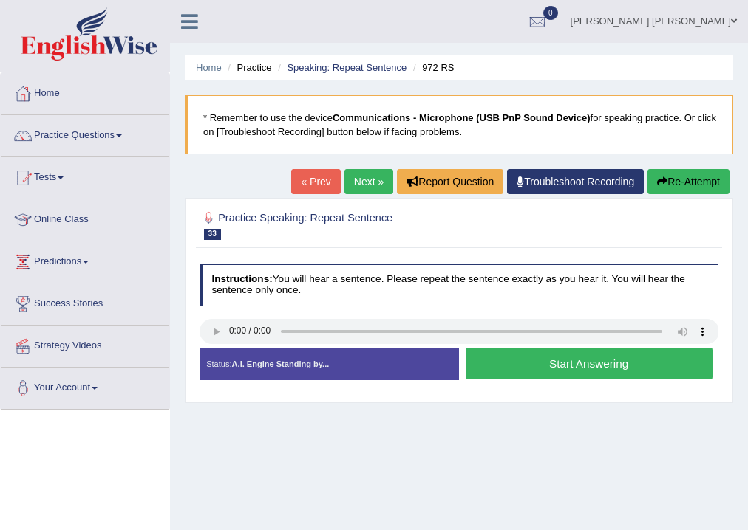
click at [592, 366] on button "Start Answering" at bounding box center [588, 364] width 247 height 32
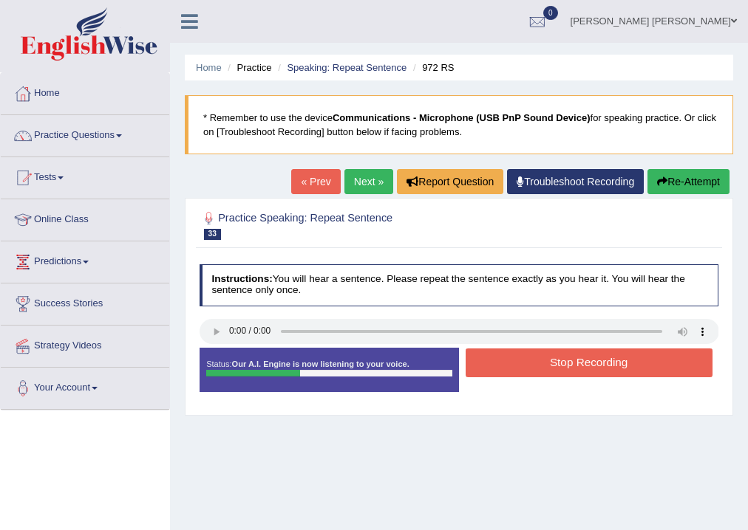
click at [595, 363] on button "Stop Recording" at bounding box center [588, 363] width 247 height 29
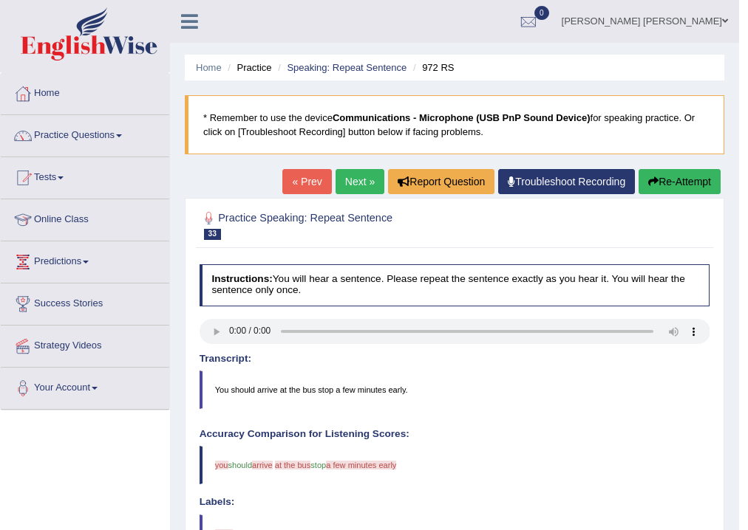
click at [345, 174] on link "Next »" at bounding box center [359, 181] width 49 height 25
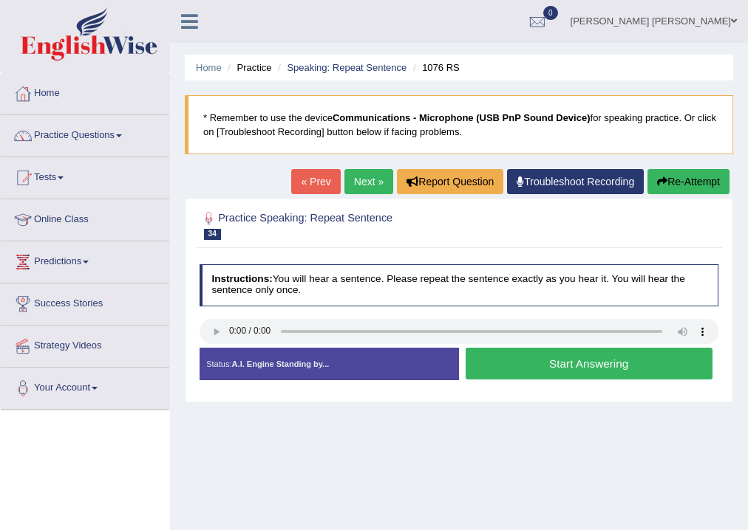
click at [584, 355] on button "Start Answering" at bounding box center [588, 364] width 247 height 32
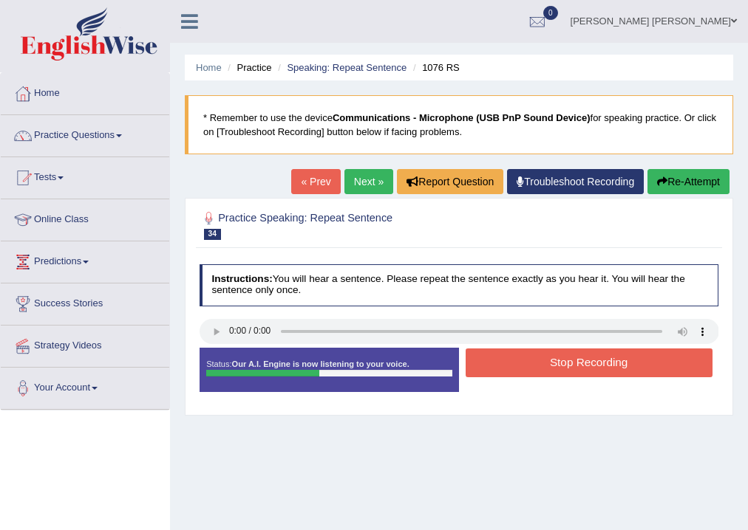
click at [578, 360] on button "Stop Recording" at bounding box center [588, 363] width 247 height 29
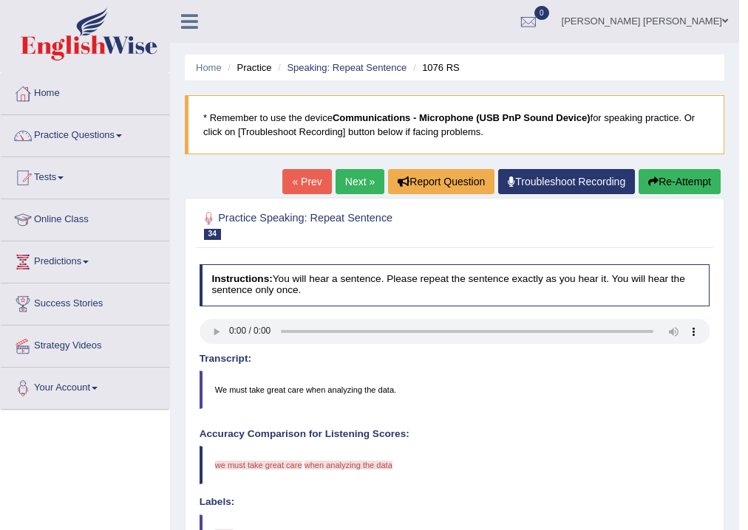
click at [349, 183] on link "Next »" at bounding box center [359, 181] width 49 height 25
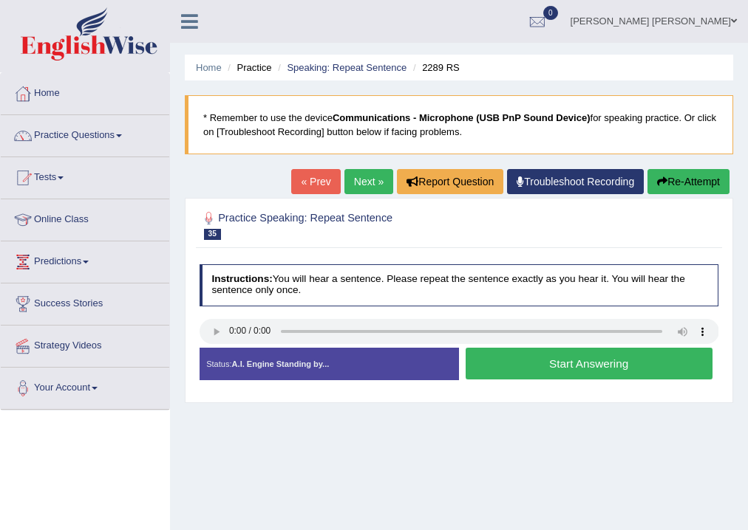
click at [553, 366] on button "Start Answering" at bounding box center [588, 364] width 247 height 32
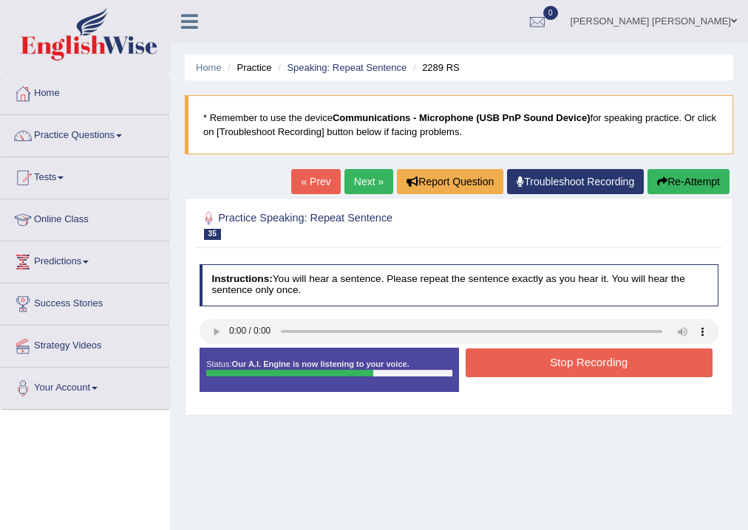
click at [553, 366] on button "Stop Recording" at bounding box center [588, 363] width 247 height 29
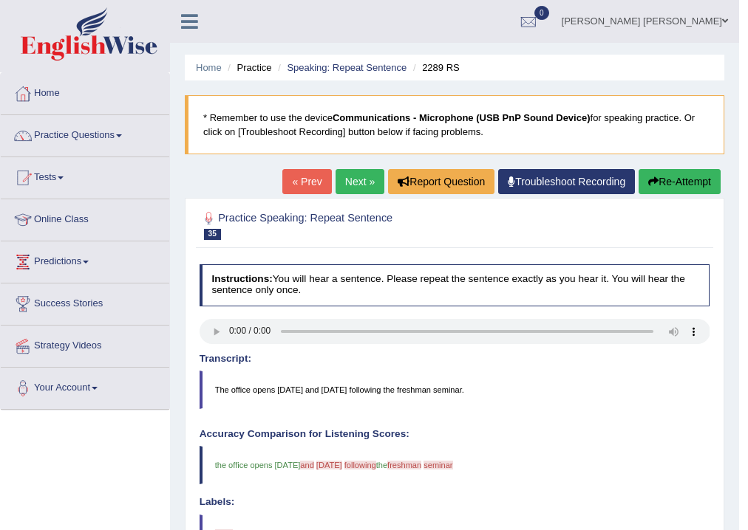
click at [347, 187] on link "Next »" at bounding box center [359, 181] width 49 height 25
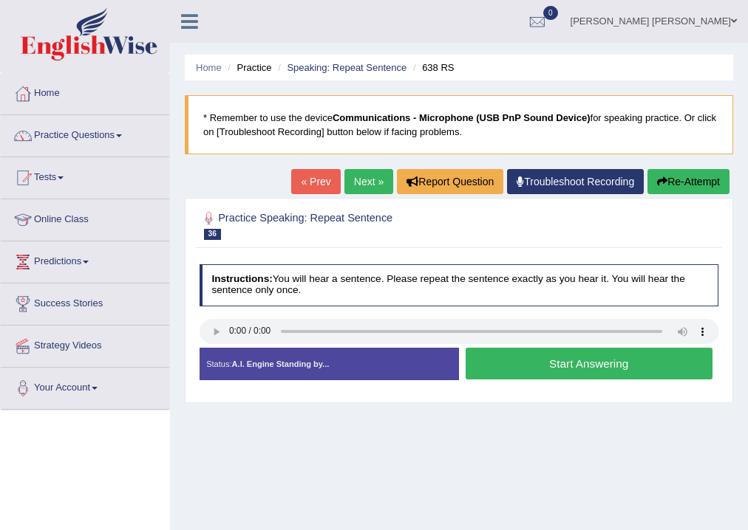
click at [553, 369] on button "Start Answering" at bounding box center [588, 364] width 247 height 32
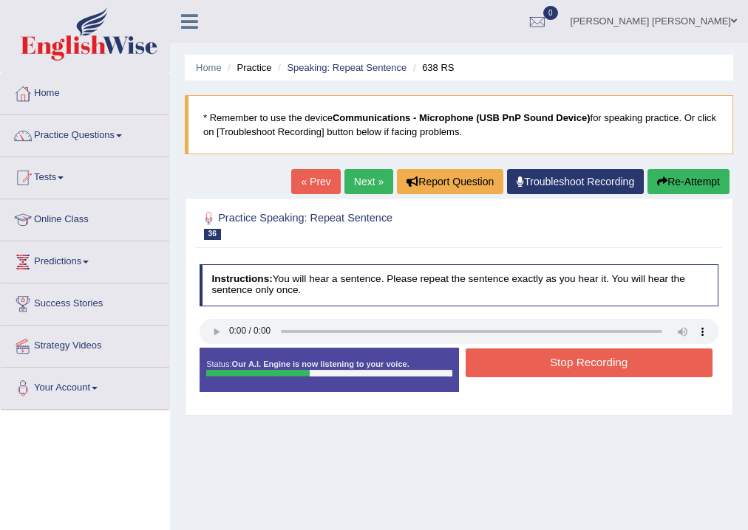
click at [550, 361] on button "Stop Recording" at bounding box center [588, 363] width 247 height 29
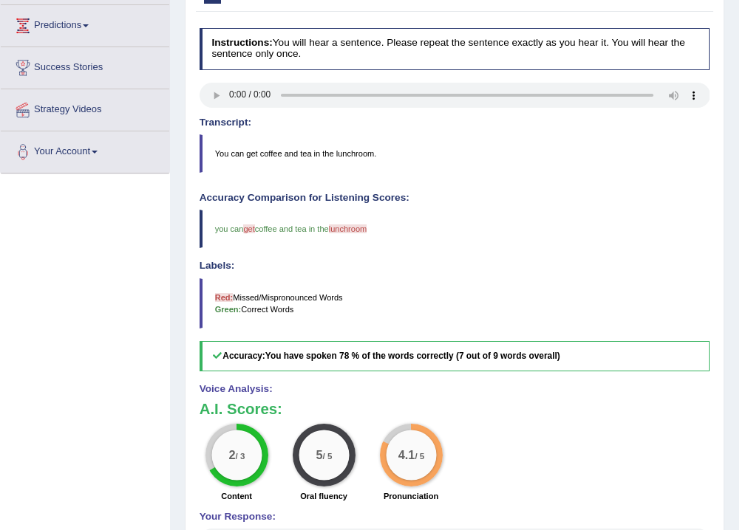
scroll to position [177, 0]
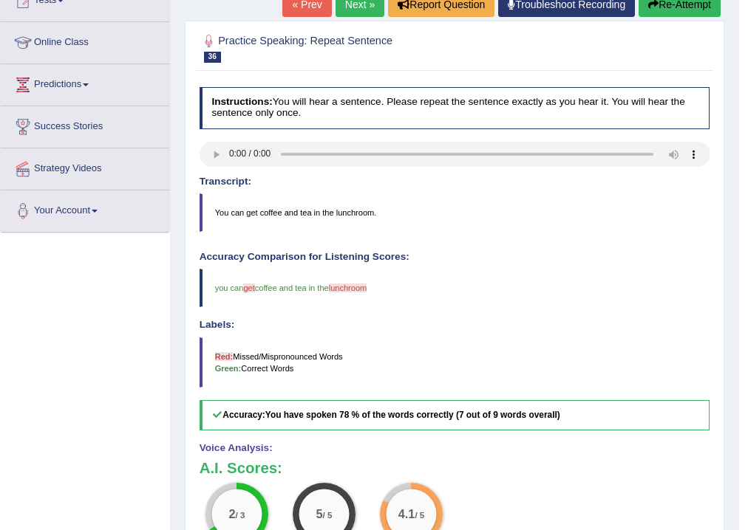
click at [352, 8] on link "Next »" at bounding box center [359, 4] width 49 height 25
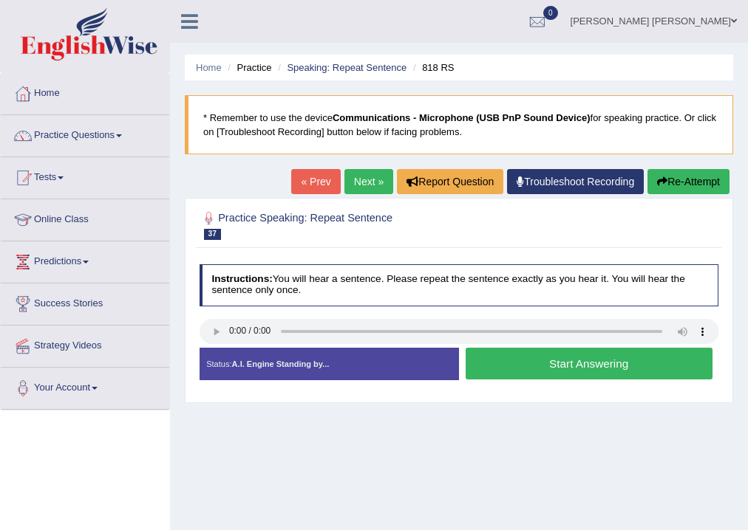
click at [627, 361] on button "Start Answering" at bounding box center [588, 364] width 247 height 32
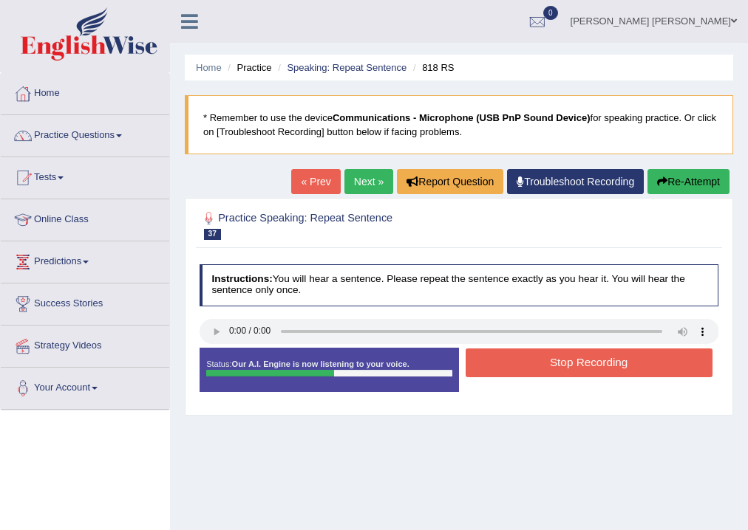
click at [623, 354] on button "Stop Recording" at bounding box center [588, 363] width 247 height 29
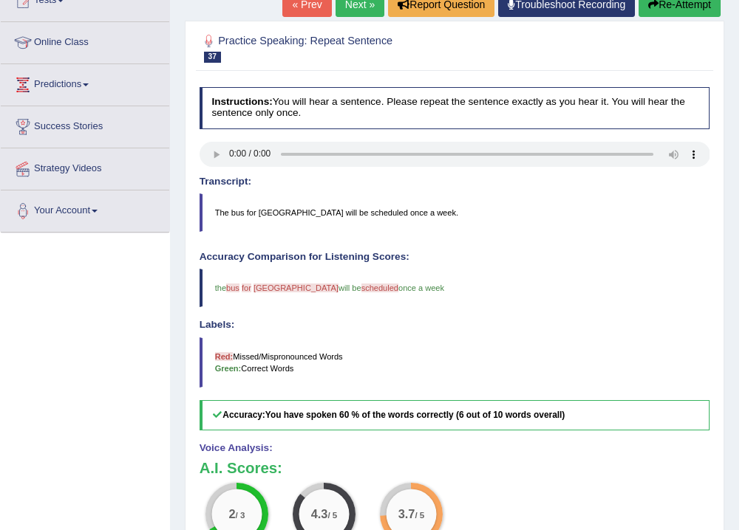
scroll to position [59, 0]
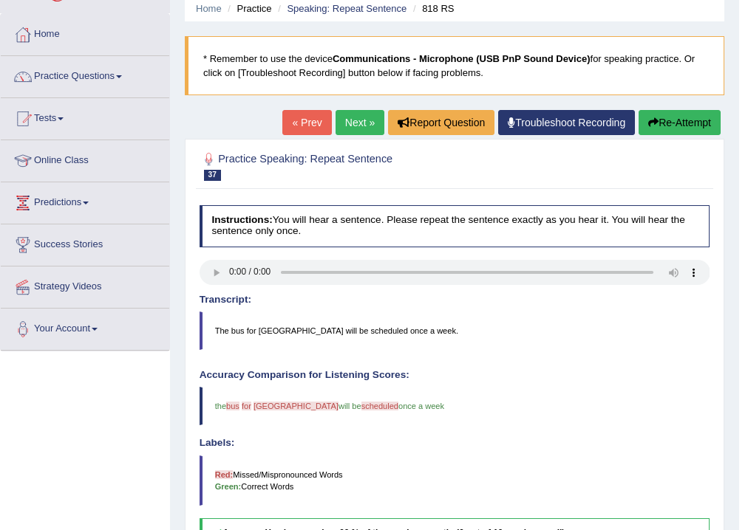
click at [355, 126] on link "Next »" at bounding box center [359, 122] width 49 height 25
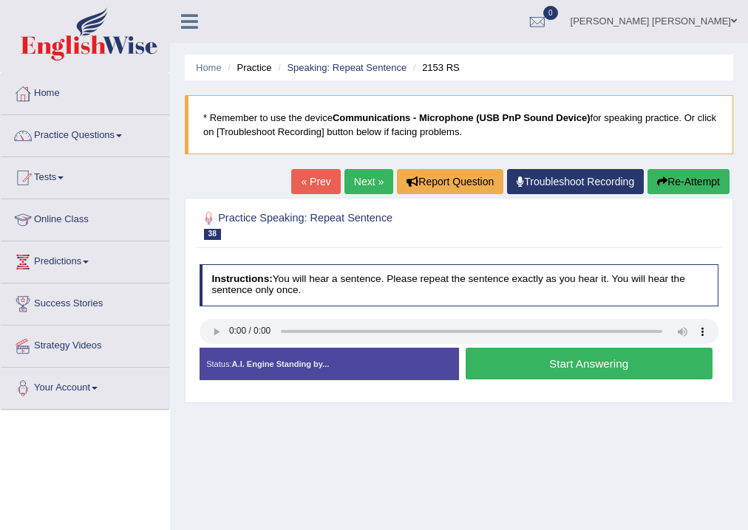
click at [570, 362] on button "Start Answering" at bounding box center [588, 364] width 247 height 32
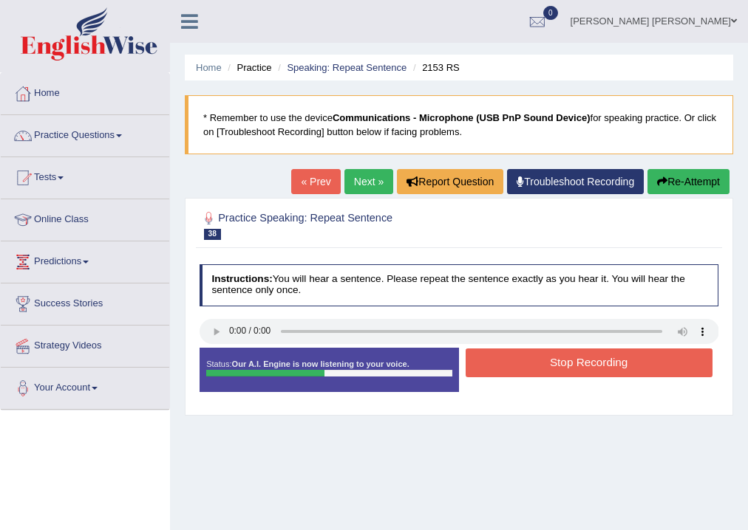
click at [570, 362] on button "Stop Recording" at bounding box center [588, 363] width 247 height 29
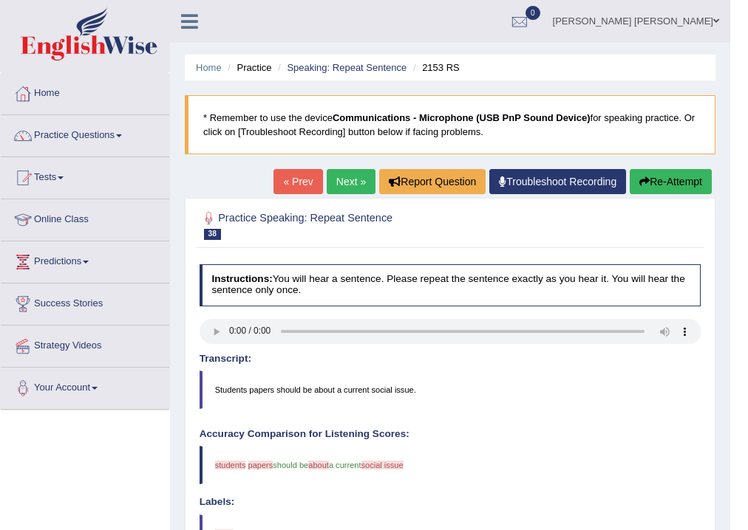
scroll to position [118, 0]
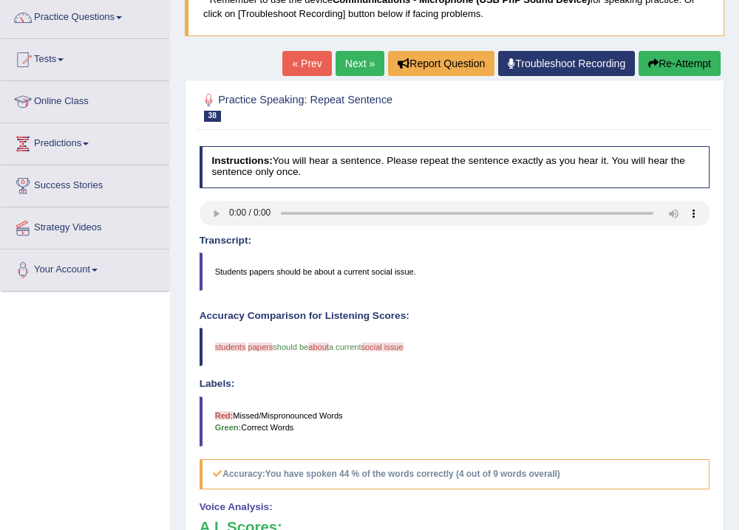
click at [355, 62] on link "Next »" at bounding box center [359, 63] width 49 height 25
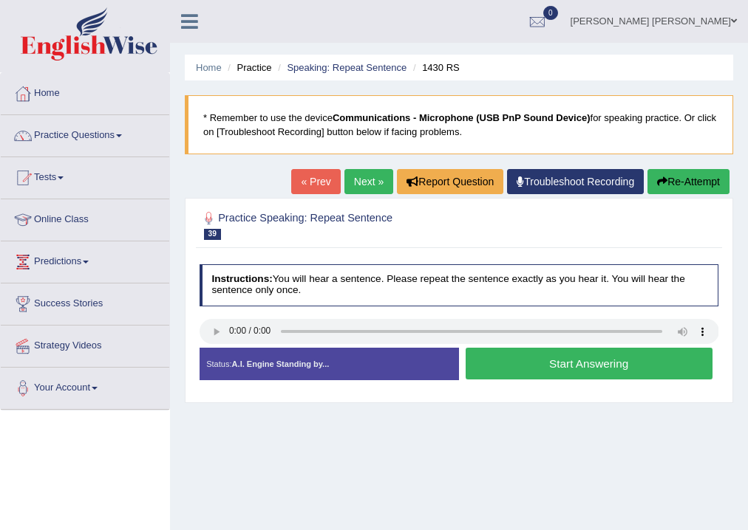
click at [559, 366] on button "Start Answering" at bounding box center [588, 364] width 247 height 32
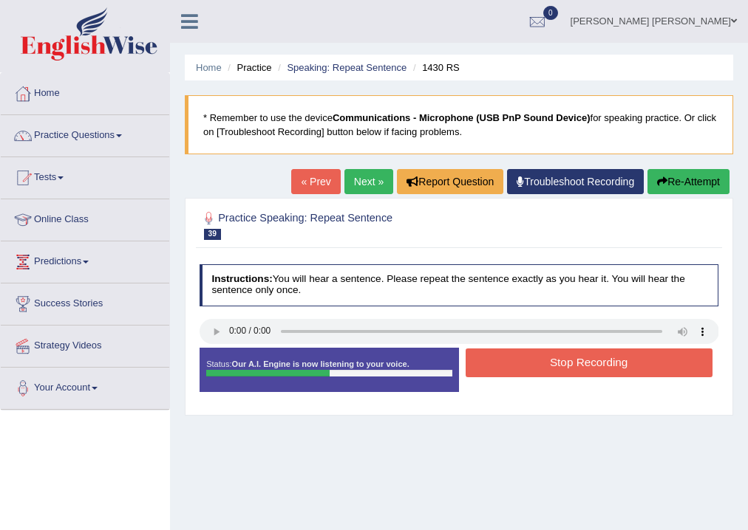
click at [564, 366] on button "Stop Recording" at bounding box center [588, 363] width 247 height 29
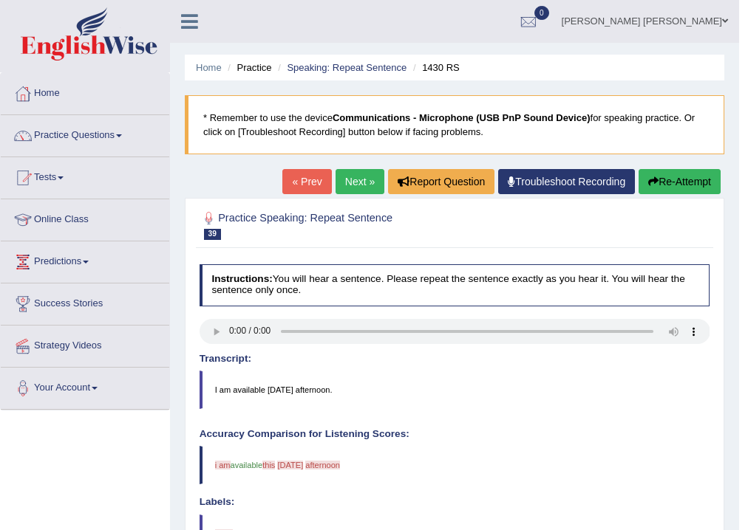
click at [348, 184] on link "Next »" at bounding box center [359, 181] width 49 height 25
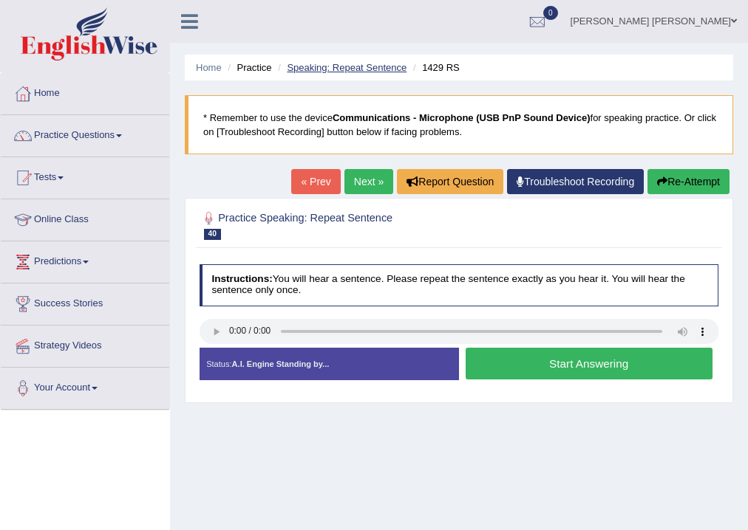
click at [395, 68] on link "Speaking: Repeat Sentence" at bounding box center [347, 67] width 120 height 11
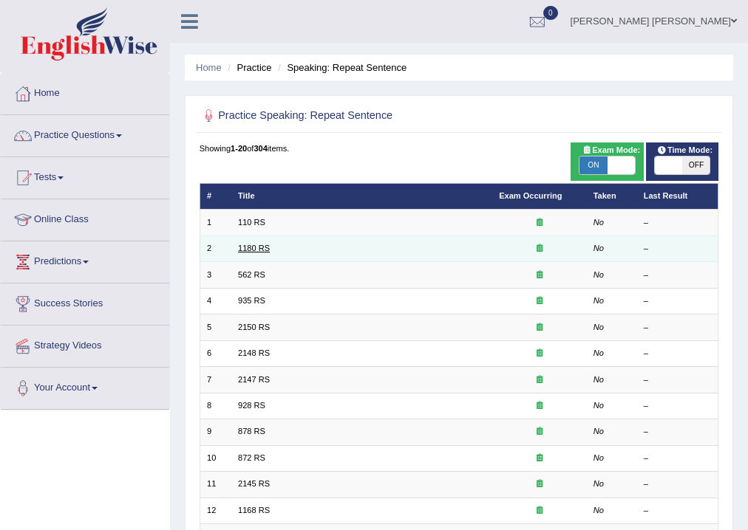
click at [257, 249] on link "1180 RS" at bounding box center [254, 248] width 32 height 9
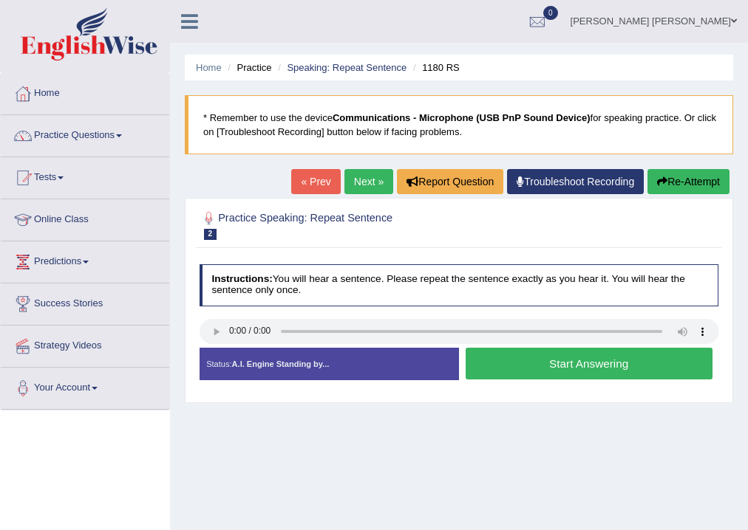
click at [588, 361] on button "Start Answering" at bounding box center [588, 364] width 247 height 32
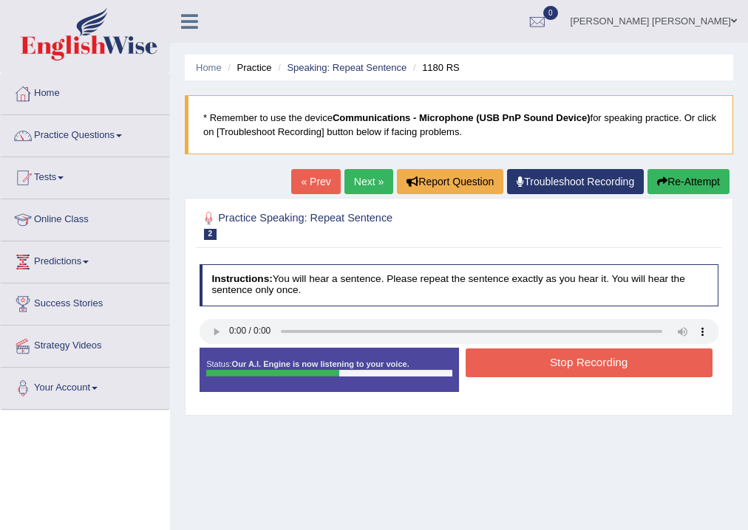
click at [585, 361] on button "Stop Recording" at bounding box center [588, 363] width 247 height 29
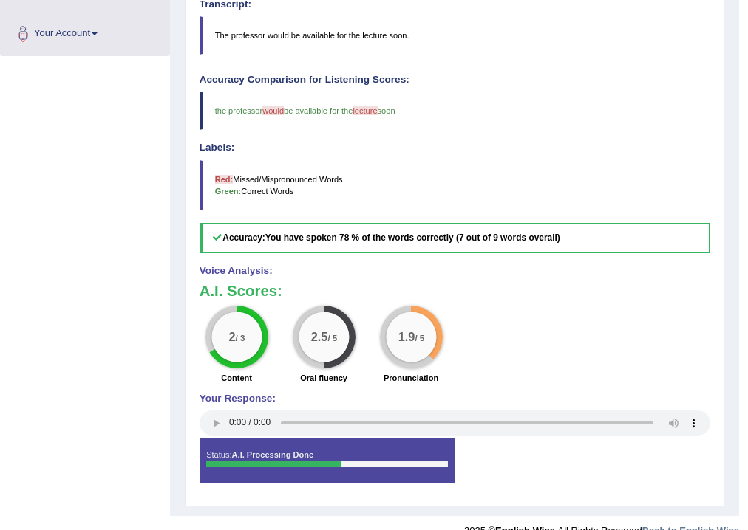
scroll to position [177, 0]
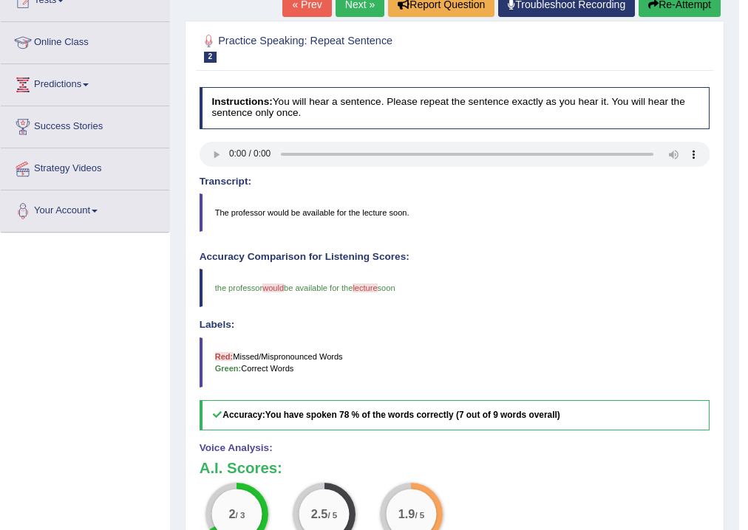
click at [352, 3] on link "Next »" at bounding box center [359, 4] width 49 height 25
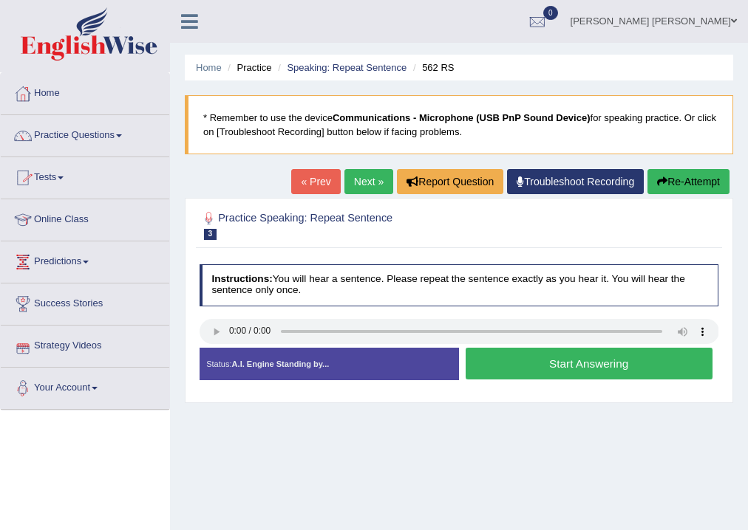
click at [551, 365] on button "Start Answering" at bounding box center [588, 364] width 247 height 32
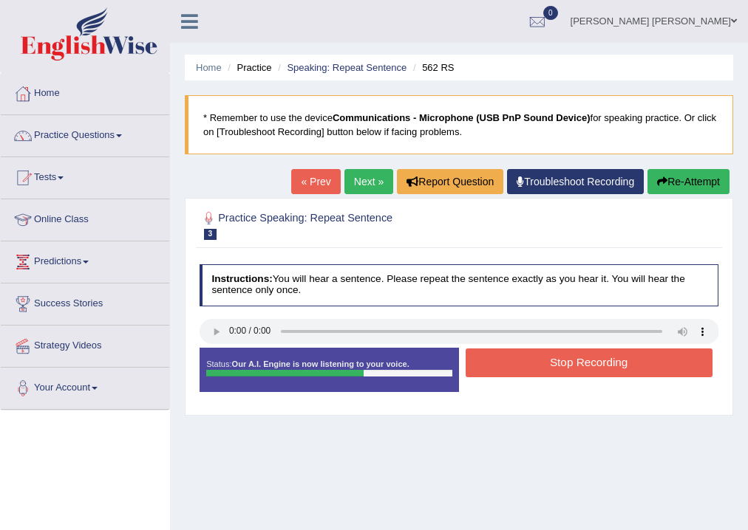
click at [542, 363] on button "Stop Recording" at bounding box center [588, 363] width 247 height 29
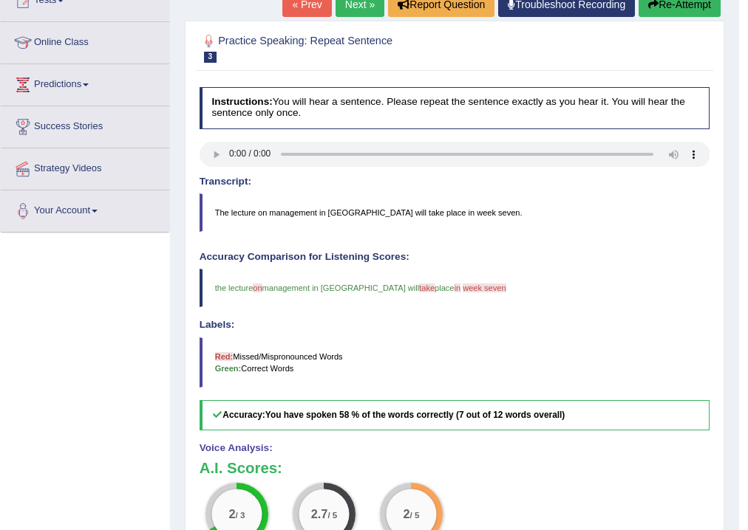
scroll to position [236, 0]
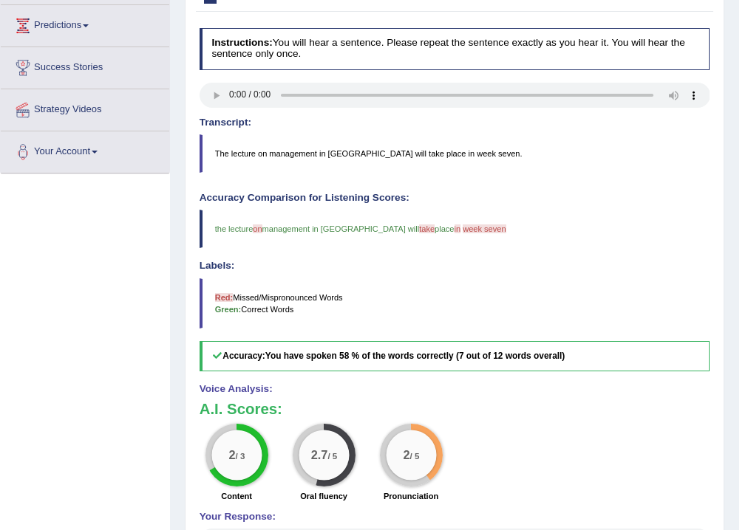
click at [557, 202] on h4 "Accuracy Comparison for Listening Scores:" at bounding box center [454, 198] width 511 height 11
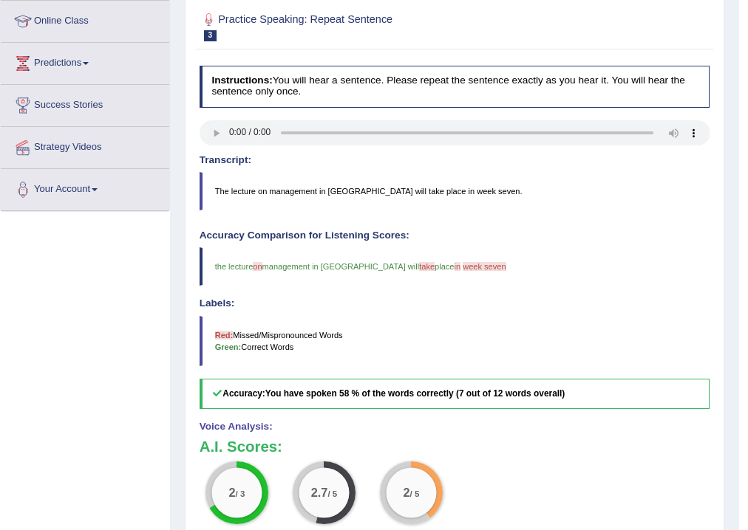
scroll to position [81, 0]
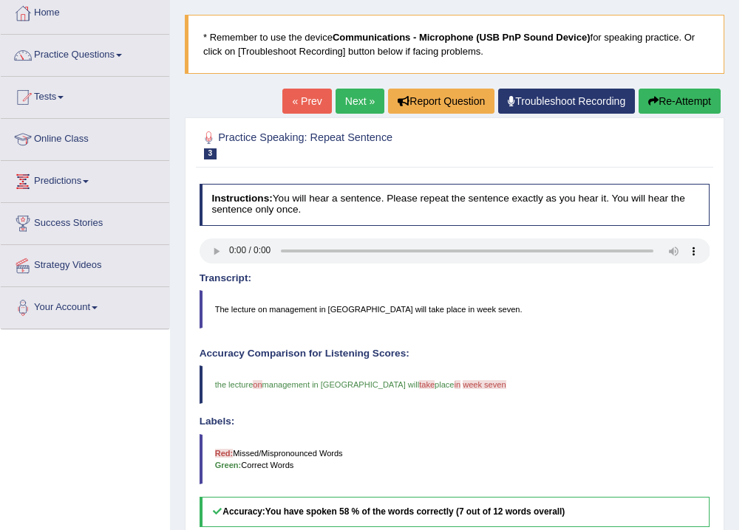
click at [344, 95] on link "Next »" at bounding box center [359, 101] width 49 height 25
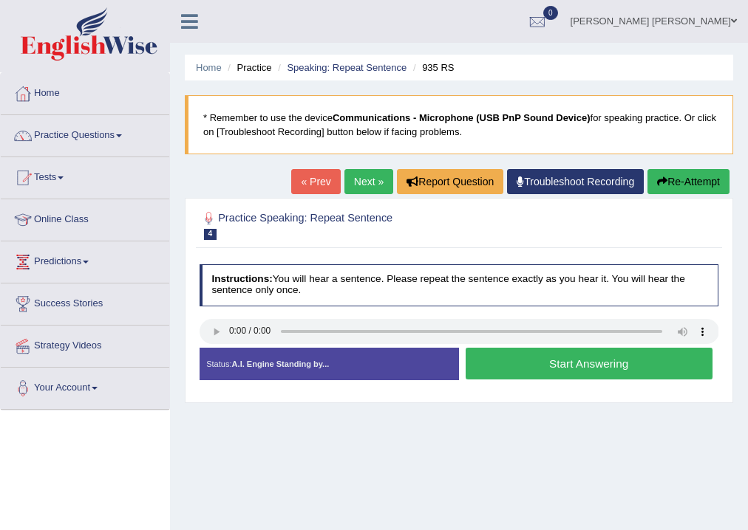
click at [536, 361] on button "Start Answering" at bounding box center [588, 364] width 247 height 32
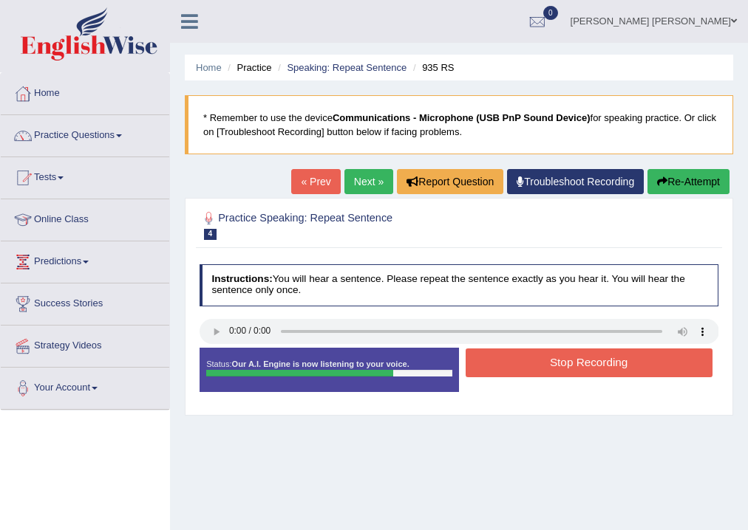
click at [536, 361] on button "Stop Recording" at bounding box center [588, 363] width 247 height 29
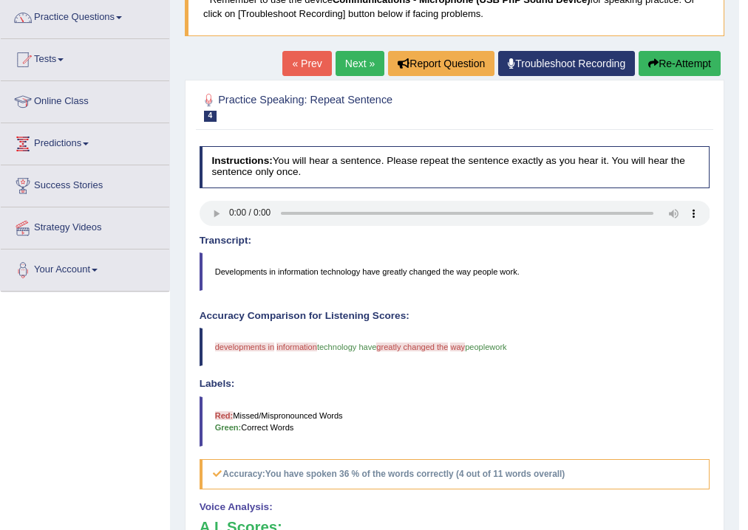
scroll to position [177, 0]
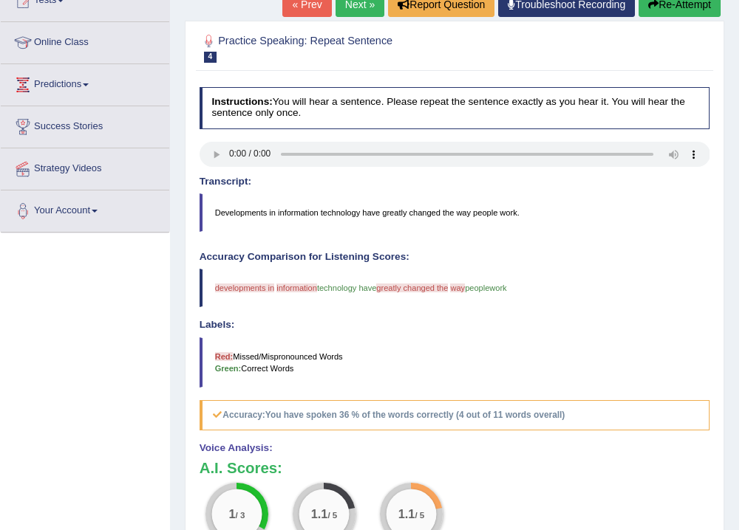
click at [341, 3] on link "Next »" at bounding box center [359, 4] width 49 height 25
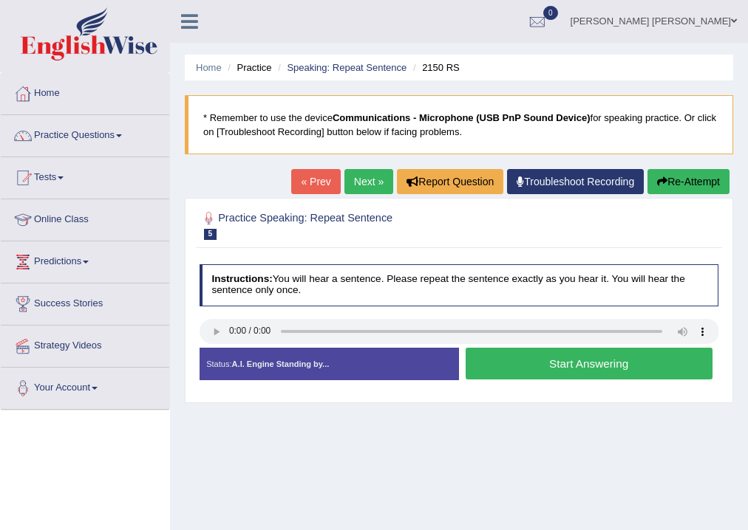
click at [578, 371] on button "Start Answering" at bounding box center [588, 364] width 247 height 32
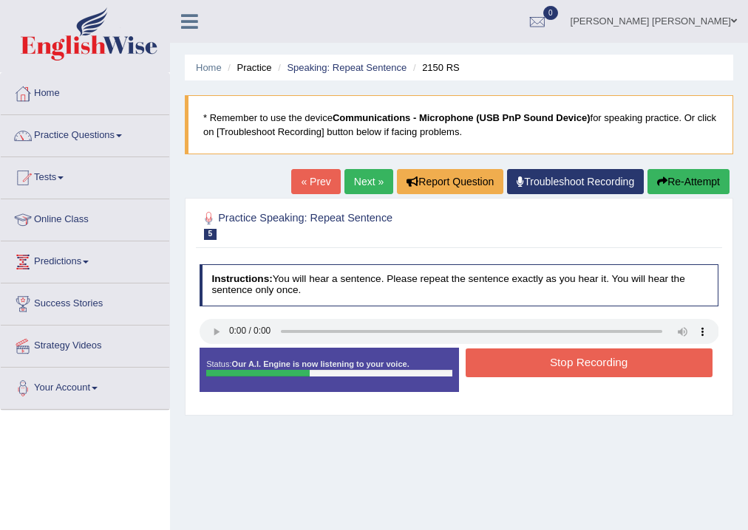
click at [577, 370] on button "Stop Recording" at bounding box center [588, 363] width 247 height 29
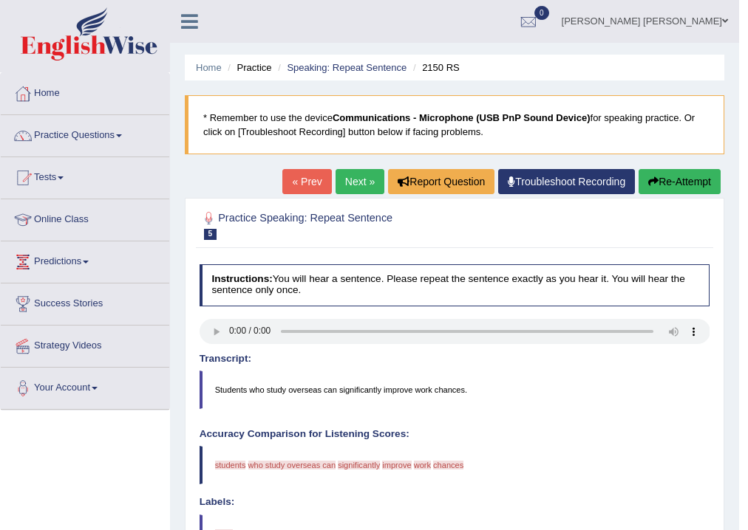
click at [355, 180] on link "Next »" at bounding box center [359, 181] width 49 height 25
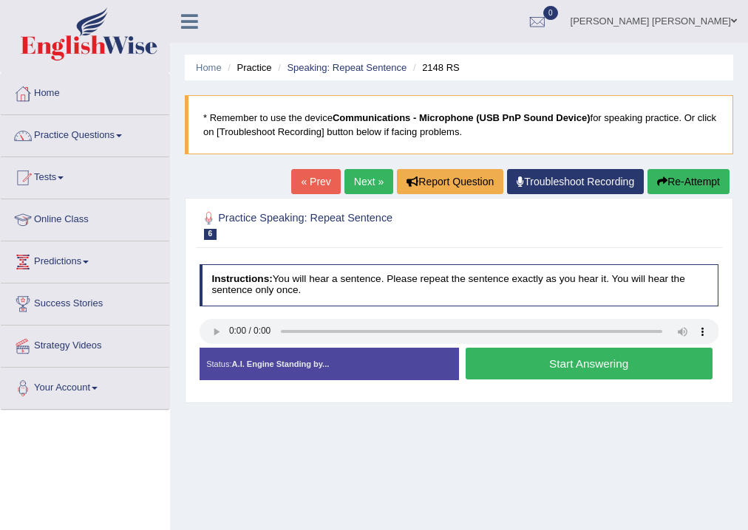
click at [199, 334] on audio at bounding box center [458, 331] width 519 height 25
click at [513, 362] on button "Start Answering" at bounding box center [588, 364] width 247 height 32
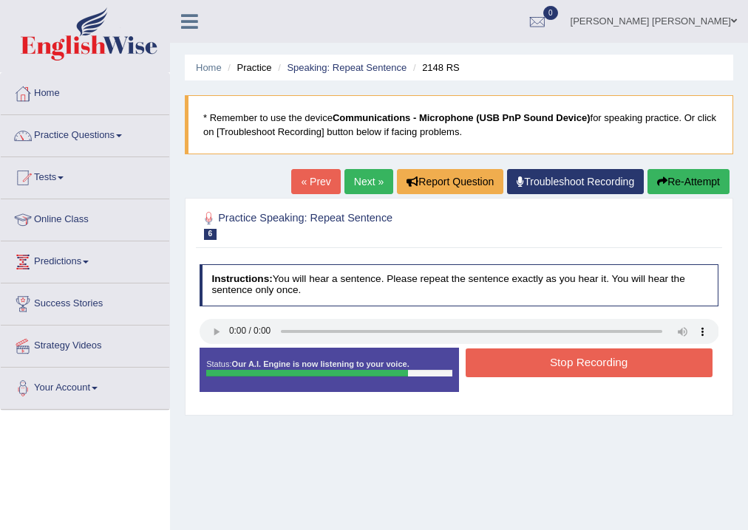
click at [514, 362] on button "Stop Recording" at bounding box center [588, 363] width 247 height 29
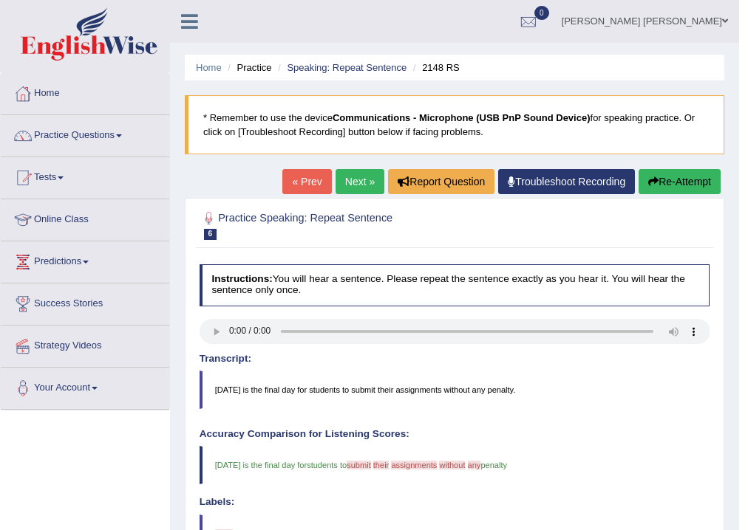
click at [359, 177] on link "Next »" at bounding box center [359, 181] width 49 height 25
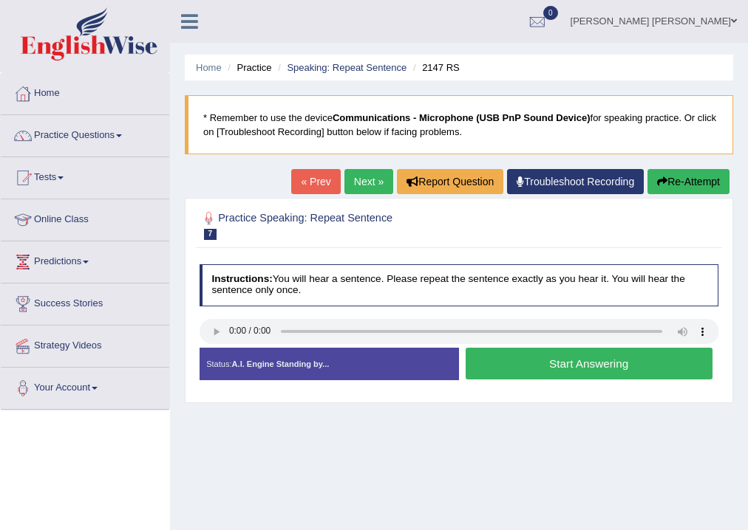
click at [603, 364] on button "Start Answering" at bounding box center [588, 364] width 247 height 32
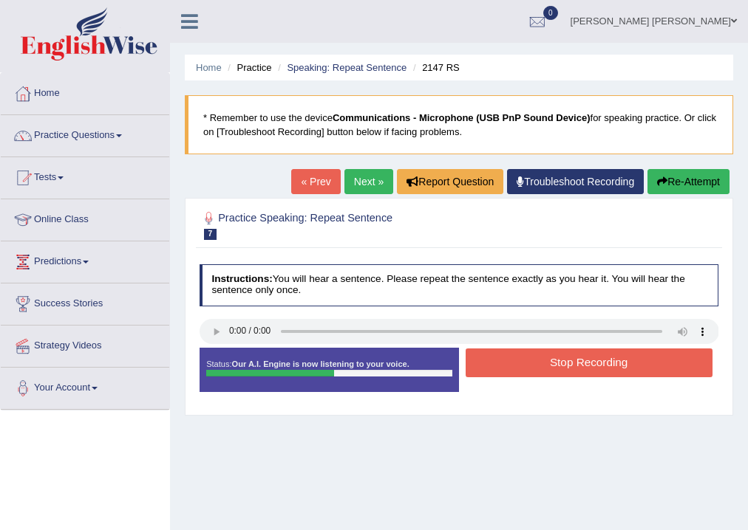
click at [662, 358] on button "Stop Recording" at bounding box center [588, 363] width 247 height 29
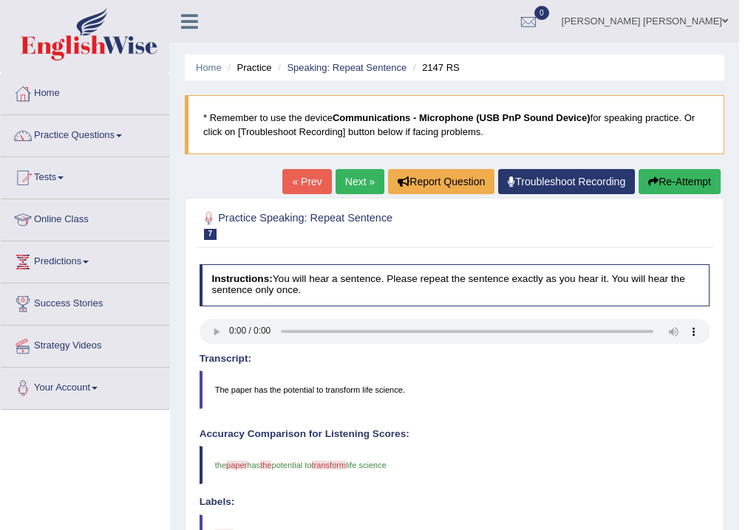
click at [358, 180] on link "Next »" at bounding box center [359, 181] width 49 height 25
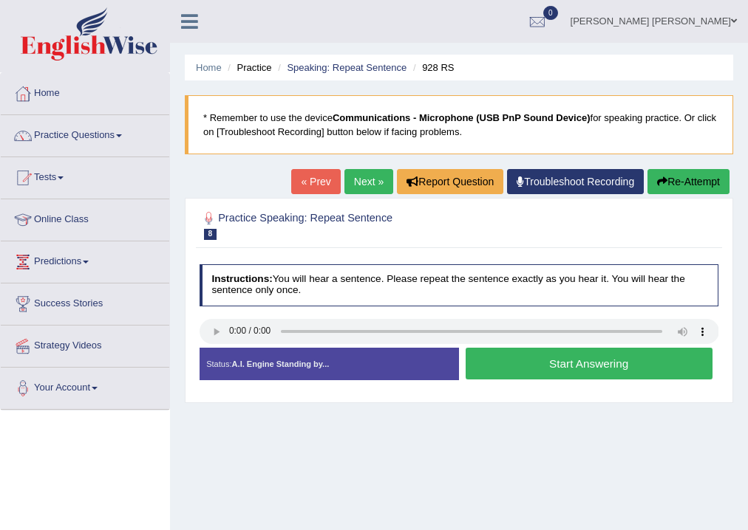
click at [369, 171] on link "Next »" at bounding box center [368, 181] width 49 height 25
click at [313, 304] on h4 "Instructions: You will hear a sentence. Please repeat the sentence exactly as y…" at bounding box center [458, 285] width 519 height 42
click at [530, 358] on button "Start Answering" at bounding box center [588, 364] width 247 height 32
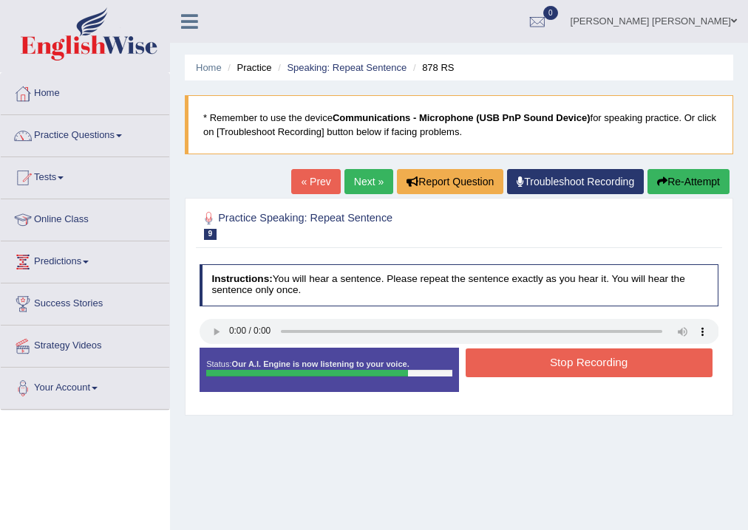
click at [530, 358] on button "Stop Recording" at bounding box center [588, 363] width 247 height 29
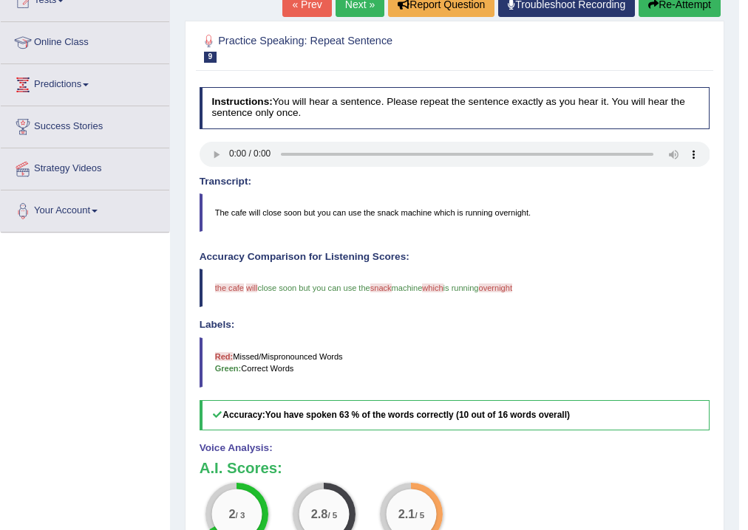
scroll to position [296, 0]
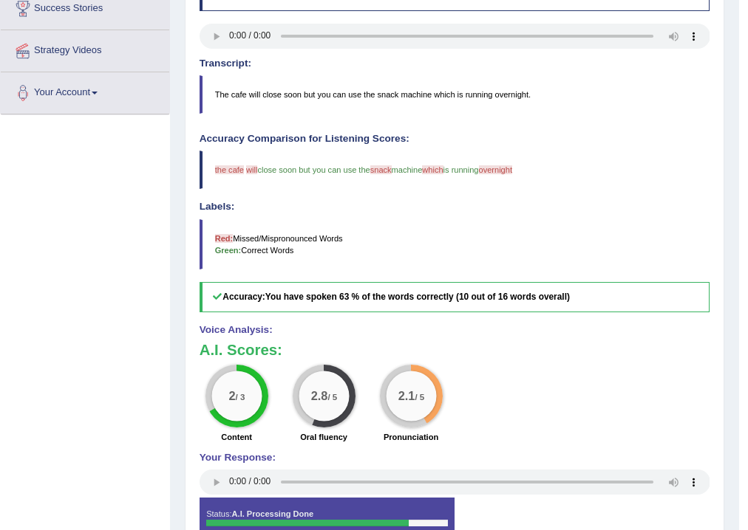
click at [514, 391] on div "2 / 3 Content 2.8 / 5 Oral fluency 2.1 / 5 Pronunciation" at bounding box center [454, 405] width 523 height 81
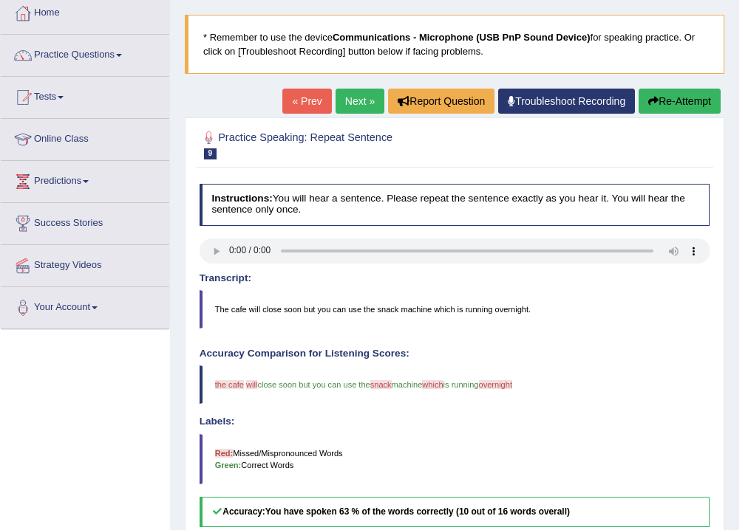
scroll to position [0, 0]
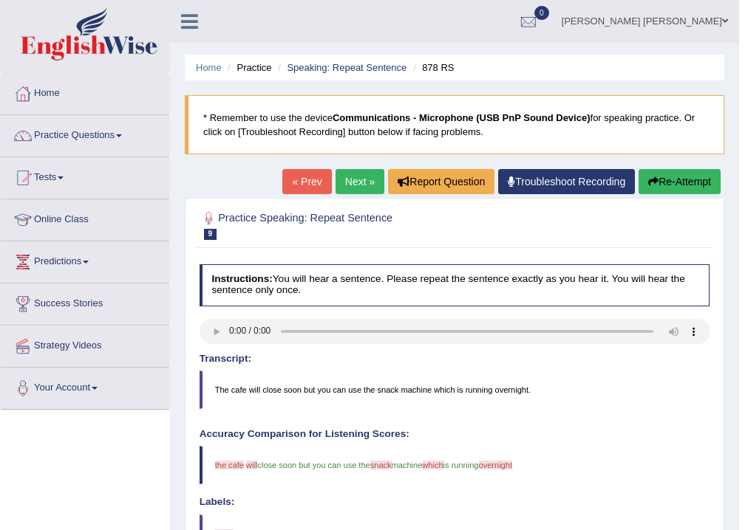
click at [361, 177] on link "Next »" at bounding box center [359, 181] width 49 height 25
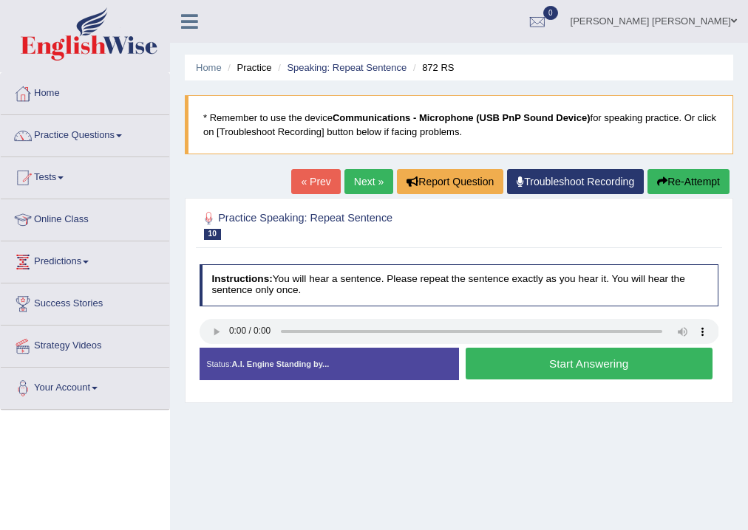
click at [514, 372] on button "Start Answering" at bounding box center [588, 364] width 247 height 32
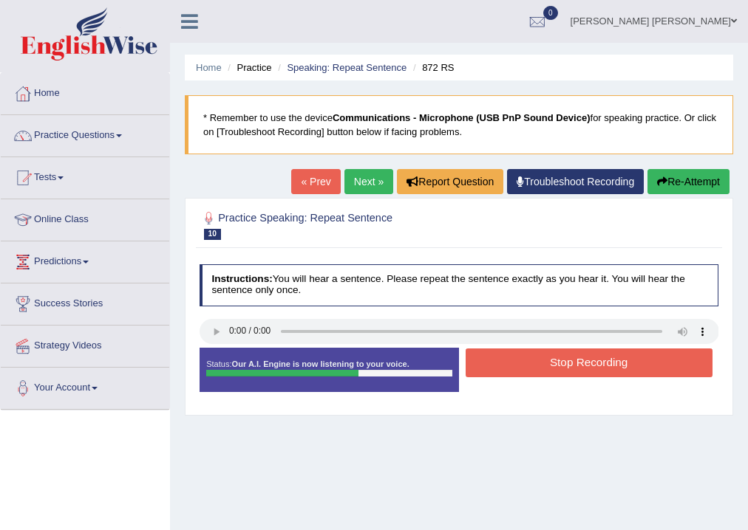
click at [638, 363] on button "Stop Recording" at bounding box center [588, 363] width 247 height 29
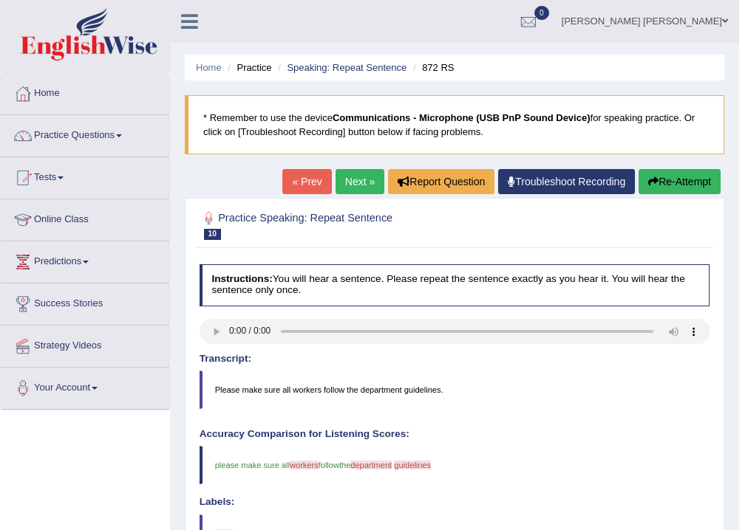
click at [352, 183] on link "Next »" at bounding box center [359, 181] width 49 height 25
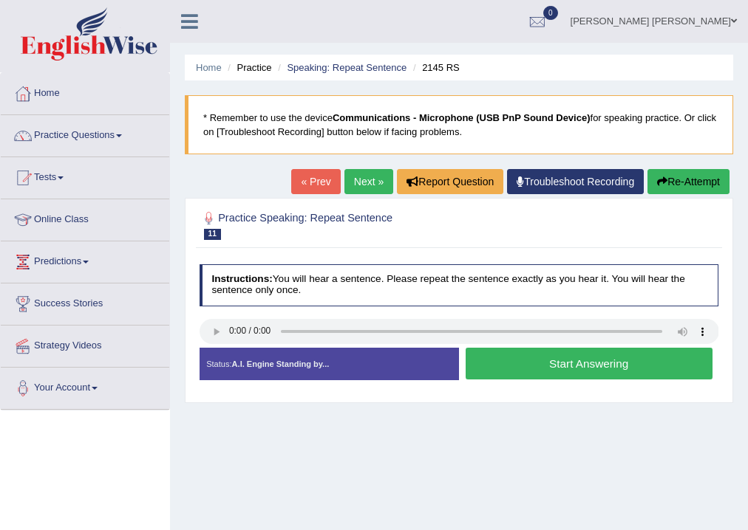
click at [556, 366] on button "Start Answering" at bounding box center [588, 364] width 247 height 32
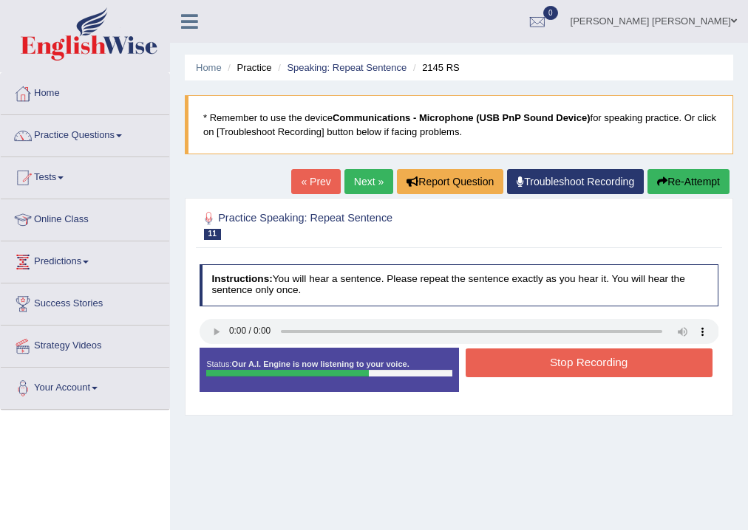
click at [556, 366] on button "Stop Recording" at bounding box center [588, 363] width 247 height 29
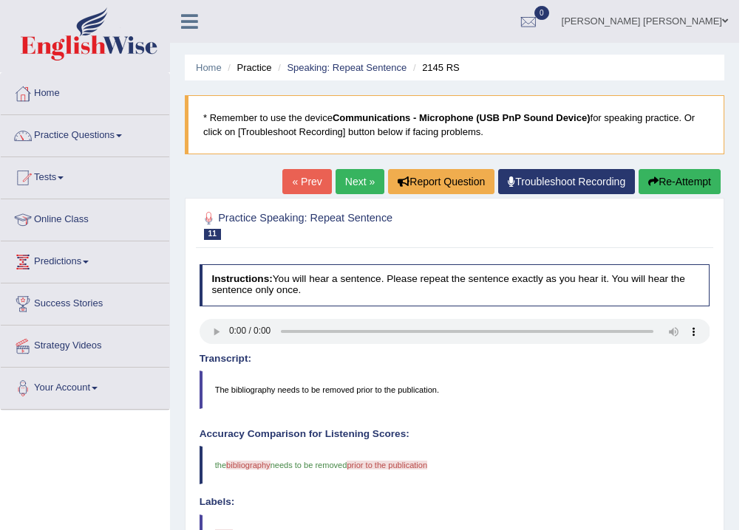
click at [360, 181] on link "Next »" at bounding box center [359, 181] width 49 height 25
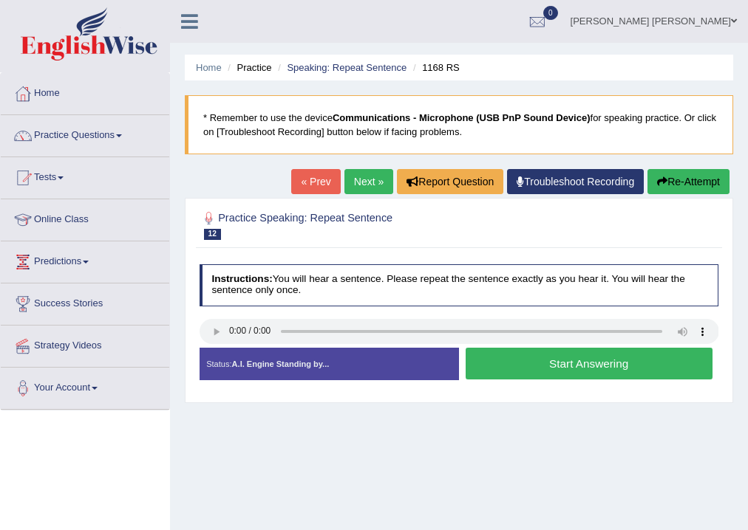
click at [557, 369] on button "Start Answering" at bounding box center [588, 364] width 247 height 32
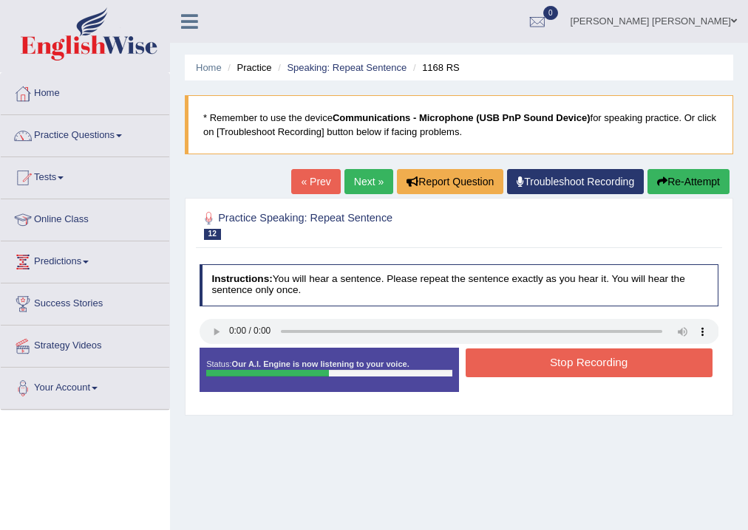
click at [563, 368] on button "Stop Recording" at bounding box center [588, 363] width 247 height 29
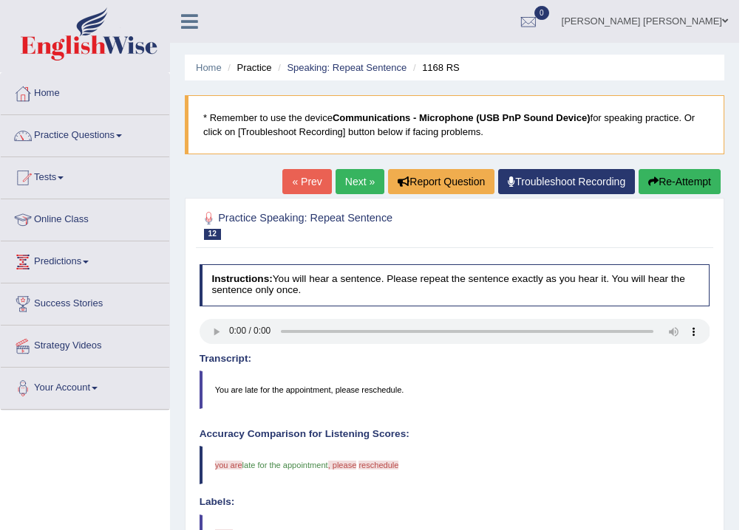
click at [363, 186] on link "Next »" at bounding box center [359, 181] width 49 height 25
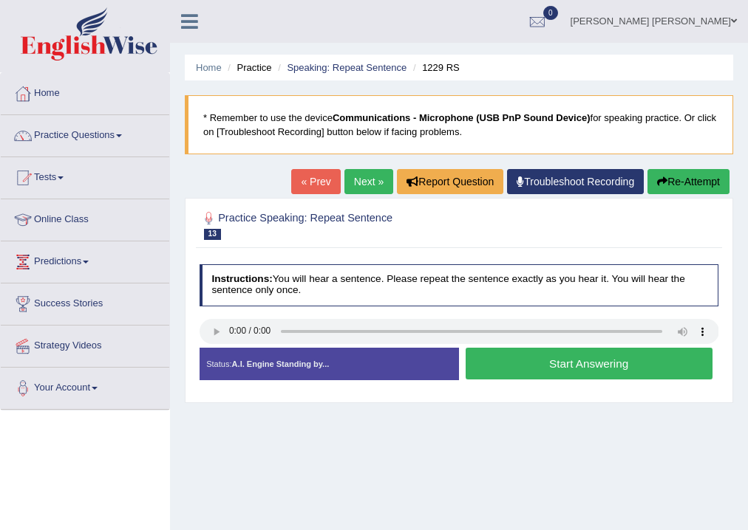
click at [588, 355] on button "Start Answering" at bounding box center [588, 364] width 247 height 32
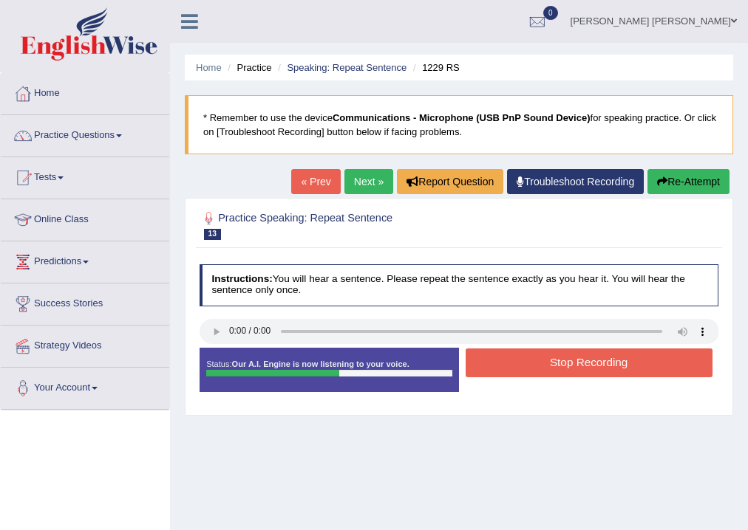
click at [588, 355] on button "Stop Recording" at bounding box center [588, 363] width 247 height 29
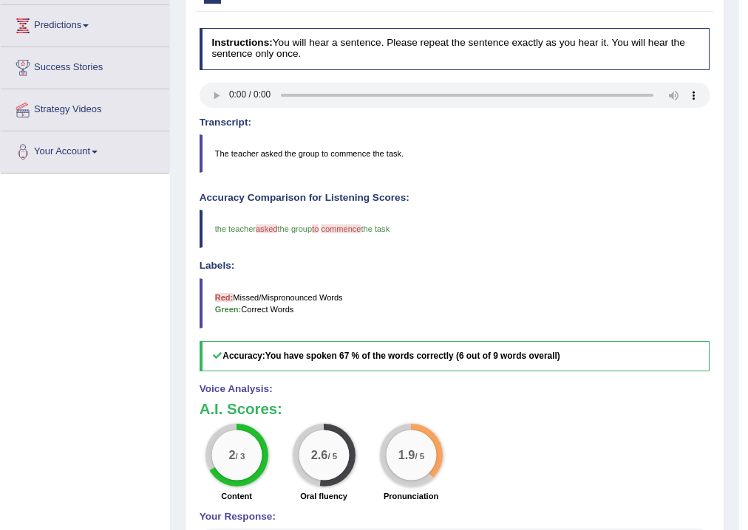
scroll to position [118, 0]
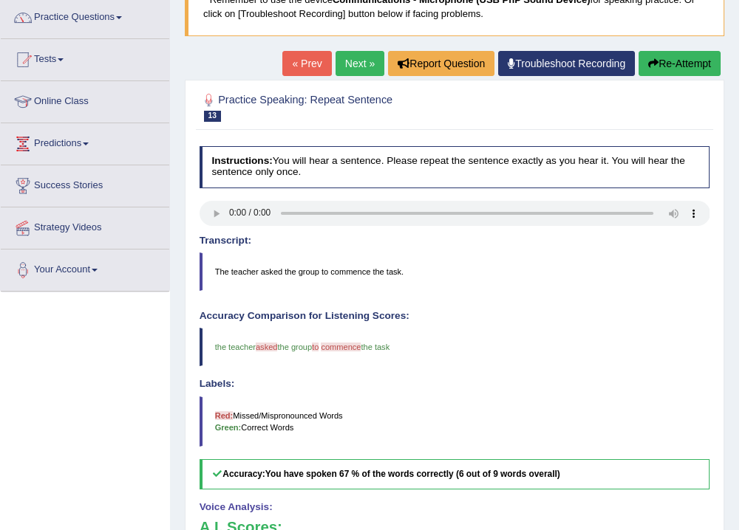
click at [355, 69] on link "Next »" at bounding box center [359, 63] width 49 height 25
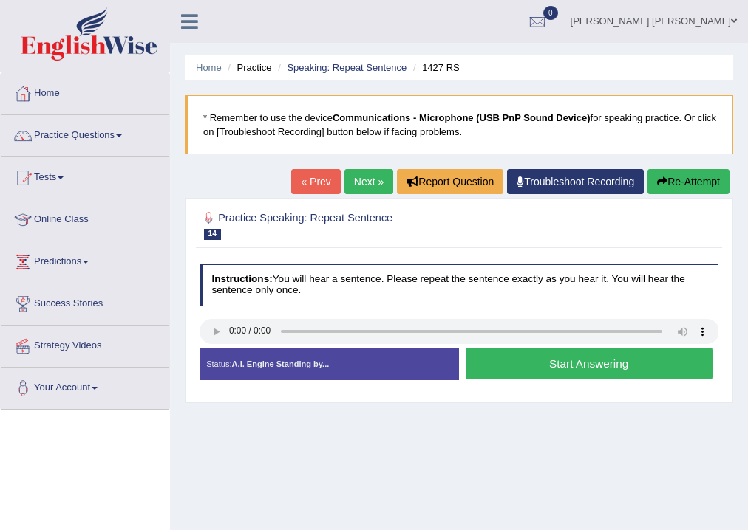
click at [532, 367] on button "Start Answering" at bounding box center [588, 364] width 247 height 32
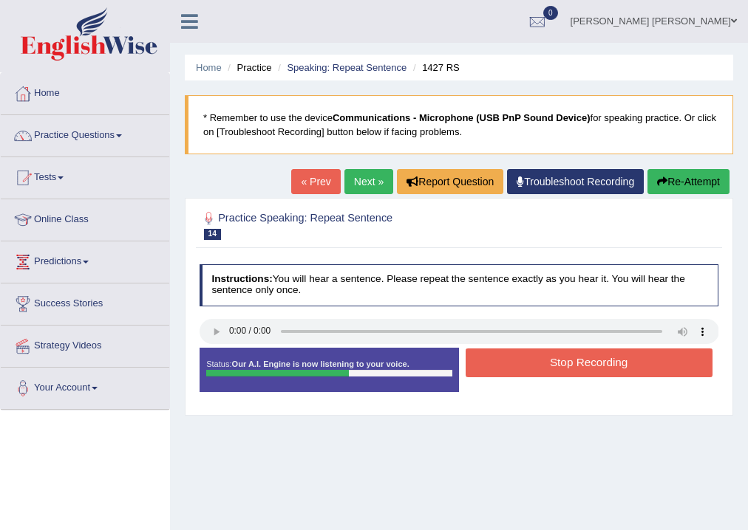
click at [532, 366] on button "Stop Recording" at bounding box center [588, 363] width 247 height 29
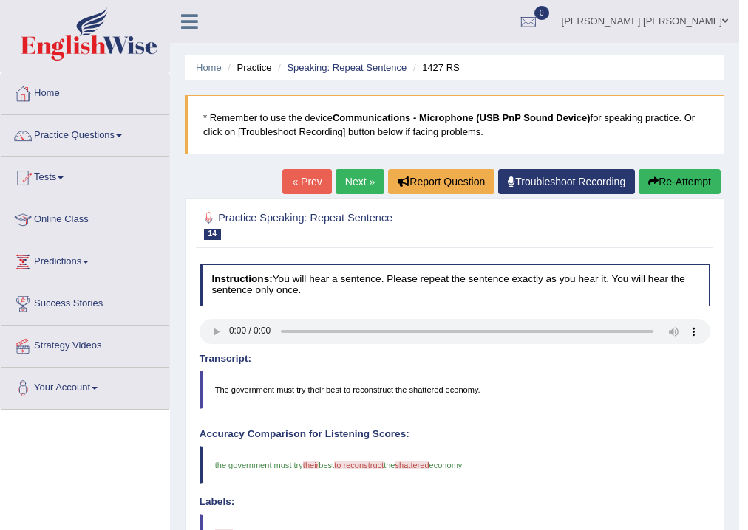
click at [358, 183] on link "Next »" at bounding box center [359, 181] width 49 height 25
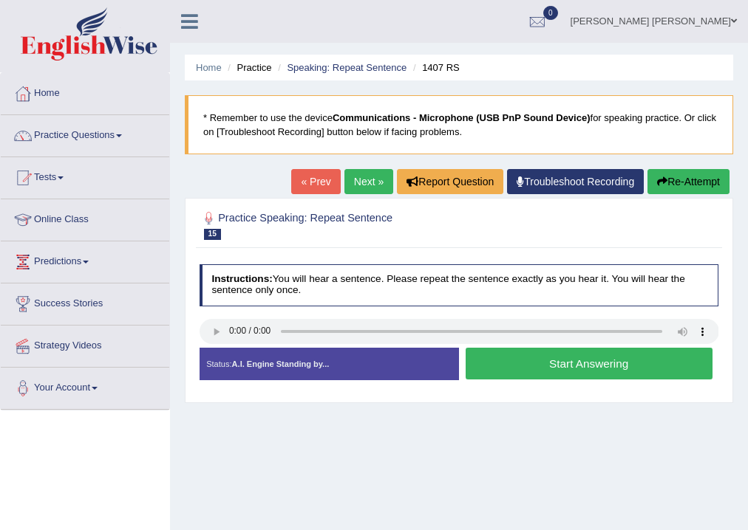
click at [629, 364] on button "Start Answering" at bounding box center [588, 364] width 247 height 32
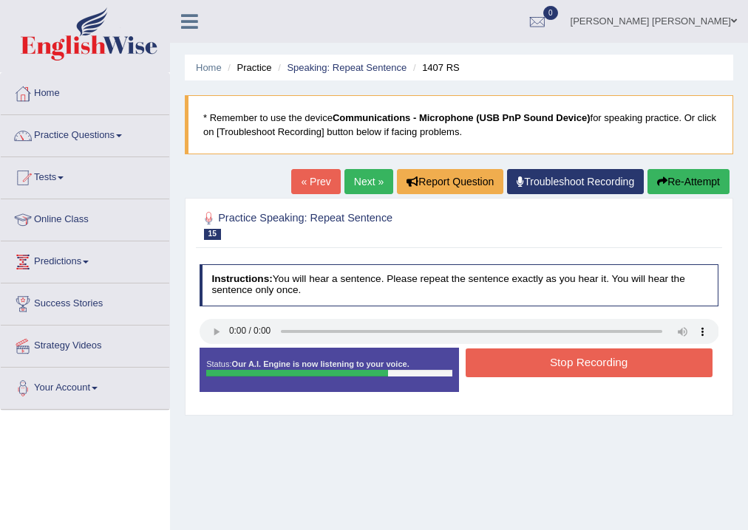
click at [639, 353] on button "Stop Recording" at bounding box center [588, 363] width 247 height 29
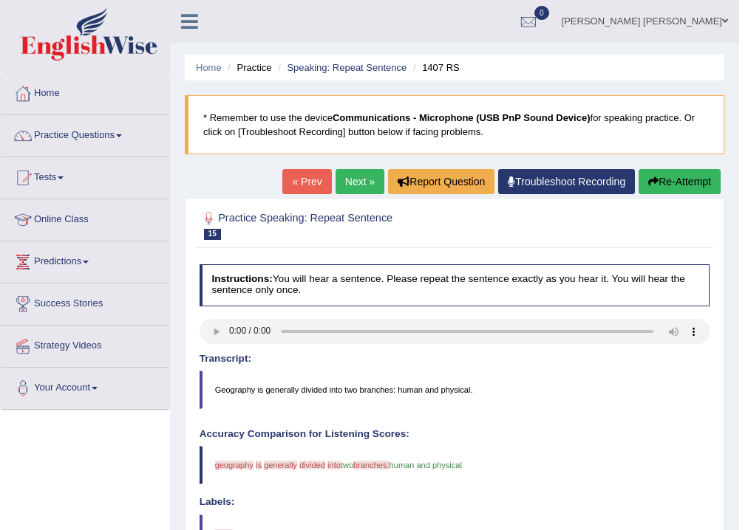
click at [352, 183] on link "Next »" at bounding box center [359, 181] width 49 height 25
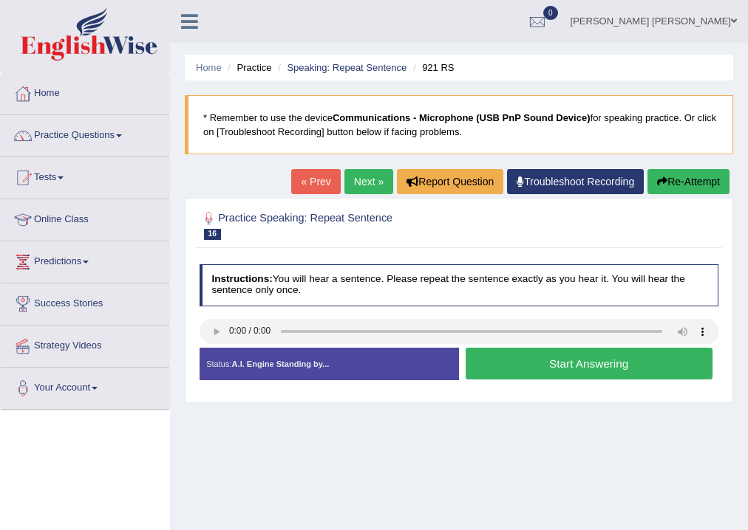
click at [557, 371] on button "Start Answering" at bounding box center [588, 364] width 247 height 32
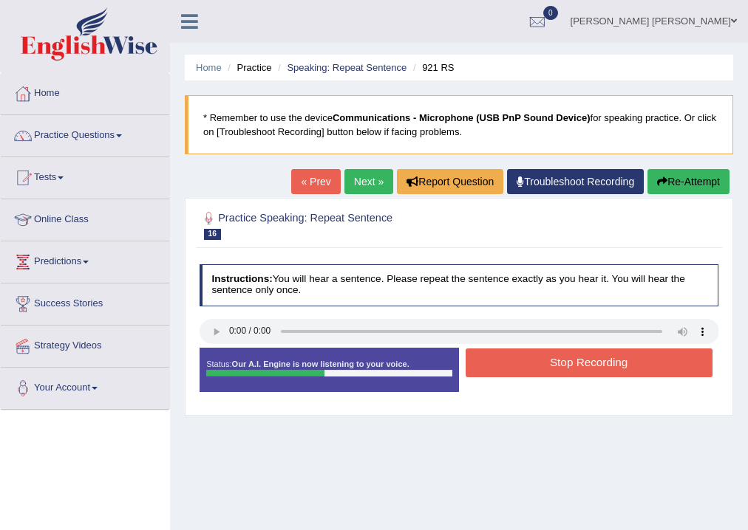
click at [564, 365] on button "Stop Recording" at bounding box center [588, 363] width 247 height 29
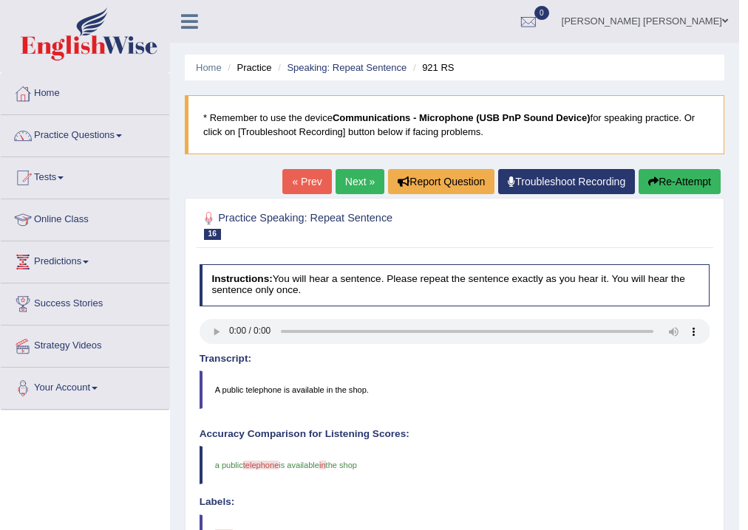
click at [363, 185] on link "Next »" at bounding box center [359, 181] width 49 height 25
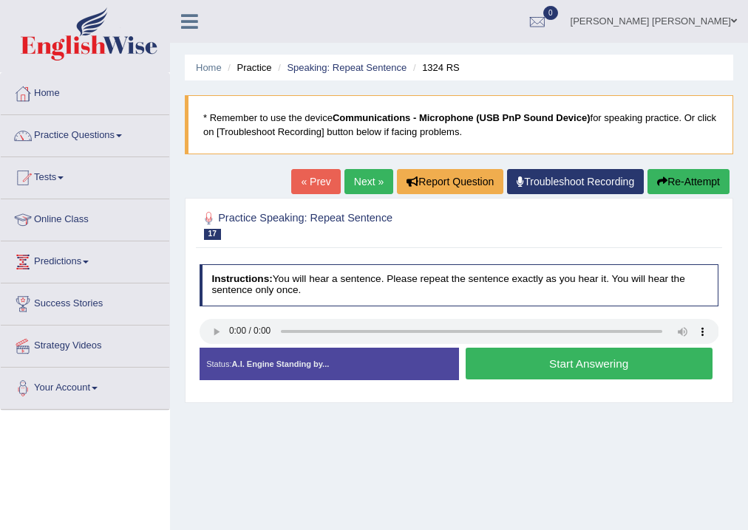
click at [539, 366] on button "Start Answering" at bounding box center [588, 364] width 247 height 32
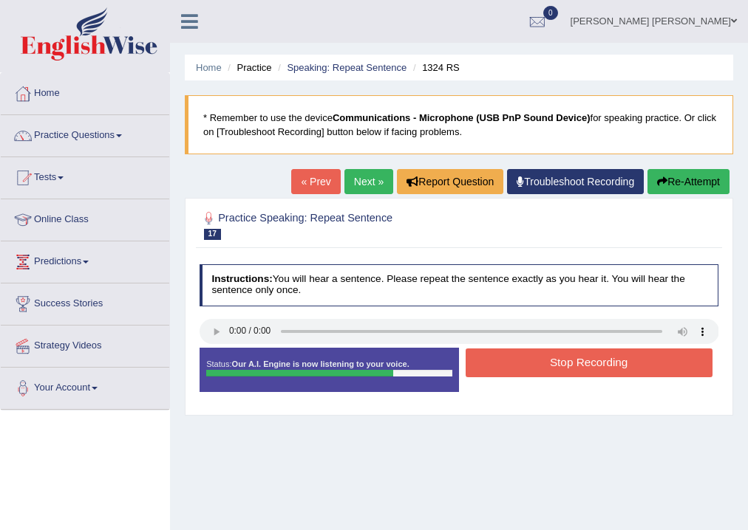
click at [541, 366] on button "Stop Recording" at bounding box center [588, 363] width 247 height 29
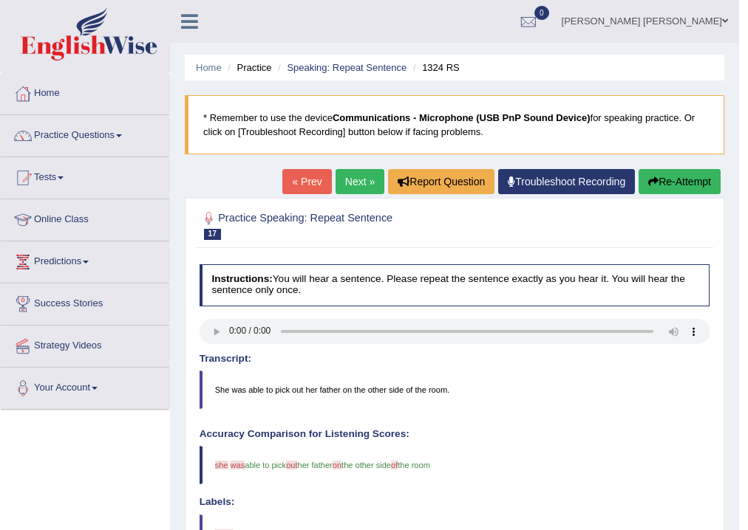
scroll to position [59, 0]
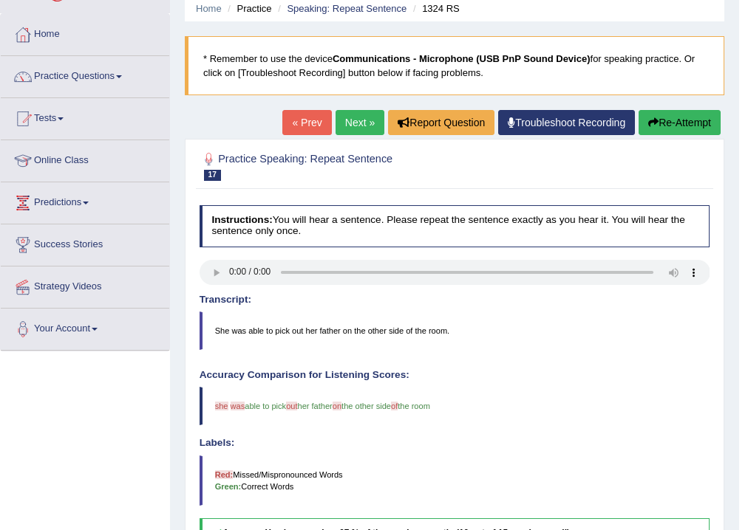
click at [351, 123] on link "Next »" at bounding box center [359, 122] width 49 height 25
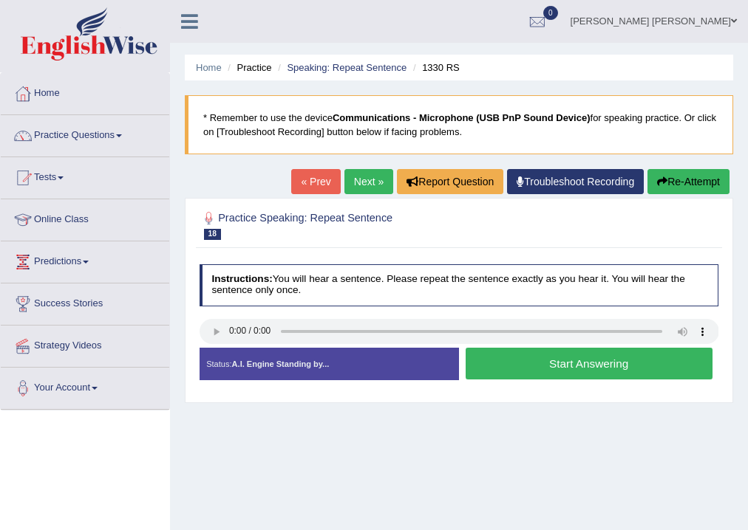
click at [553, 355] on button "Start Answering" at bounding box center [588, 364] width 247 height 32
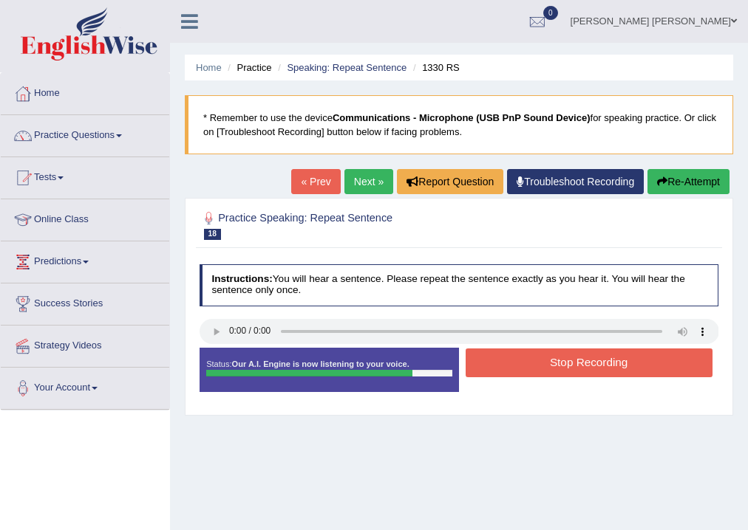
click at [553, 355] on button "Stop Recording" at bounding box center [588, 363] width 247 height 29
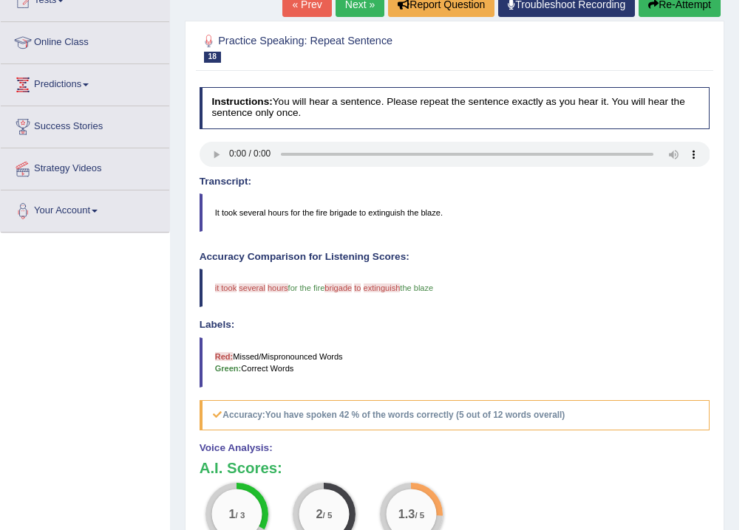
scroll to position [59, 0]
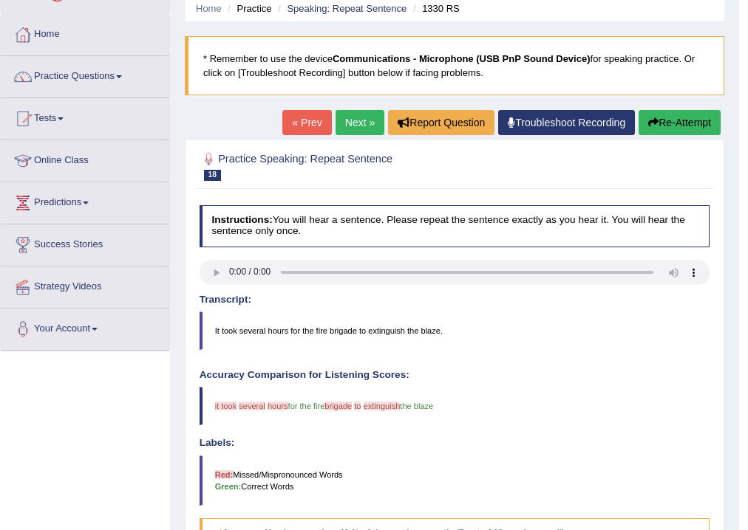
click at [356, 126] on link "Next »" at bounding box center [359, 122] width 49 height 25
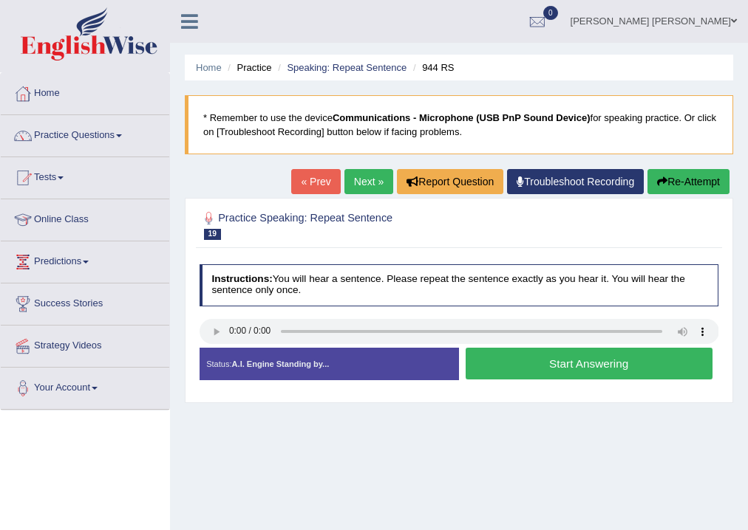
click at [618, 361] on button "Start Answering" at bounding box center [588, 364] width 247 height 32
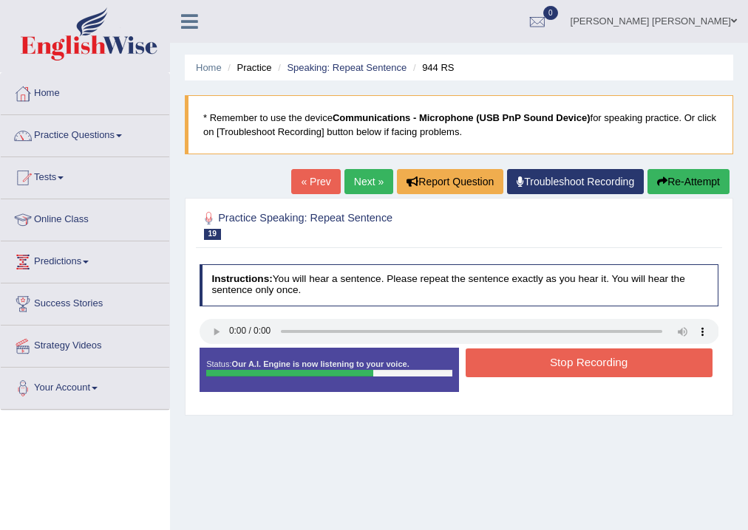
click at [617, 363] on button "Stop Recording" at bounding box center [588, 363] width 247 height 29
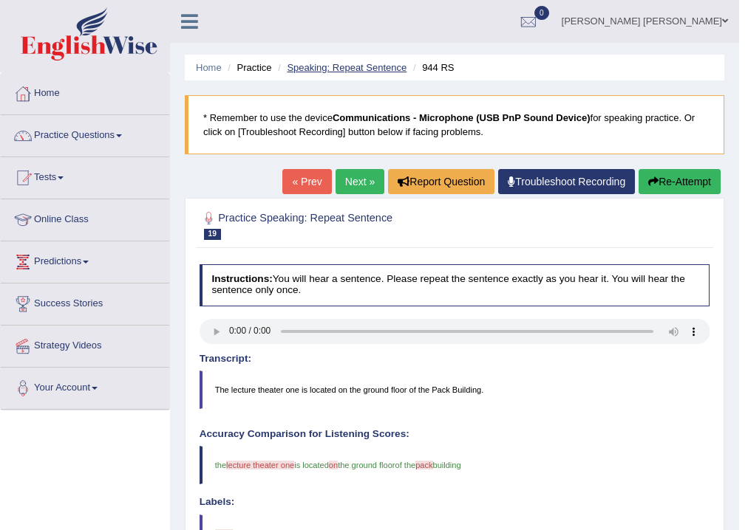
click at [341, 68] on link "Speaking: Repeat Sentence" at bounding box center [347, 67] width 120 height 11
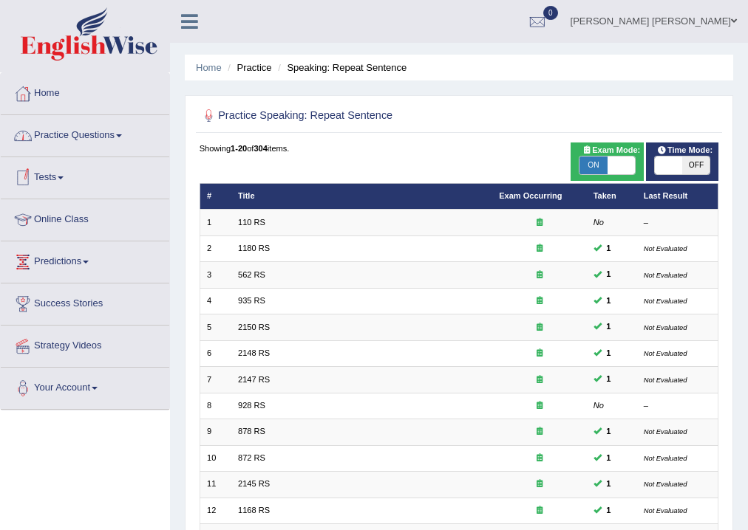
click at [64, 177] on span at bounding box center [61, 178] width 6 height 3
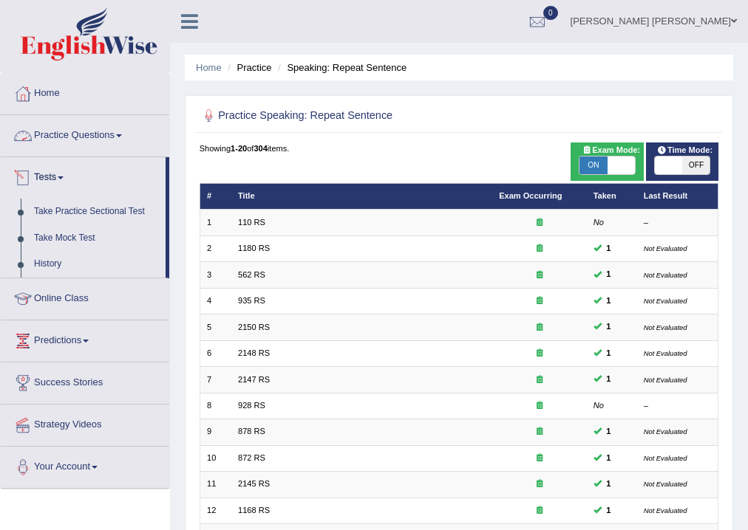
click at [122, 135] on span at bounding box center [119, 135] width 6 height 3
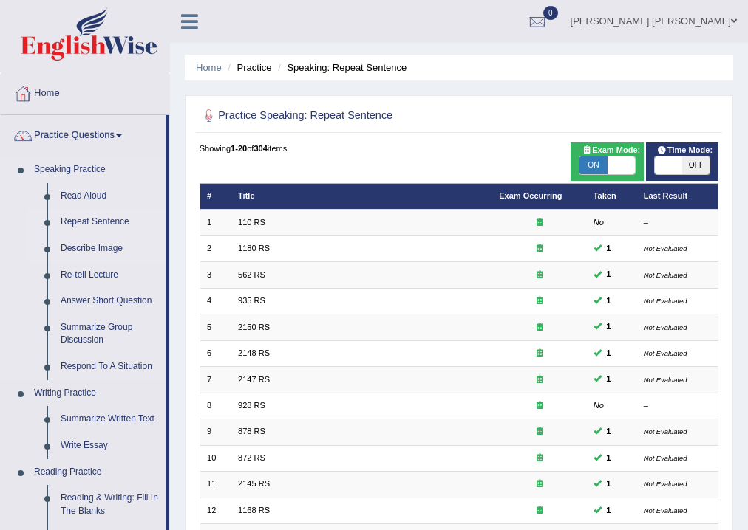
click at [95, 248] on link "Describe Image" at bounding box center [110, 249] width 112 height 27
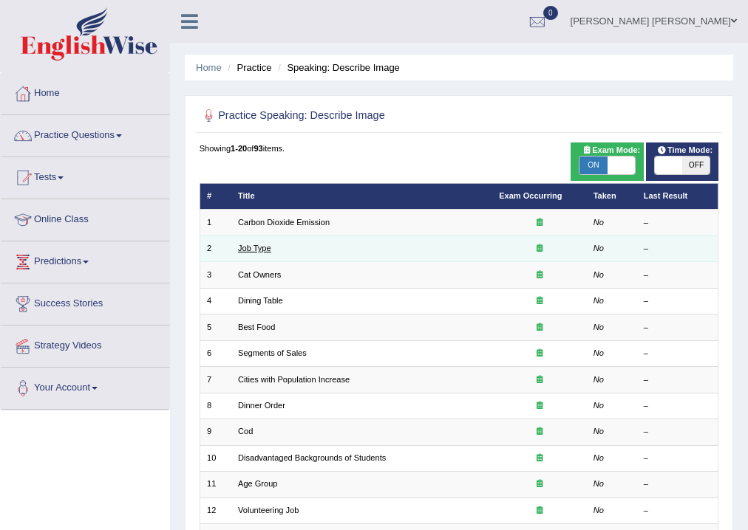
click at [256, 248] on link "Job Type" at bounding box center [254, 248] width 33 height 9
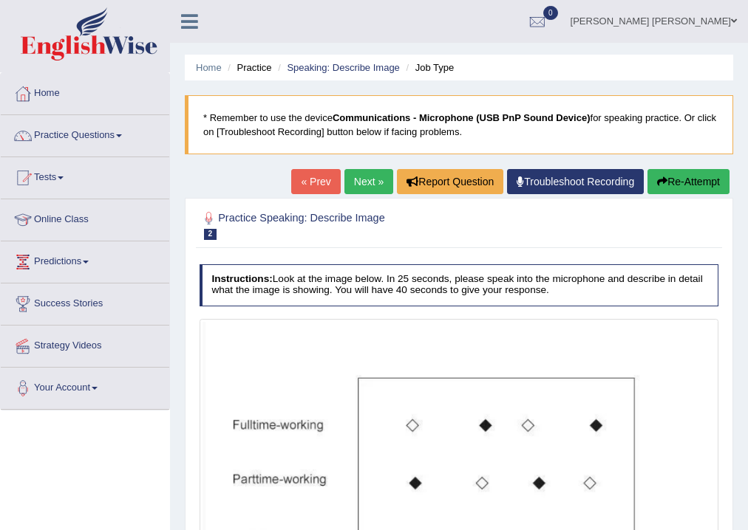
click at [367, 181] on link "Next »" at bounding box center [368, 181] width 49 height 25
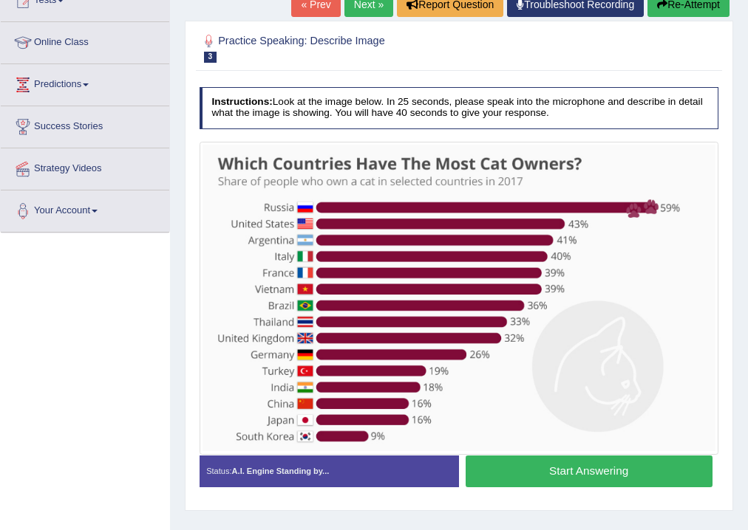
click at [592, 468] on button "Start Answering" at bounding box center [588, 472] width 247 height 32
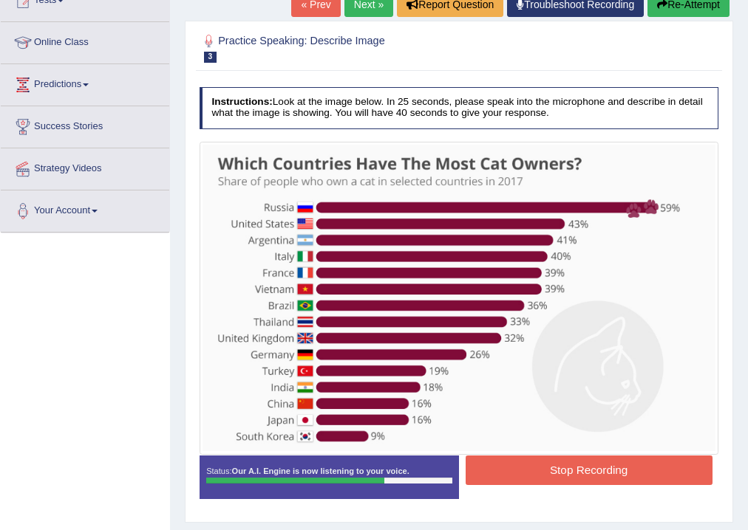
click at [540, 470] on button "Stop Recording" at bounding box center [588, 470] width 247 height 29
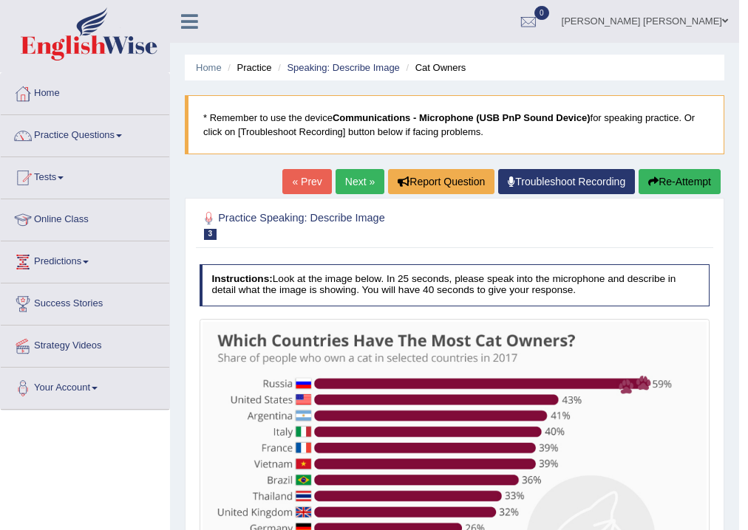
click at [348, 180] on link "Next »" at bounding box center [359, 181] width 49 height 25
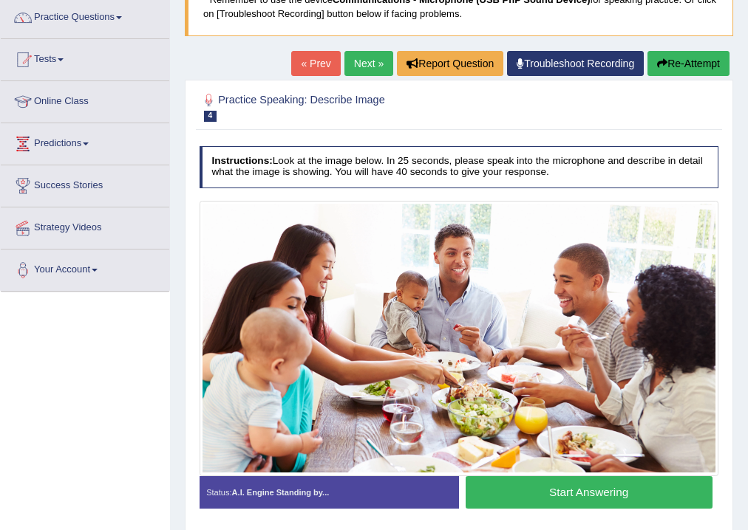
scroll to position [177, 0]
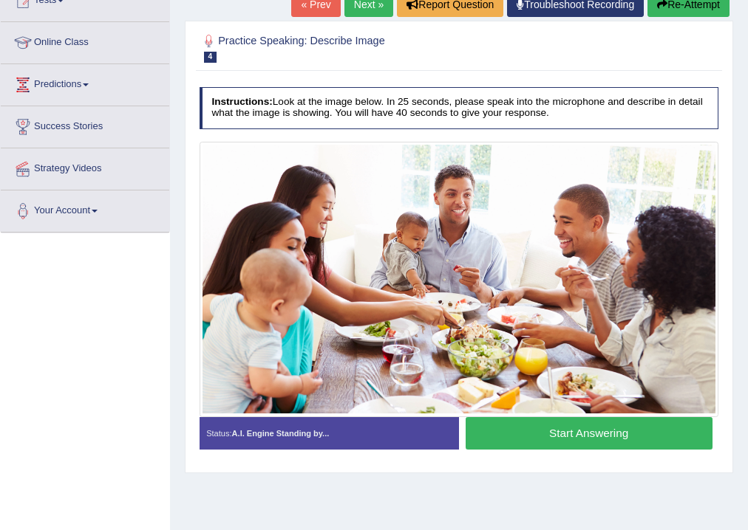
click at [576, 431] on button "Start Answering" at bounding box center [588, 433] width 247 height 32
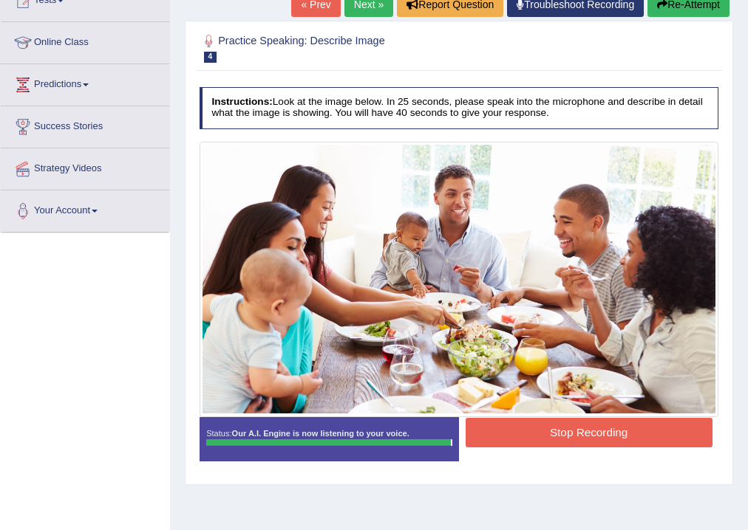
click at [0, 0] on blockquote "." at bounding box center [0, 0] width 0 height 0
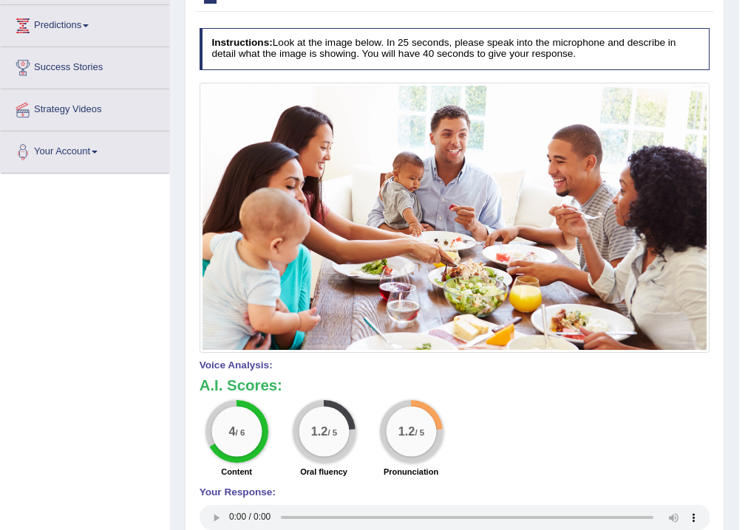
scroll to position [0, 0]
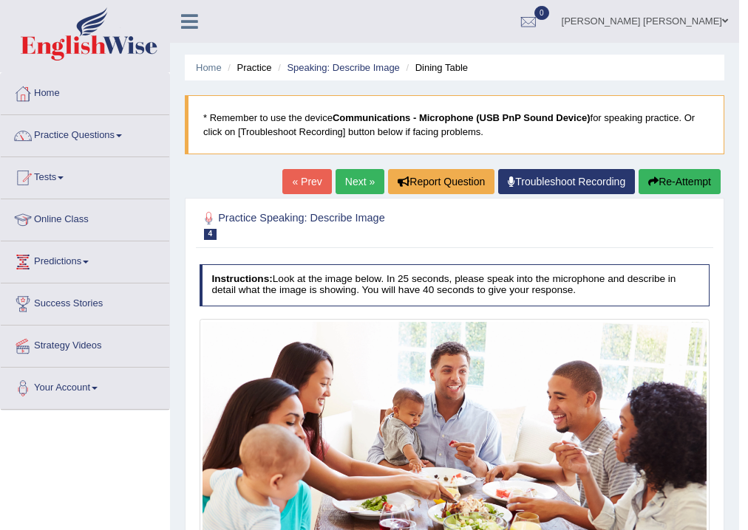
click at [349, 183] on link "Next »" at bounding box center [359, 181] width 49 height 25
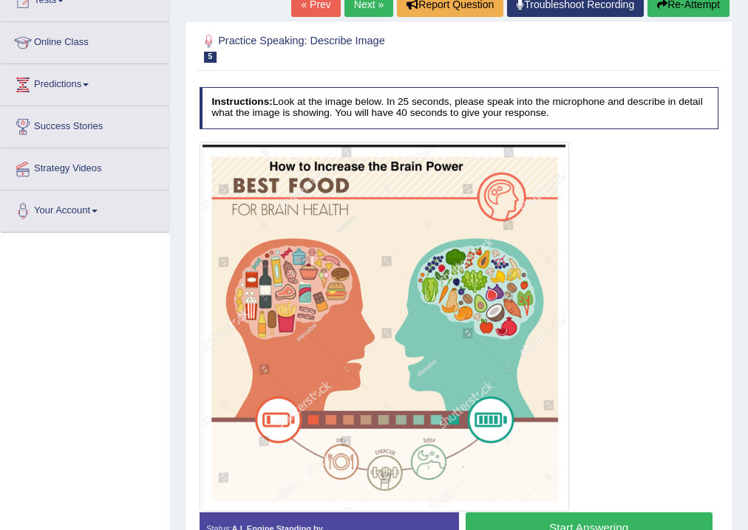
scroll to position [236, 0]
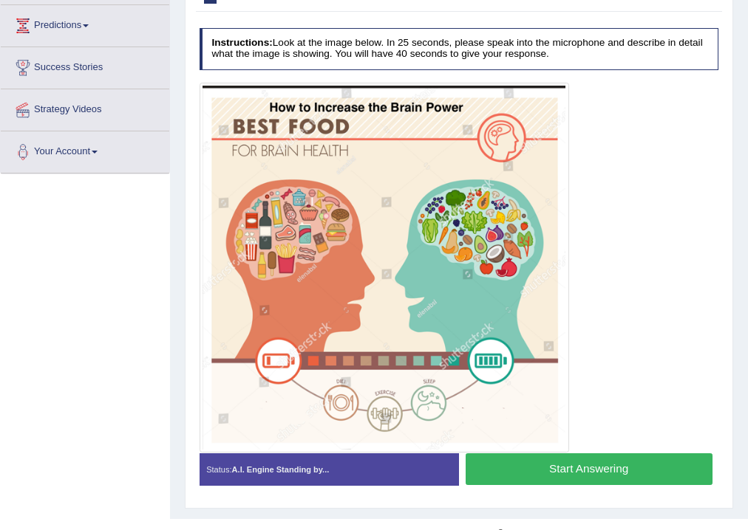
click at [575, 465] on button "Start Answering" at bounding box center [588, 470] width 247 height 32
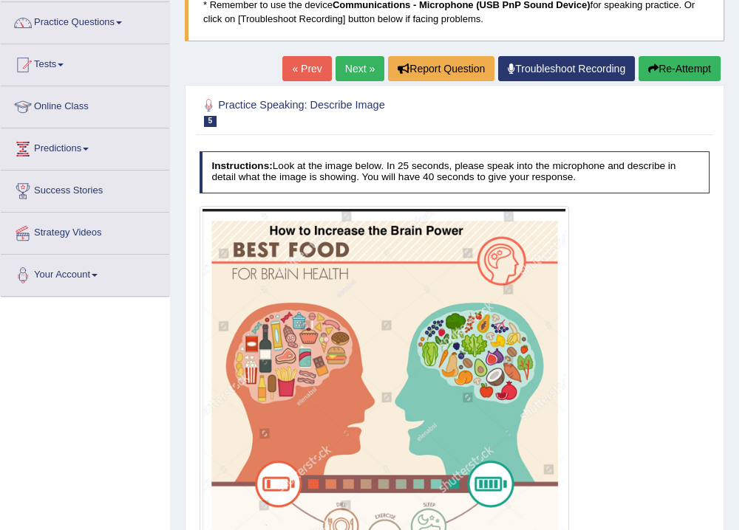
scroll to position [172, 0]
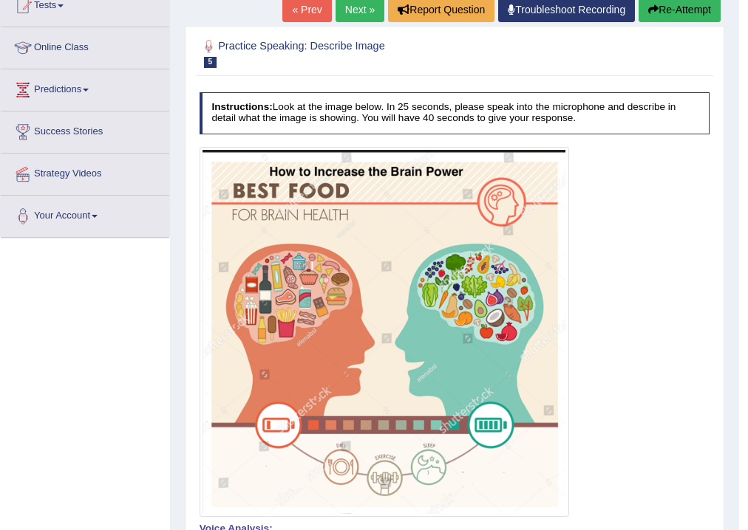
click at [670, 324] on div at bounding box center [454, 332] width 511 height 370
click at [343, 14] on link "Next »" at bounding box center [359, 9] width 49 height 25
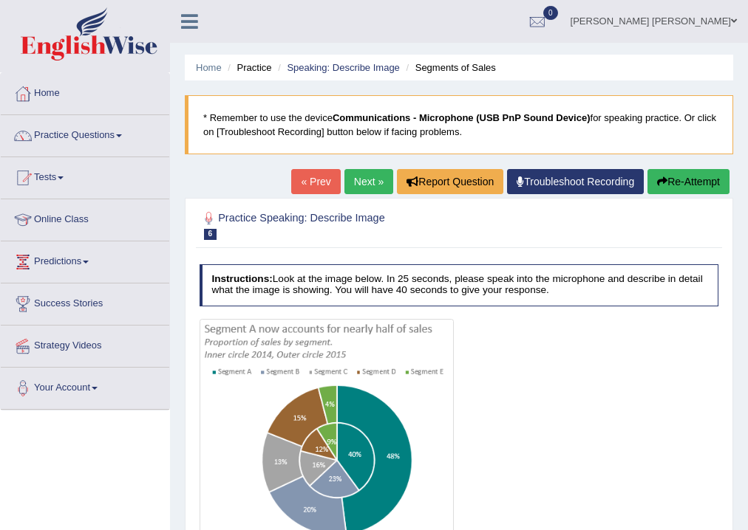
click at [542, 372] on div at bounding box center [458, 431] width 519 height 225
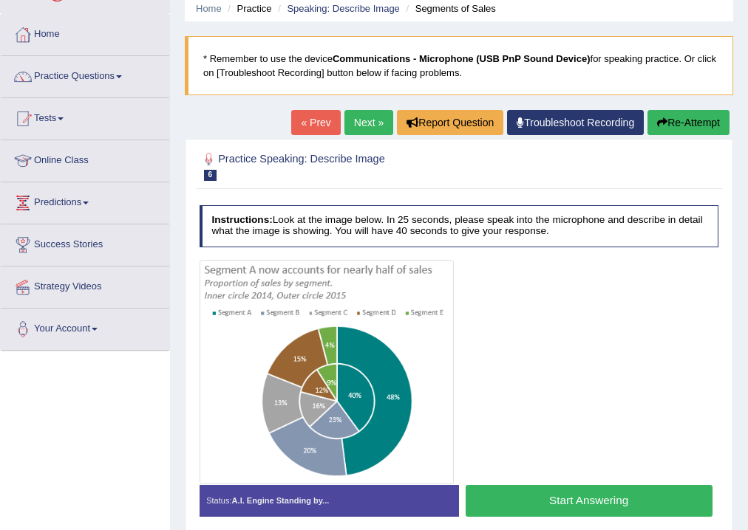
scroll to position [118, 0]
